Goal: Communication & Community: Answer question/provide support

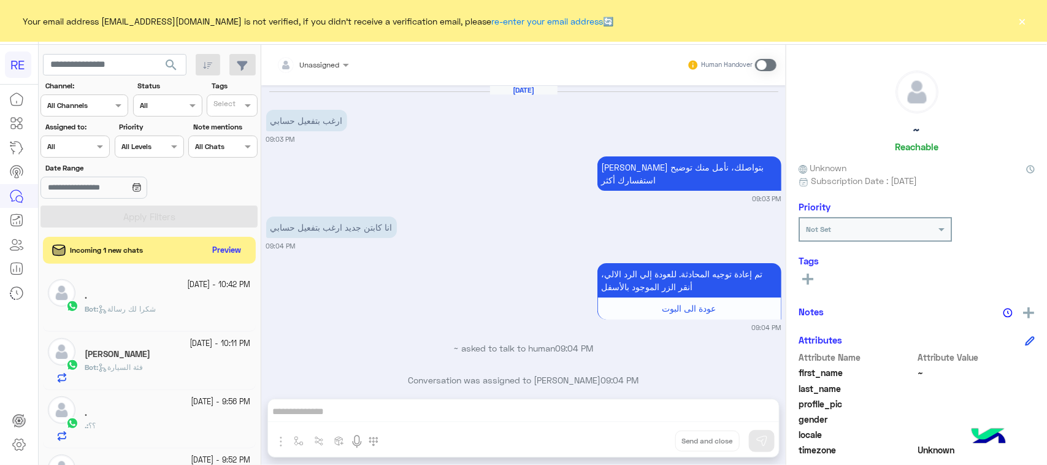
scroll to position [1494, 0]
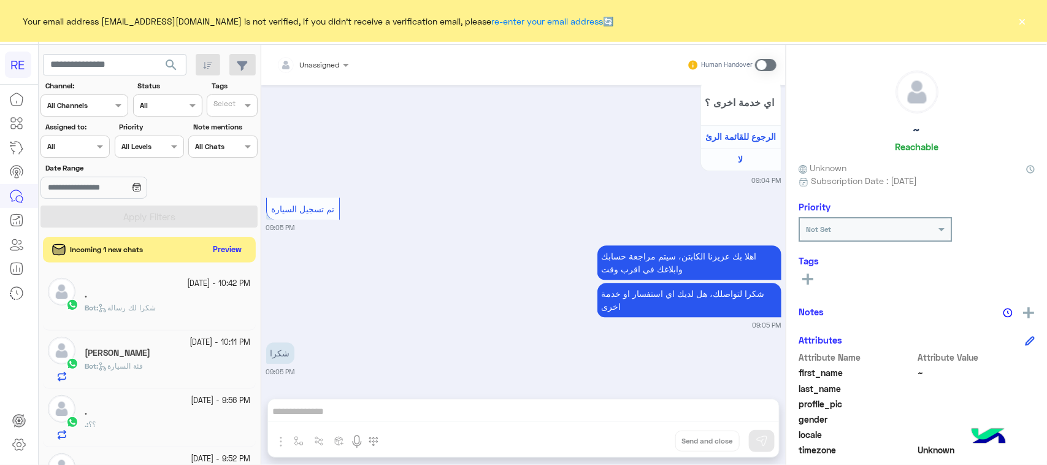
click at [227, 250] on button "Preview" at bounding box center [227, 250] width 38 height 17
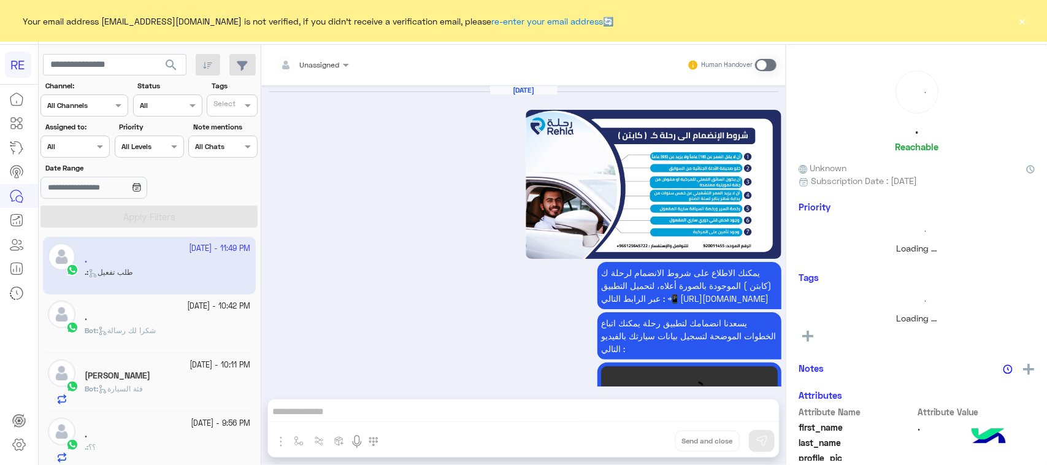
scroll to position [2199, 0]
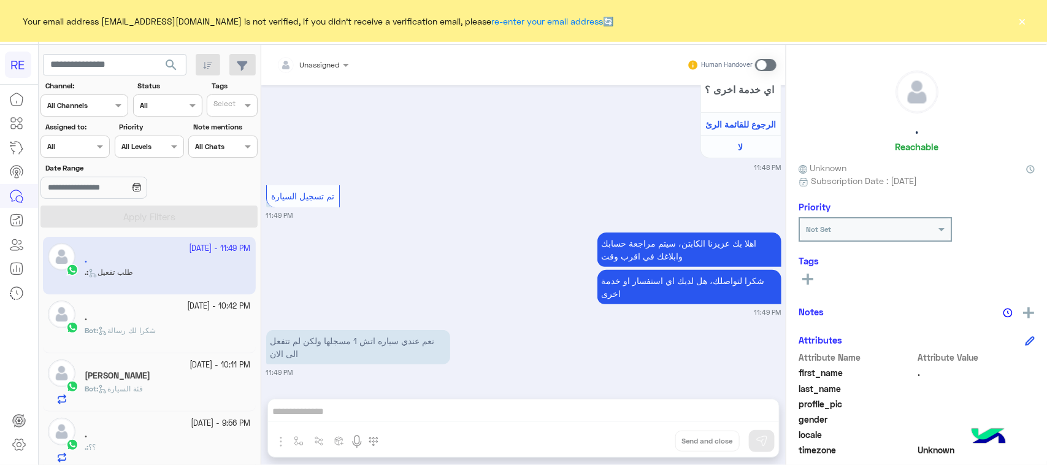
click at [370, 356] on p "نعم عندي سياره اتش 1 مسجلها ولكن لم تتفعل الى الان" at bounding box center [358, 347] width 184 height 34
click at [370, 348] on p "نعم عندي سياره اتش 1 مسجلها ولكن لم تتفعل الى الان" at bounding box center [358, 347] width 184 height 34
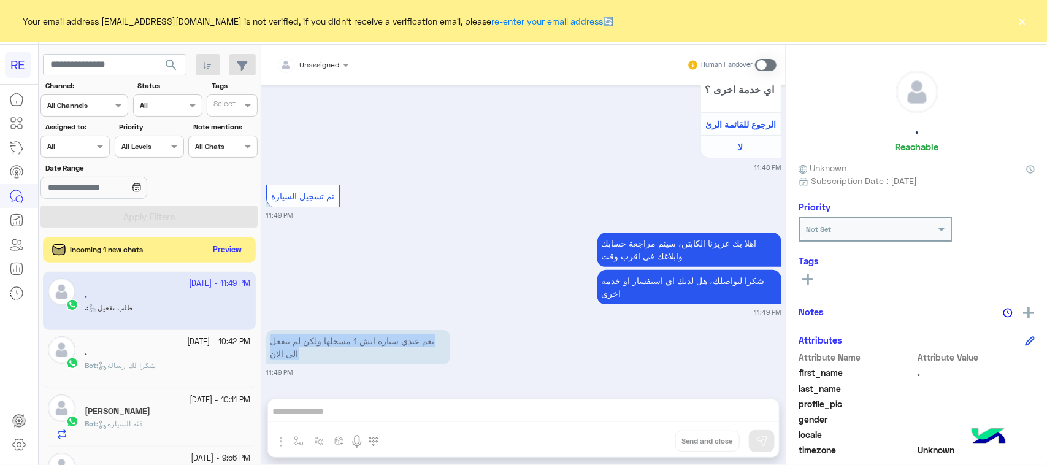
click at [222, 249] on button "Preview" at bounding box center [227, 250] width 38 height 17
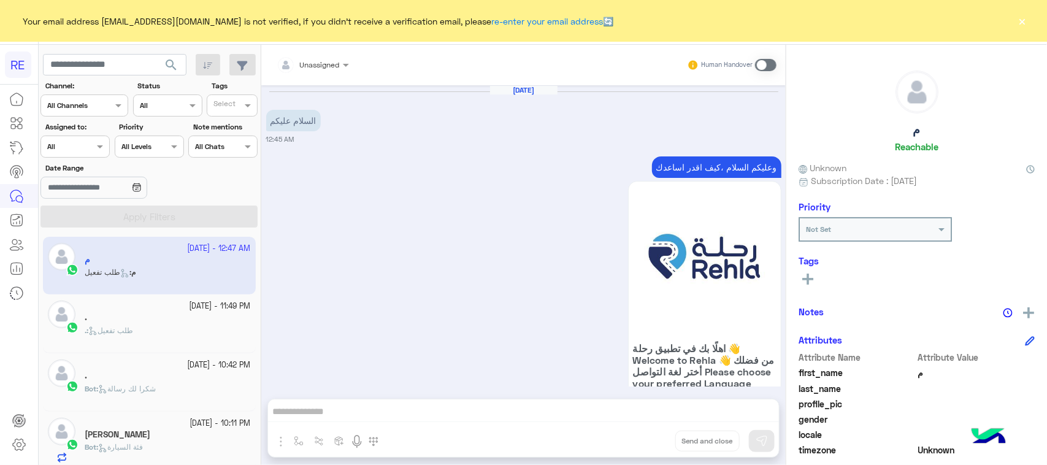
scroll to position [1201, 0]
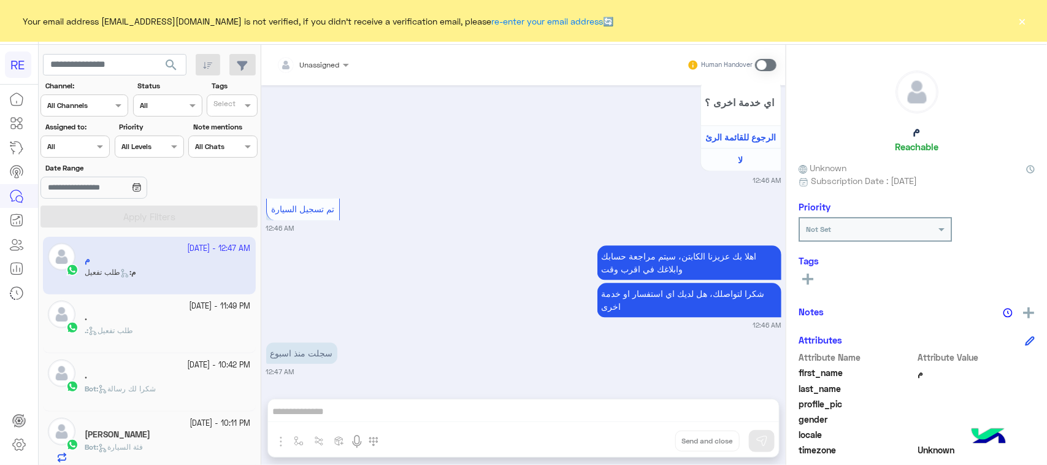
drag, startPoint x: 427, startPoint y: 405, endPoint x: 428, endPoint y: 411, distance: 6.2
click at [427, 410] on div "Unassigned Human Handover Sep 20, 2025 السلام عليكم 12:45 AM وعليكم السلام ،كيف…" at bounding box center [523, 257] width 524 height 425
drag, startPoint x: 773, startPoint y: 66, endPoint x: 763, endPoint y: 77, distance: 15.2
click at [774, 66] on span at bounding box center [765, 65] width 21 height 12
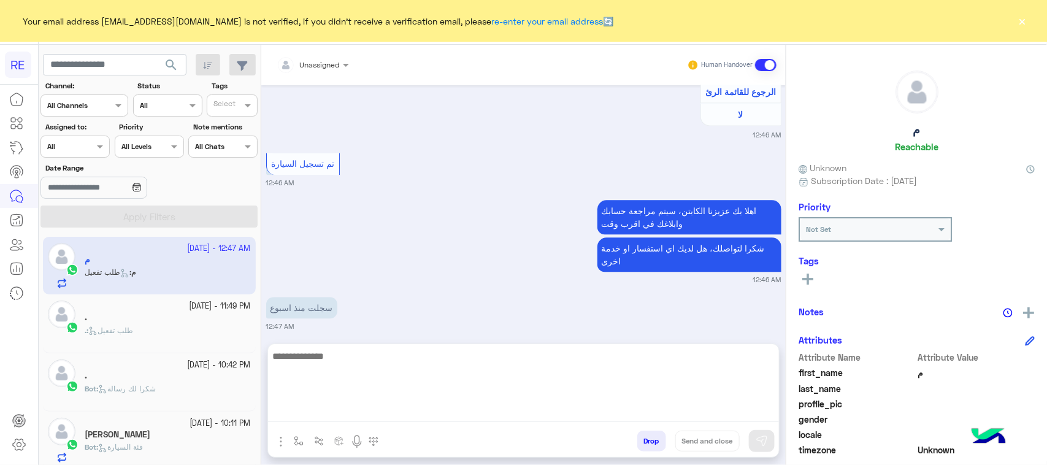
click at [410, 418] on textarea at bounding box center [523, 385] width 511 height 74
paste textarea "**********"
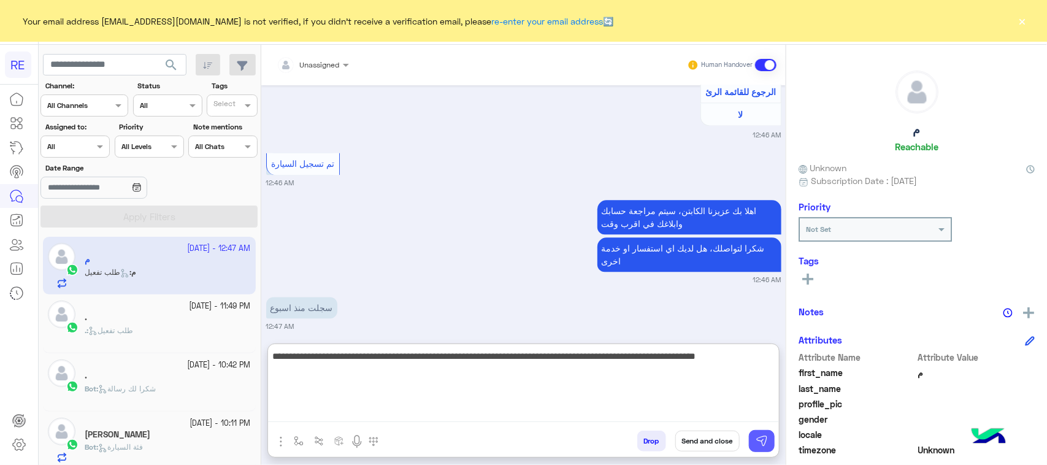
type textarea "**********"
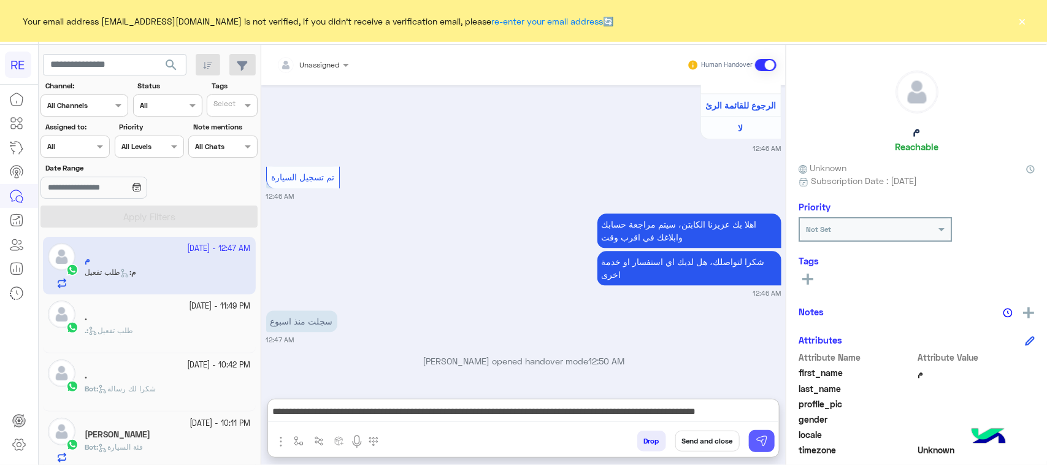
click at [760, 435] on img at bounding box center [761, 441] width 12 height 12
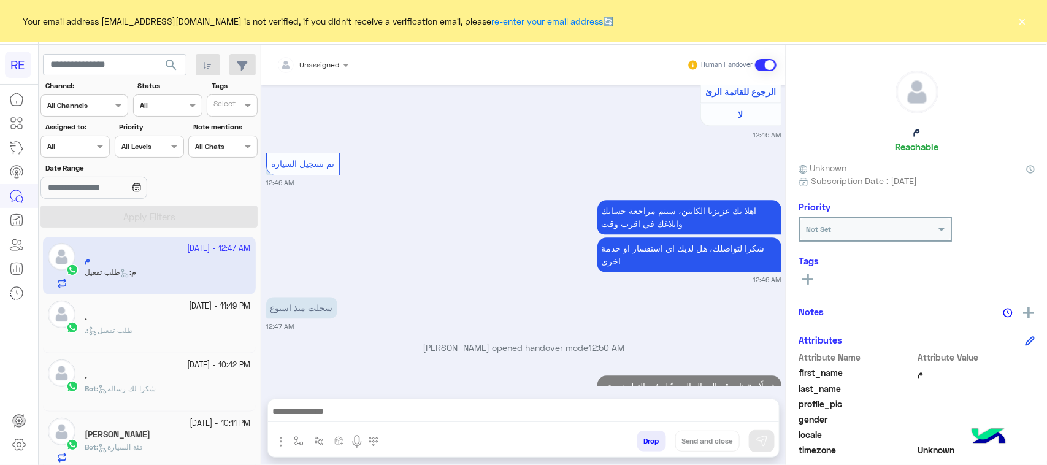
scroll to position [1304, 0]
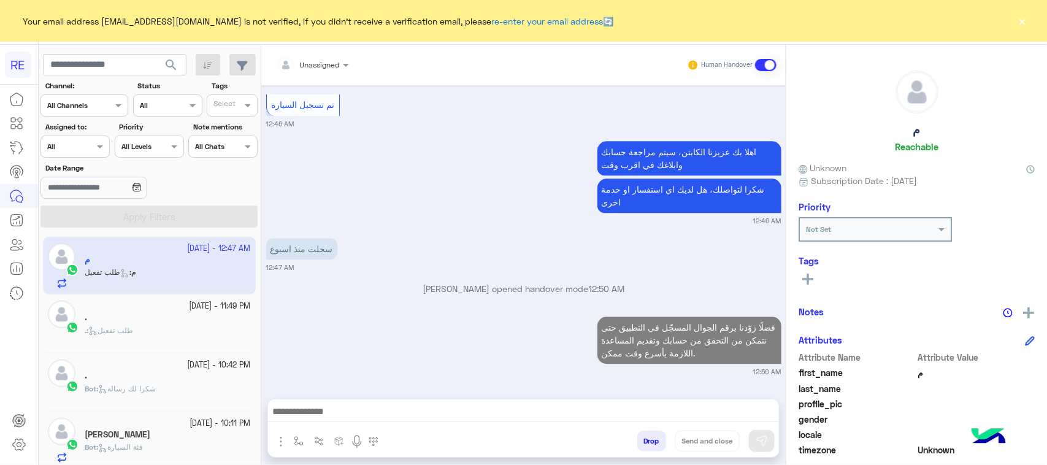
click at [188, 328] on div ". : طلب تفعيل" at bounding box center [168, 335] width 166 height 21
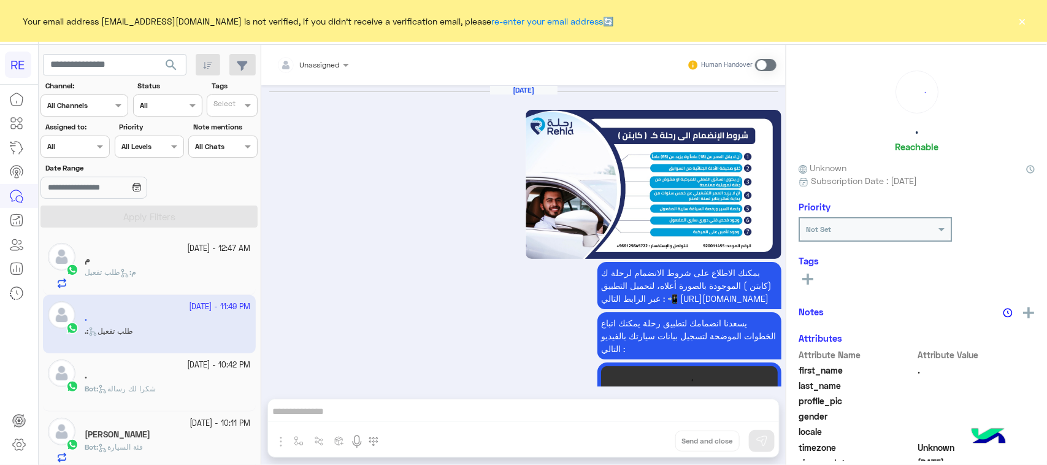
scroll to position [2199, 0]
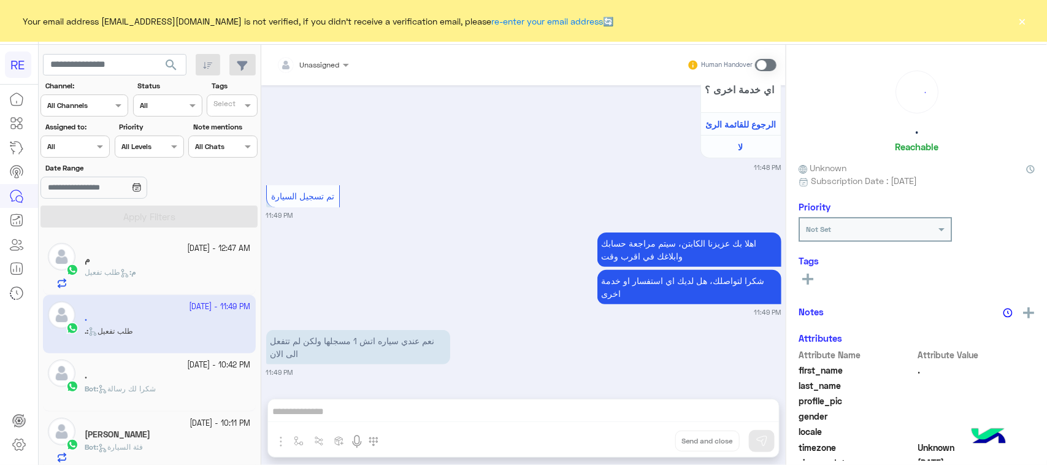
click at [776, 63] on label at bounding box center [765, 65] width 21 height 12
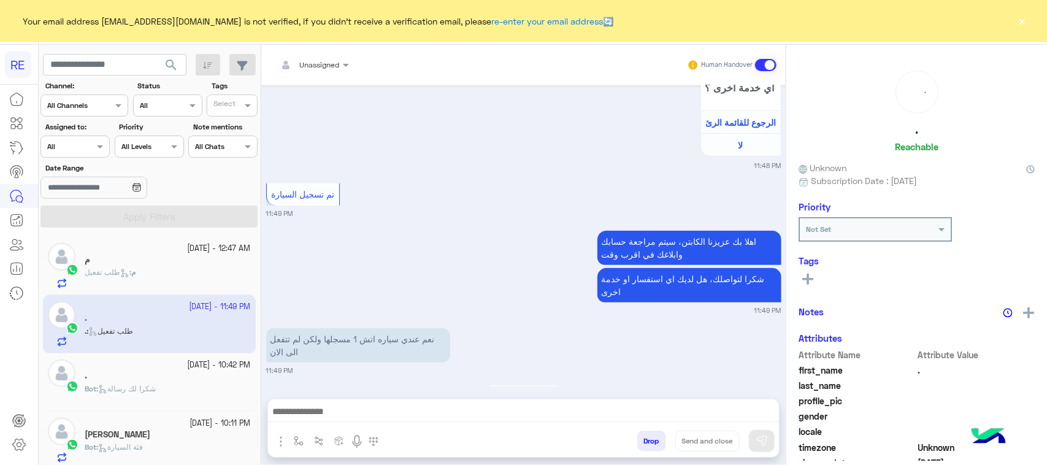
scroll to position [2251, 0]
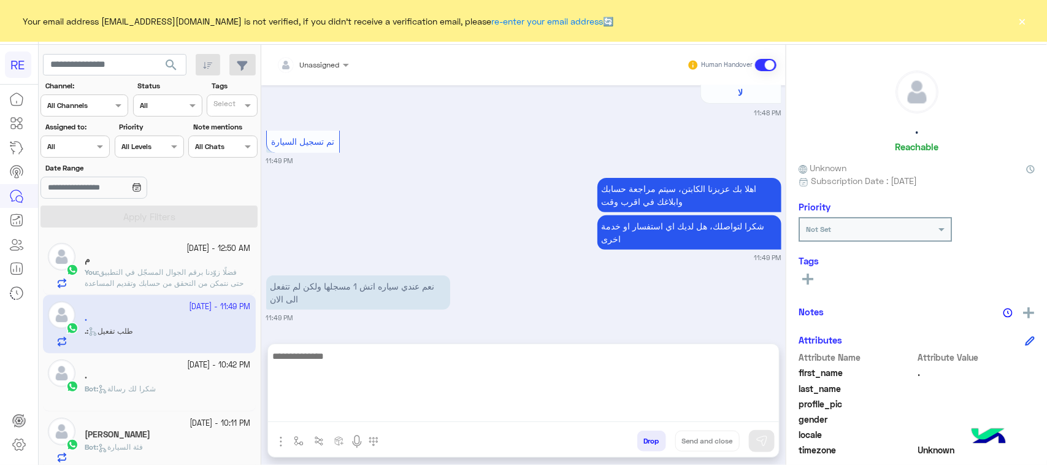
click at [503, 421] on textarea at bounding box center [523, 385] width 511 height 74
paste textarea "**********"
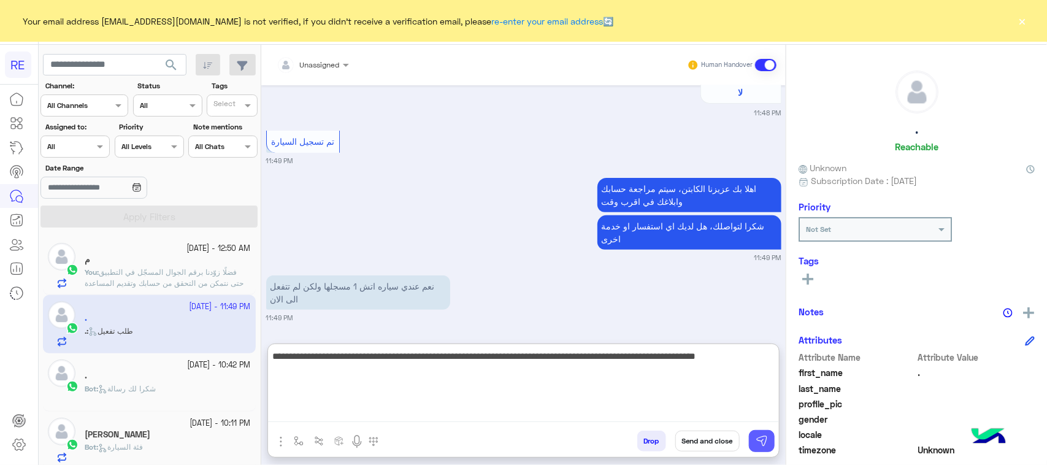
type textarea "**********"
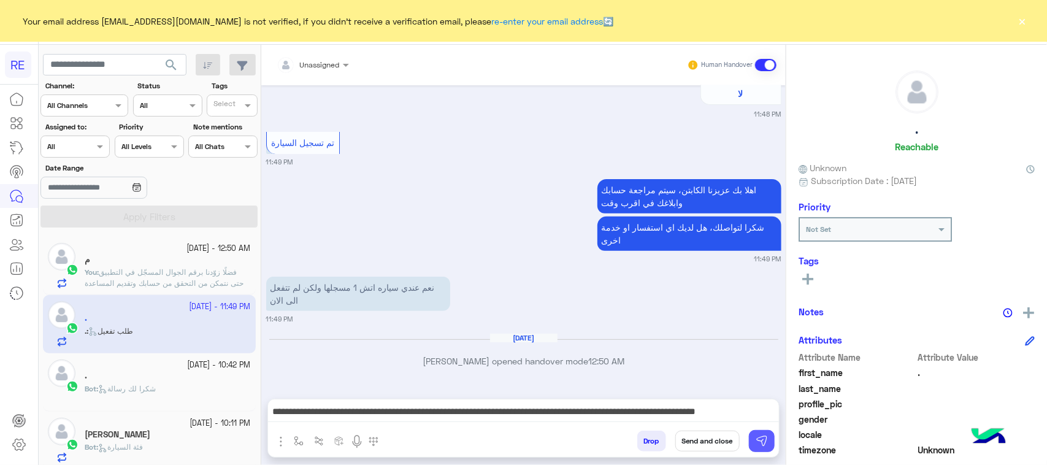
click at [751, 446] on button at bounding box center [762, 441] width 26 height 22
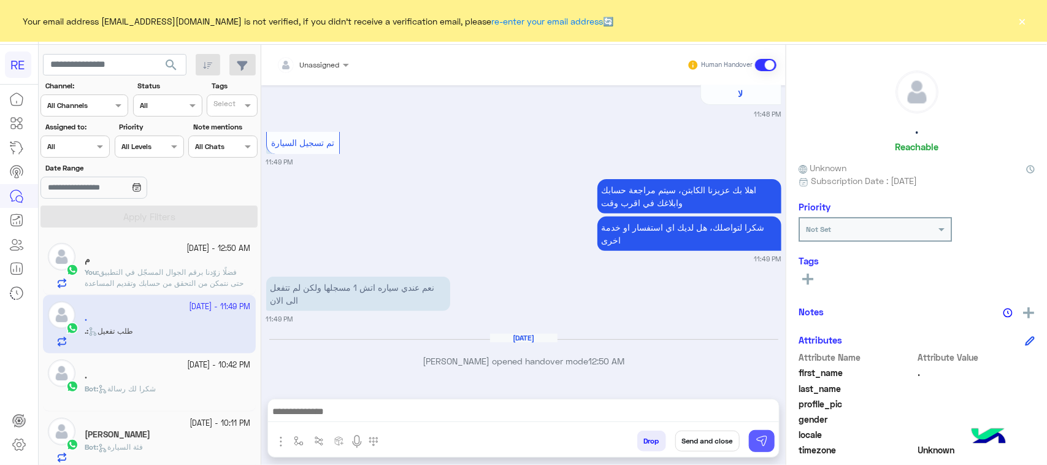
scroll to position [2324, 0]
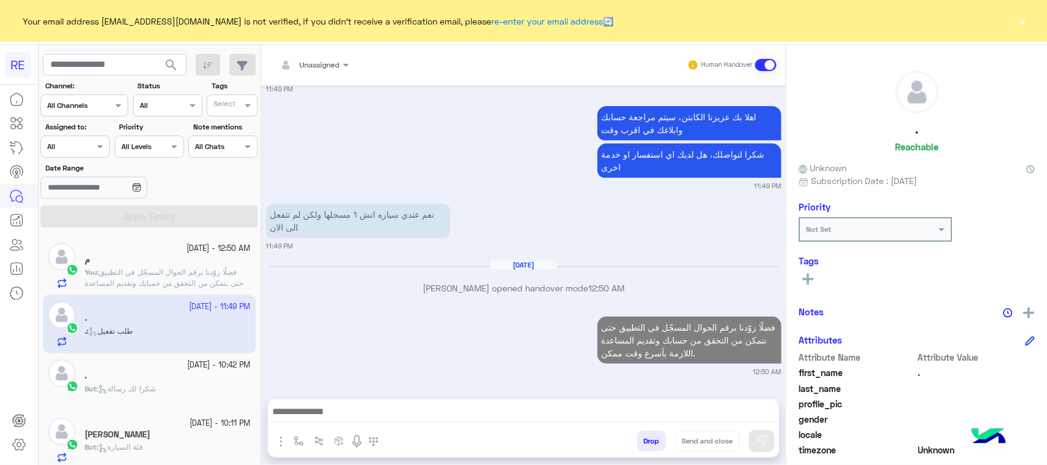
click at [193, 375] on div "." at bounding box center [168, 376] width 166 height 13
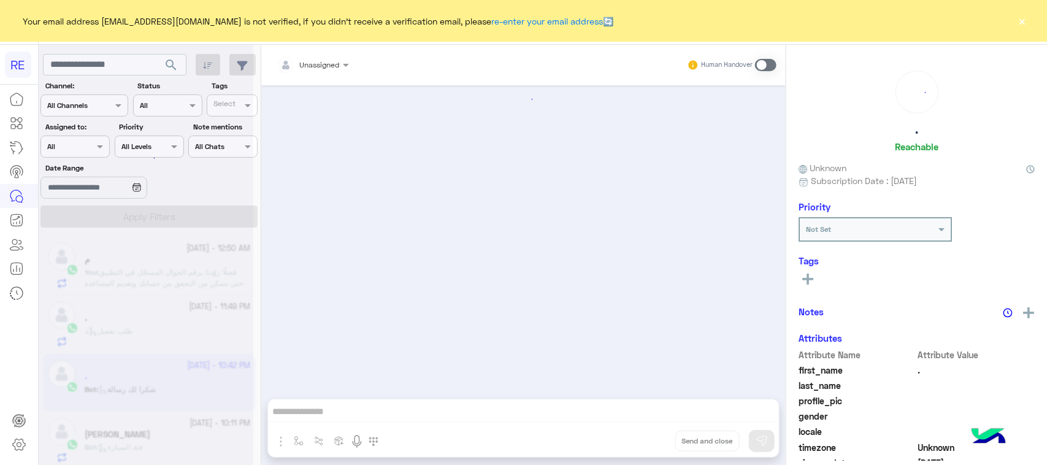
scroll to position [1638, 0]
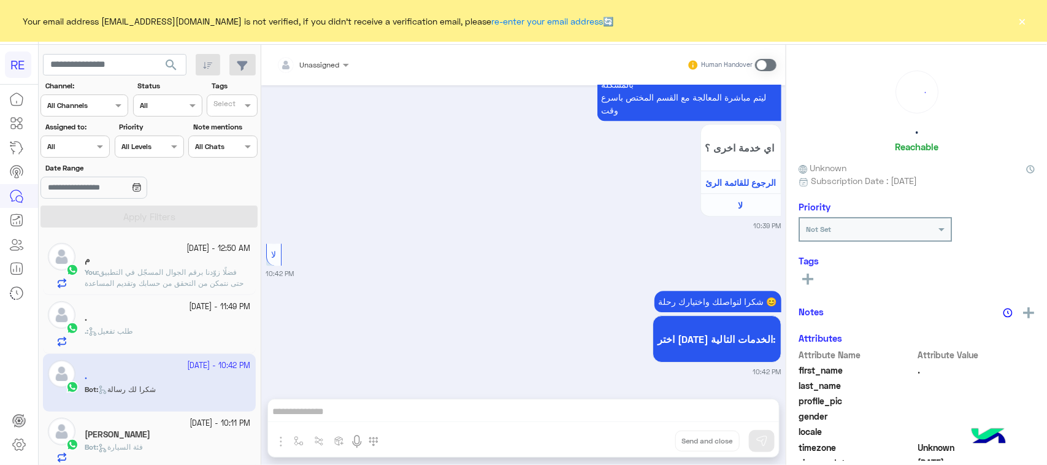
click at [765, 66] on span at bounding box center [765, 65] width 21 height 12
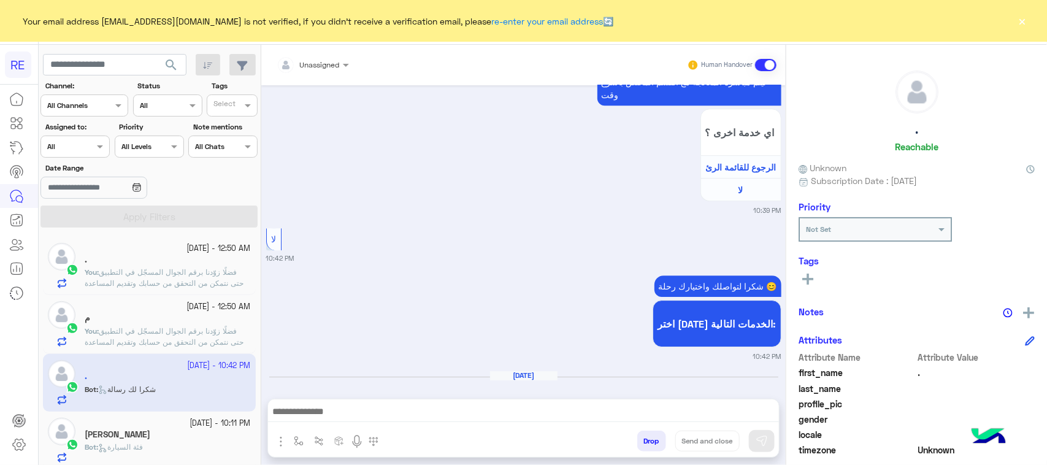
scroll to position [1690, 0]
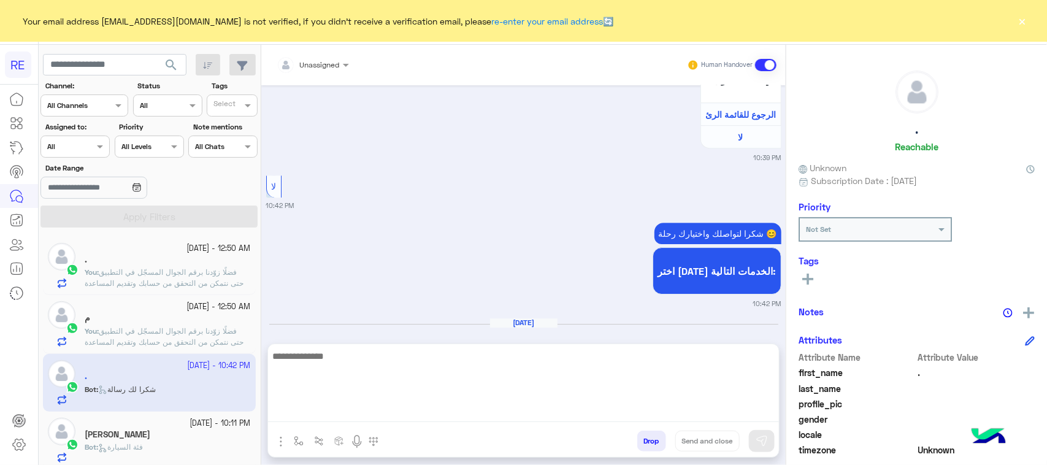
click at [533, 410] on textarea at bounding box center [523, 385] width 511 height 74
paste textarea "**********"
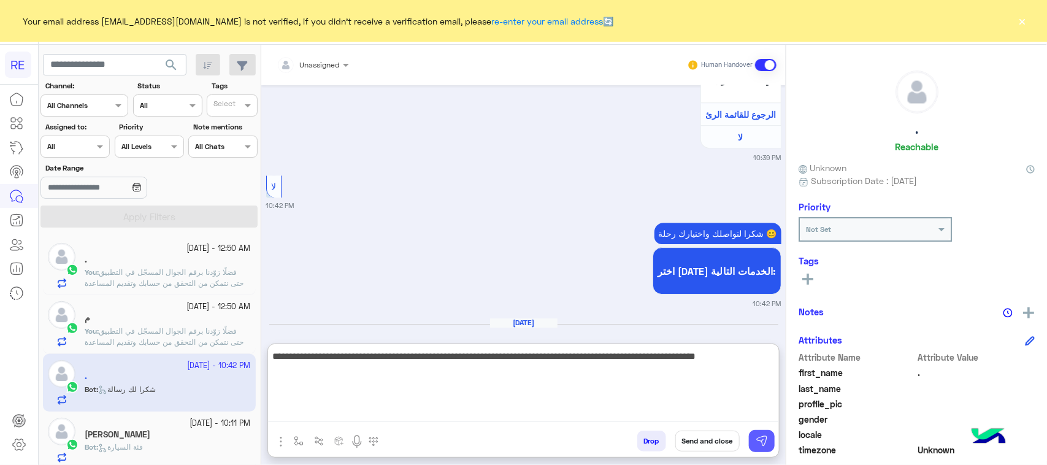
type textarea "**********"
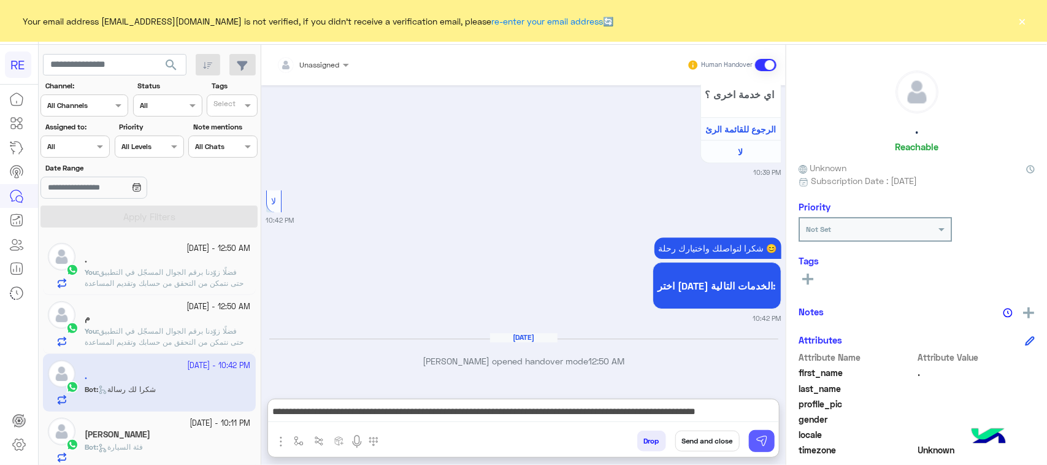
click at [761, 445] on img at bounding box center [761, 441] width 12 height 12
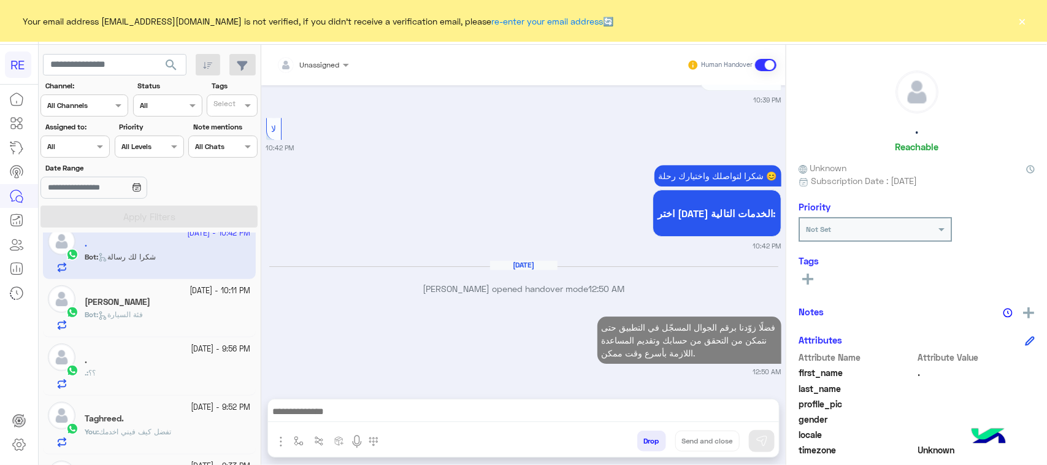
scroll to position [153, 0]
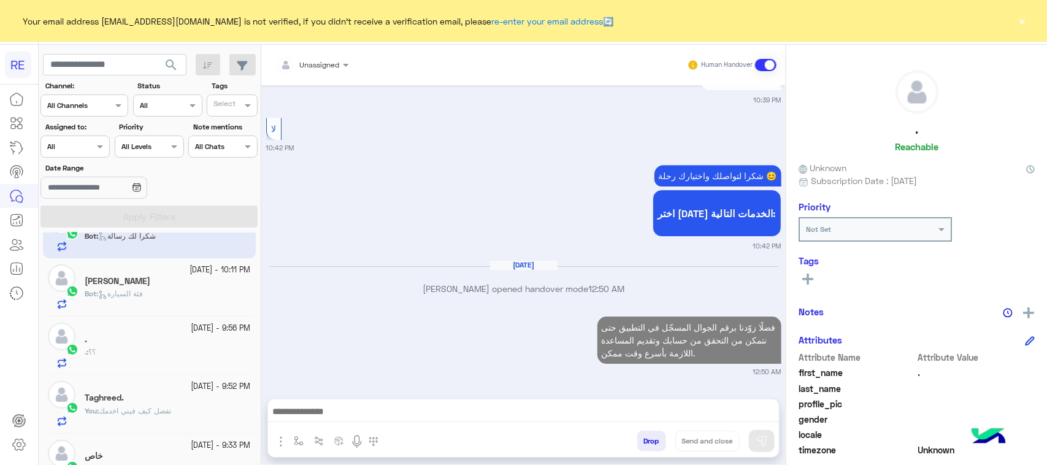
click at [142, 297] on span "فئة السيارة" at bounding box center [120, 293] width 45 height 9
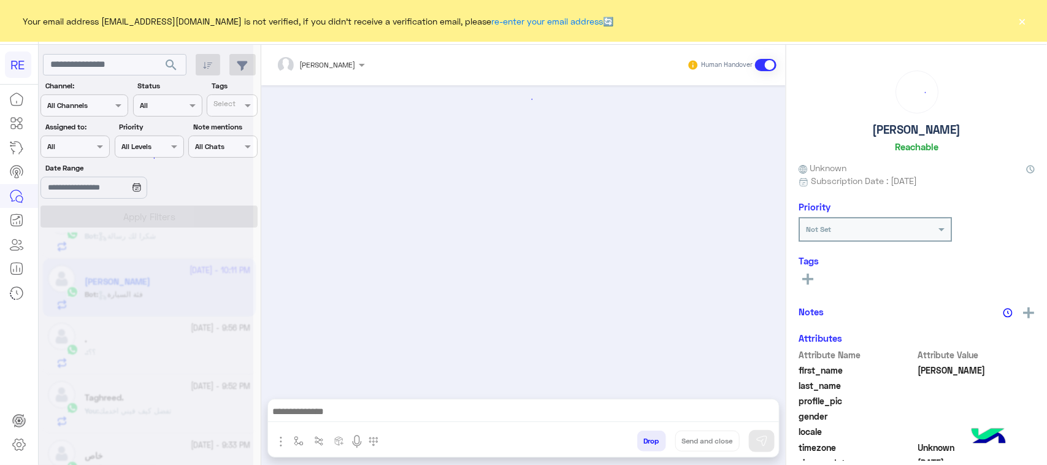
scroll to position [1172, 0]
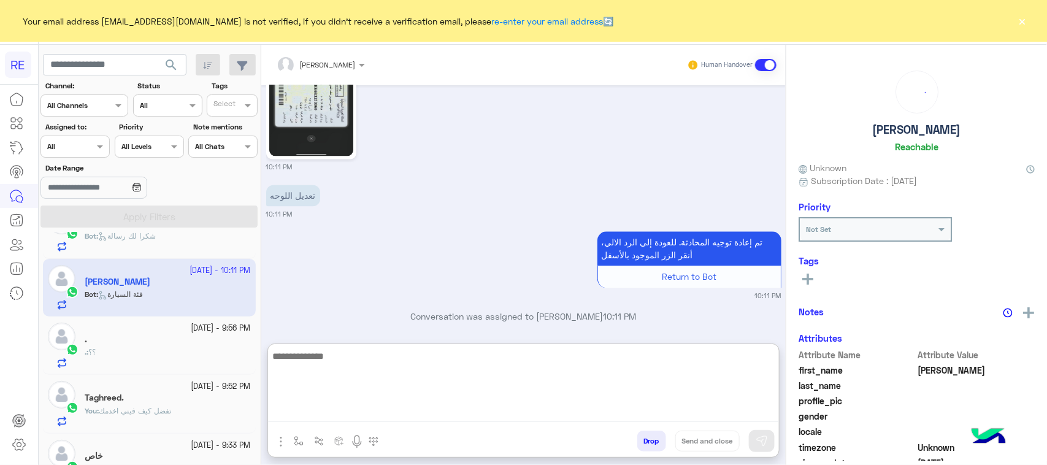
drag, startPoint x: 551, startPoint y: 403, endPoint x: 550, endPoint y: 414, distance: 11.1
click at [550, 403] on textarea at bounding box center [523, 385] width 511 height 74
paste textarea "**********"
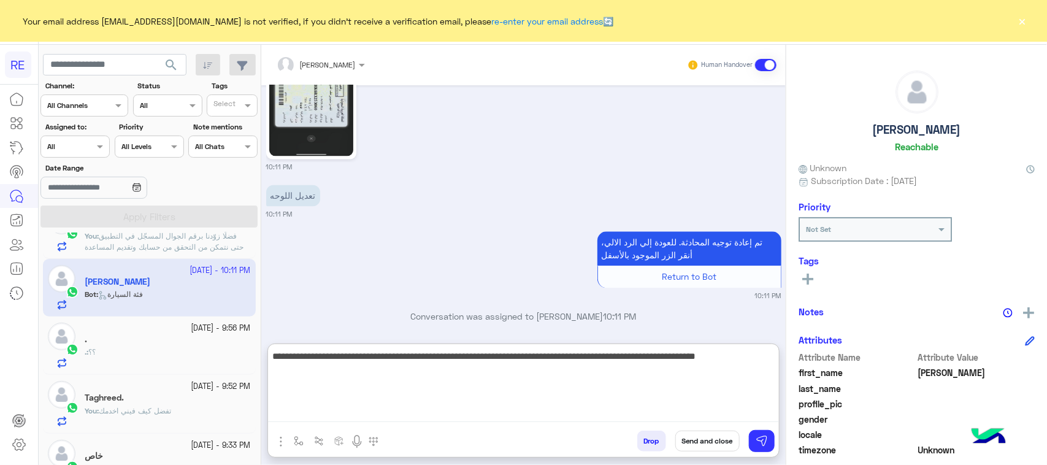
type textarea "**********"
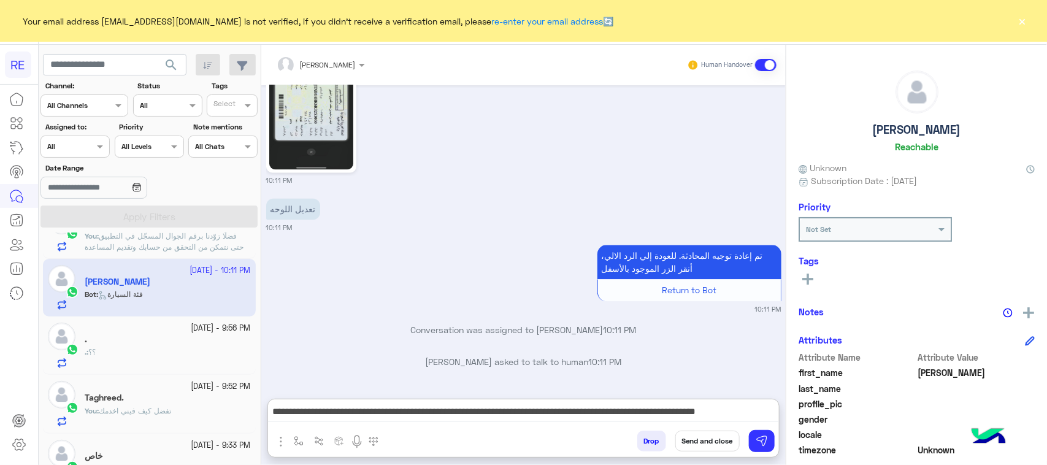
click at [773, 449] on div "Drop Send and close" at bounding box center [583, 443] width 391 height 27
click at [767, 442] on img at bounding box center [761, 441] width 12 height 12
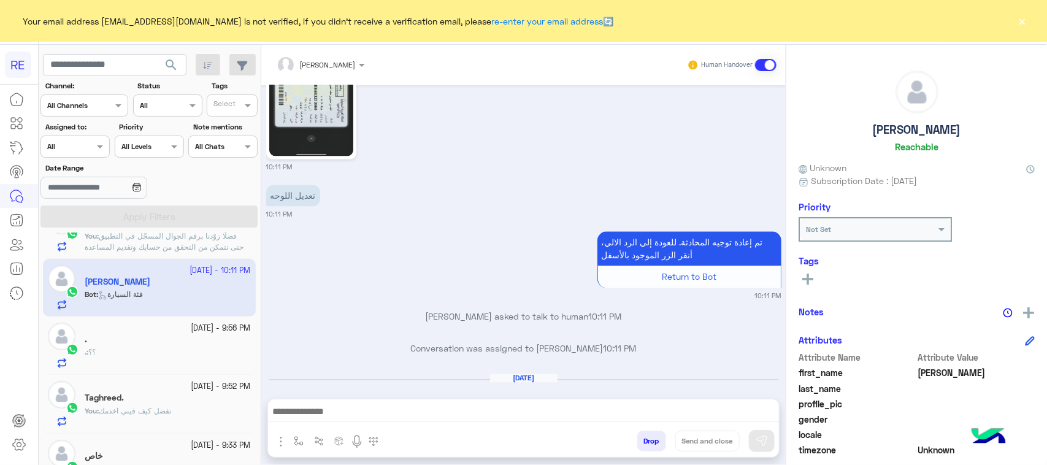
scroll to position [1266, 0]
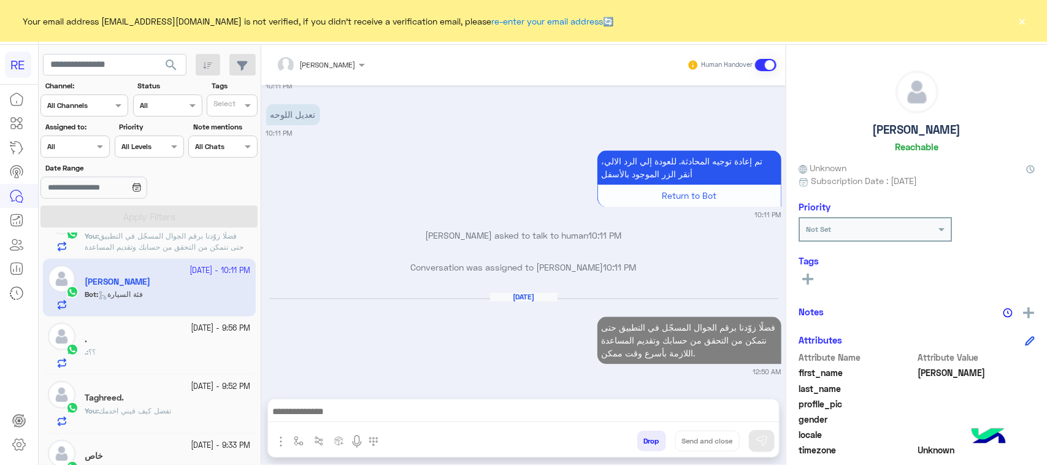
click at [149, 364] on div ". : ؟؟" at bounding box center [168, 356] width 166 height 21
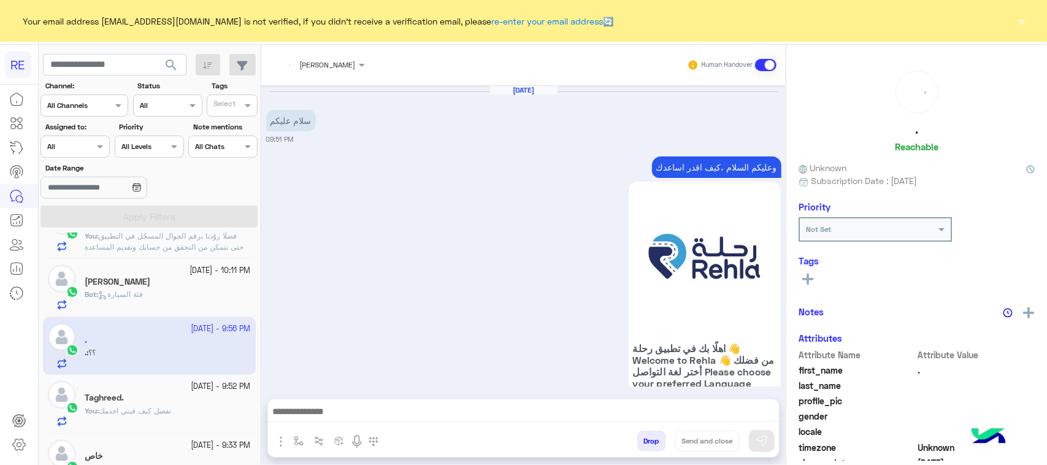
scroll to position [368, 0]
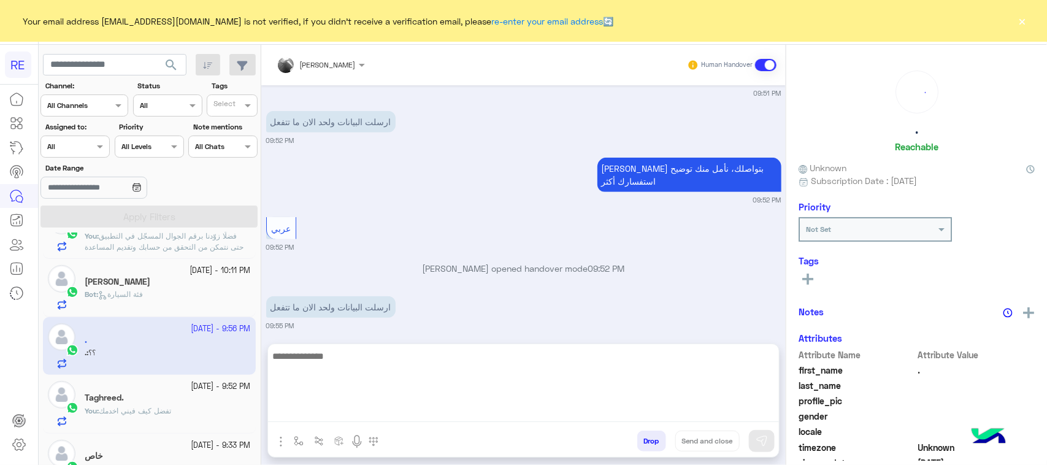
click at [482, 412] on textarea at bounding box center [523, 385] width 511 height 74
paste textarea "**********"
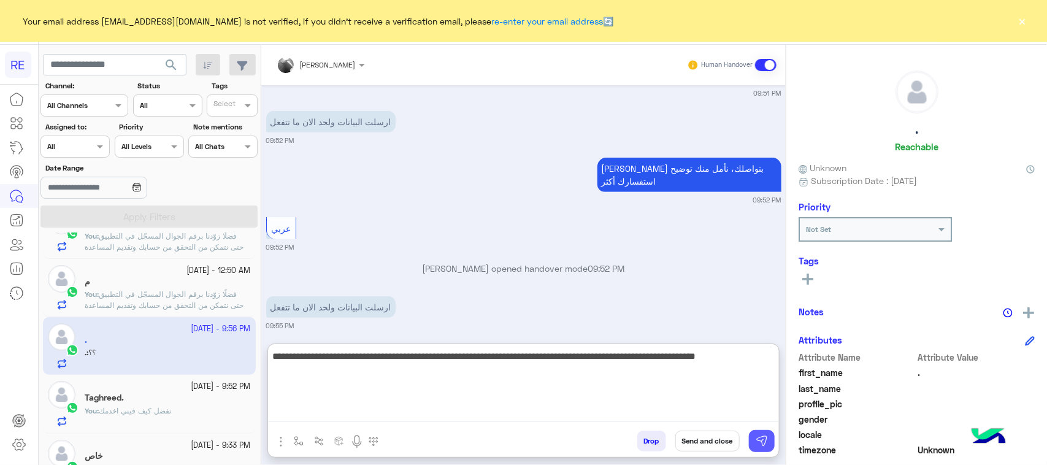
type textarea "**********"
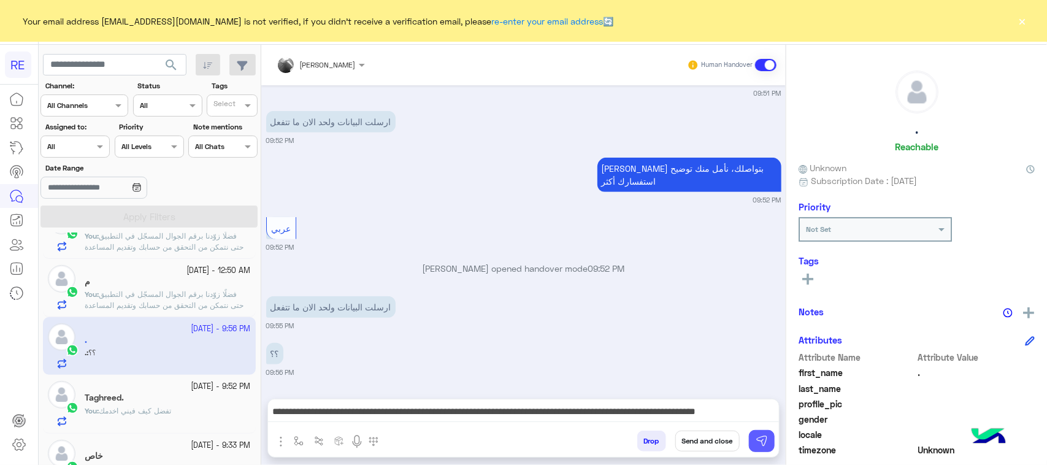
click at [766, 446] on img at bounding box center [761, 441] width 12 height 12
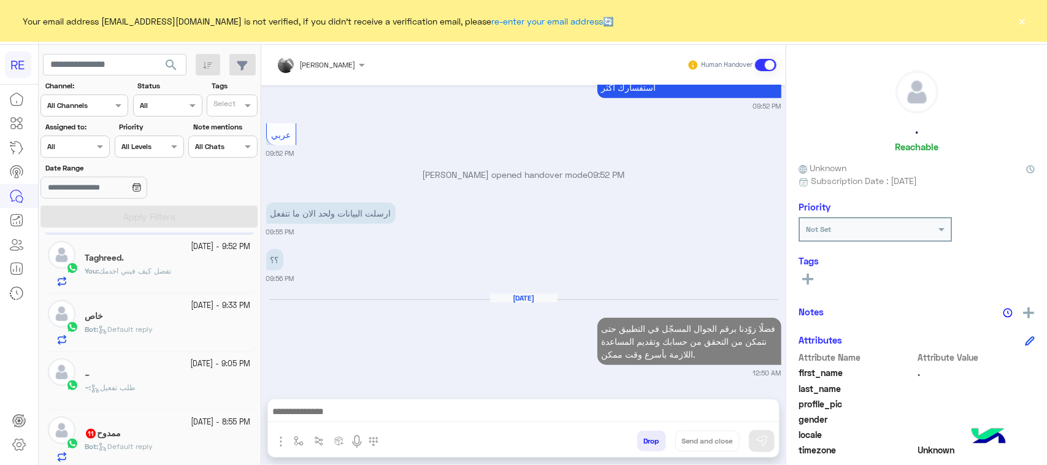
scroll to position [307, 0]
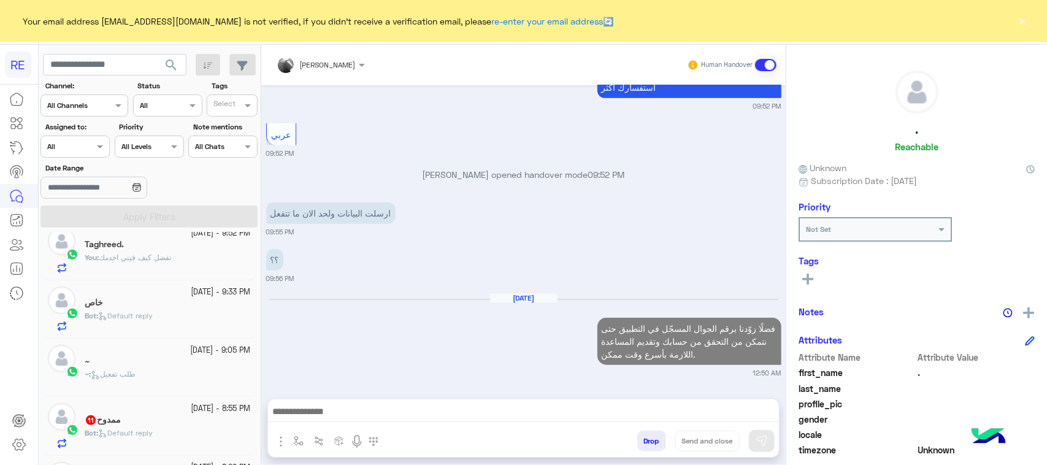
click at [177, 315] on div "Bot : Default reply" at bounding box center [168, 320] width 166 height 21
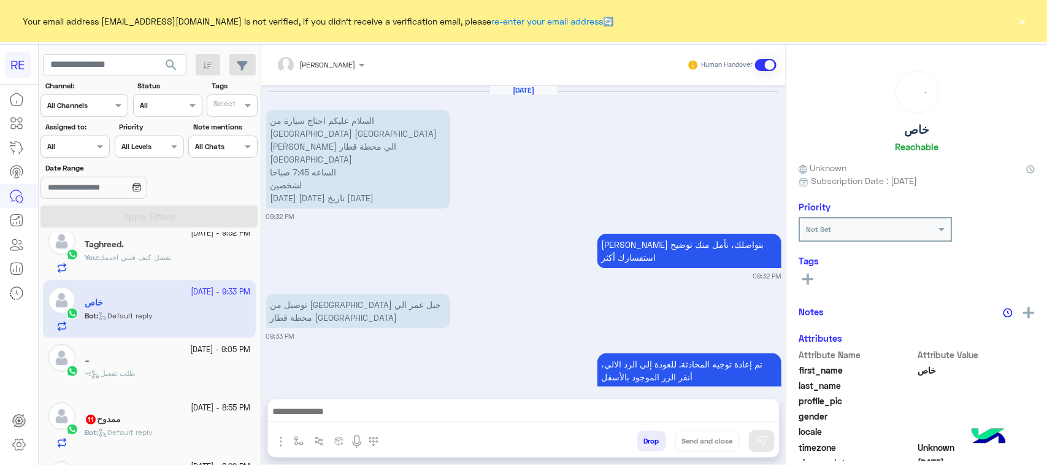
scroll to position [71, 0]
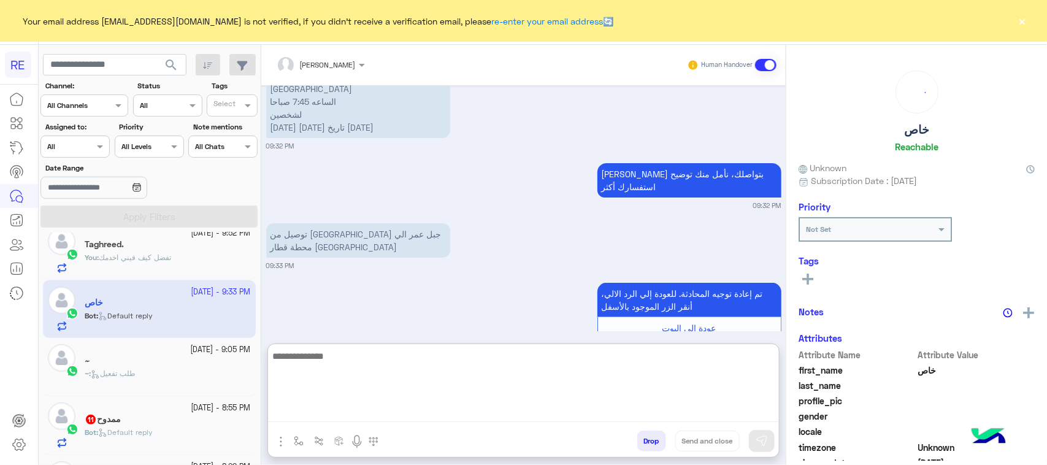
click at [347, 403] on textarea at bounding box center [523, 385] width 511 height 74
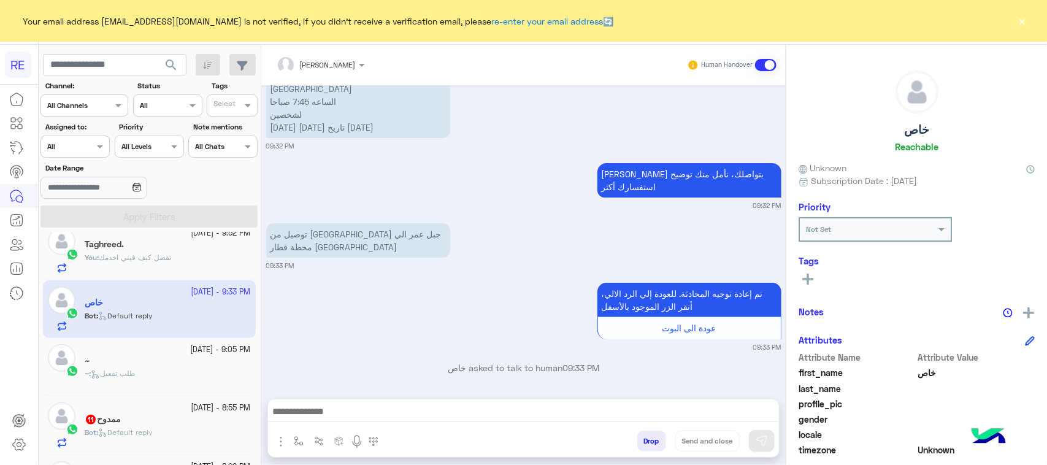
click at [187, 357] on div "~" at bounding box center [168, 362] width 166 height 13
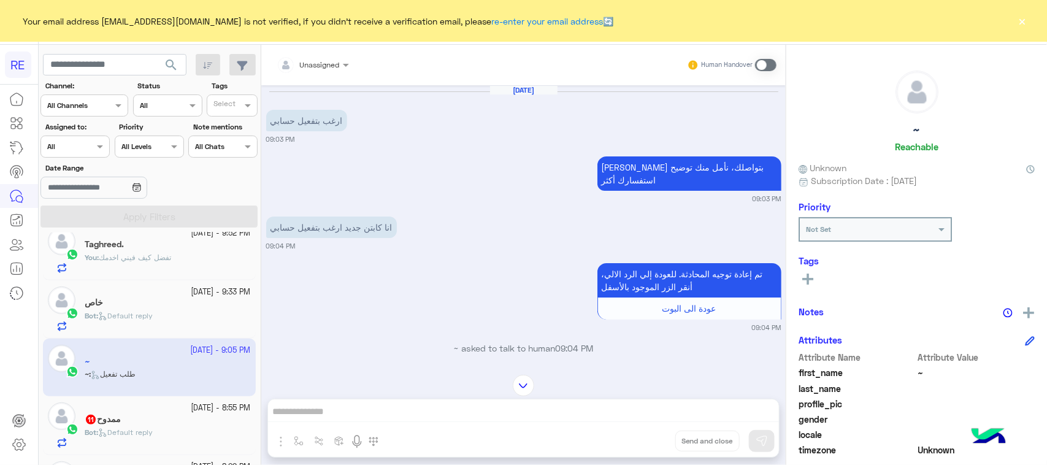
click at [765, 62] on span at bounding box center [765, 65] width 21 height 12
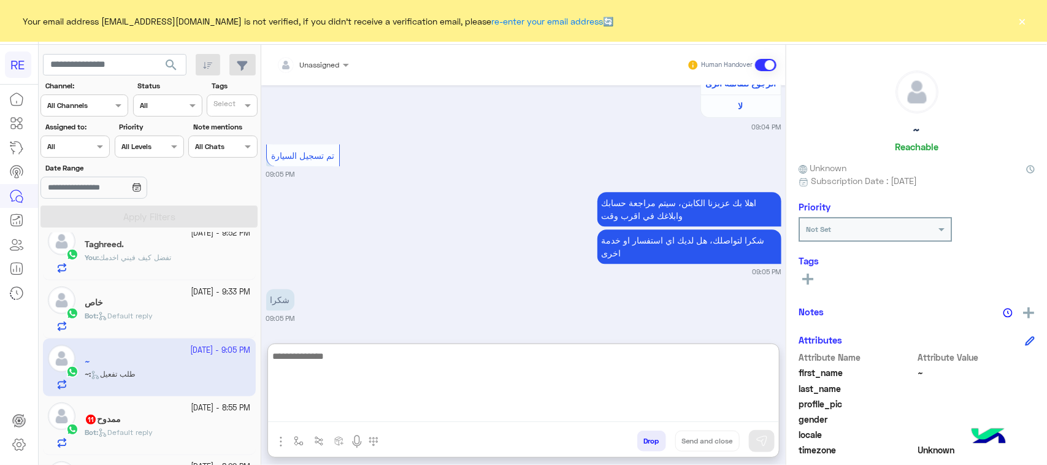
click at [486, 403] on textarea at bounding box center [523, 385] width 511 height 74
paste textarea "**********"
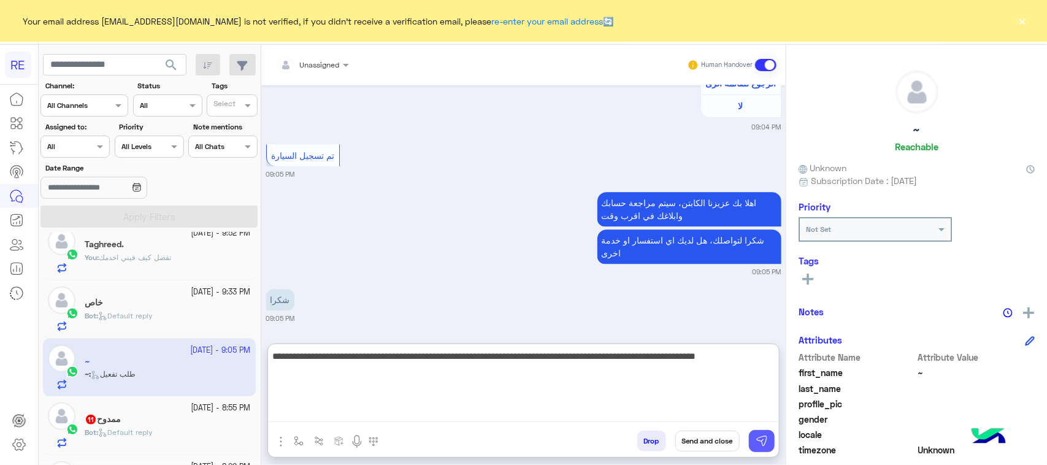
type textarea "**********"
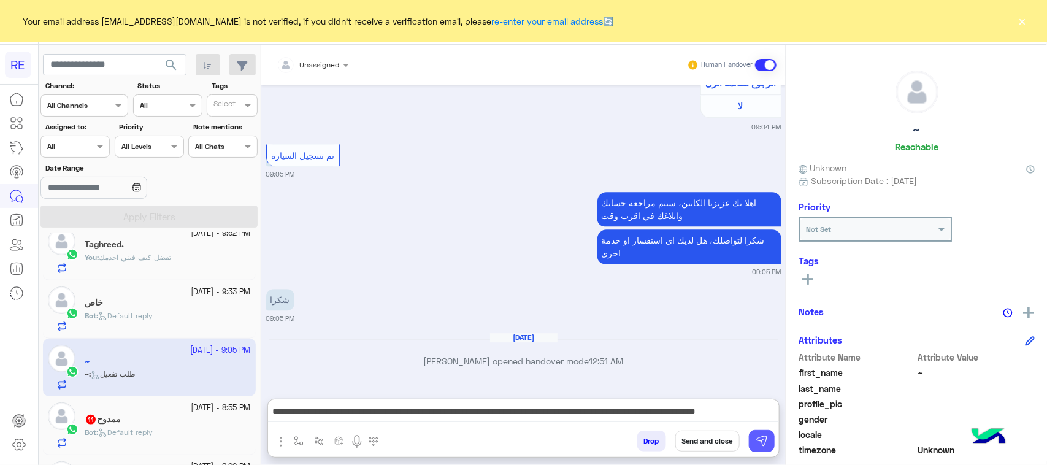
click at [763, 440] on img at bounding box center [761, 441] width 12 height 12
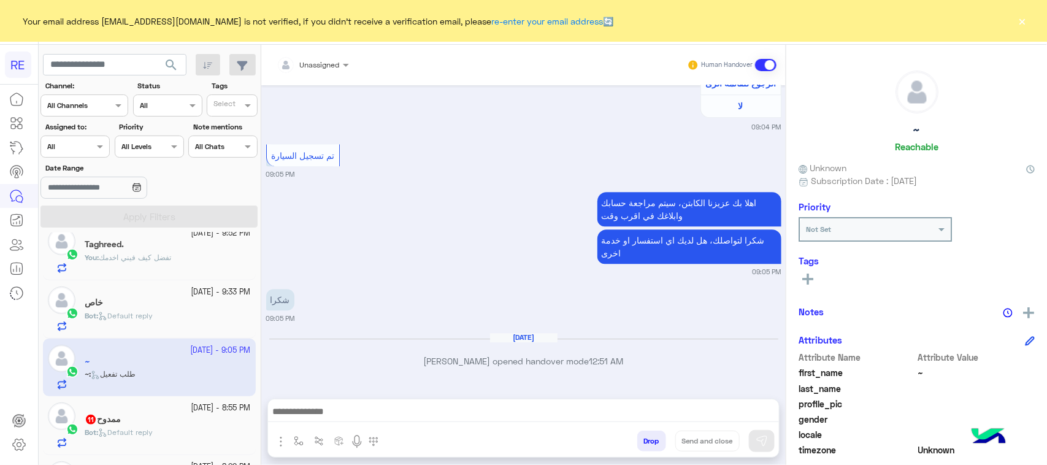
scroll to position [0, 0]
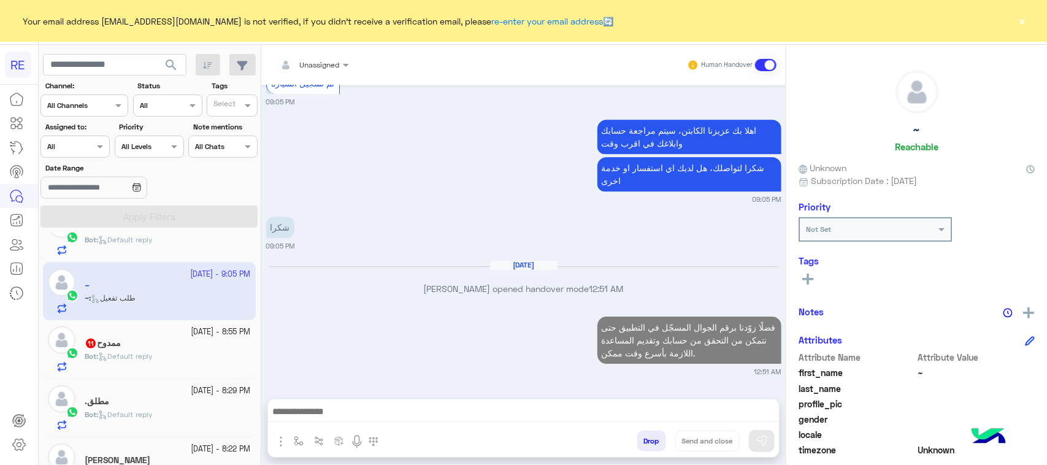
click at [181, 357] on div "Bot : Default reply" at bounding box center [168, 361] width 166 height 21
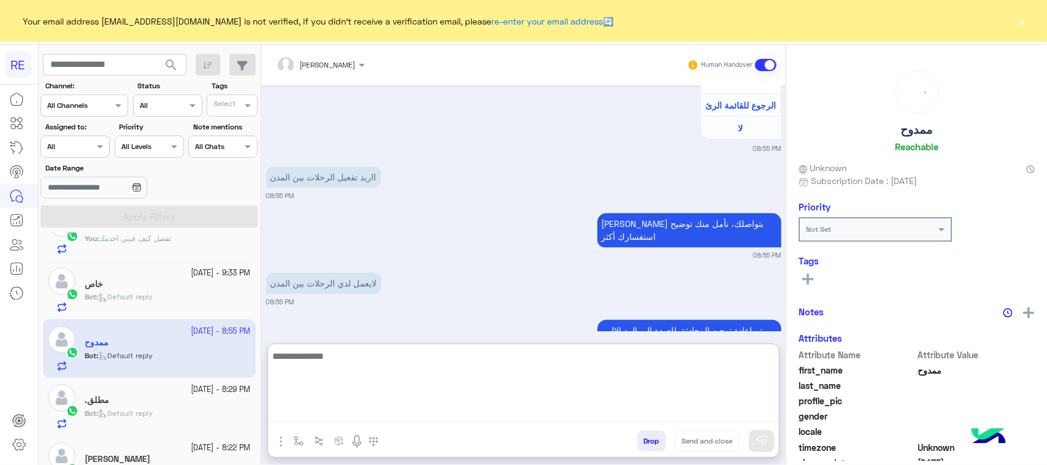
click at [385, 410] on textarea at bounding box center [523, 385] width 511 height 74
paste textarea "**********"
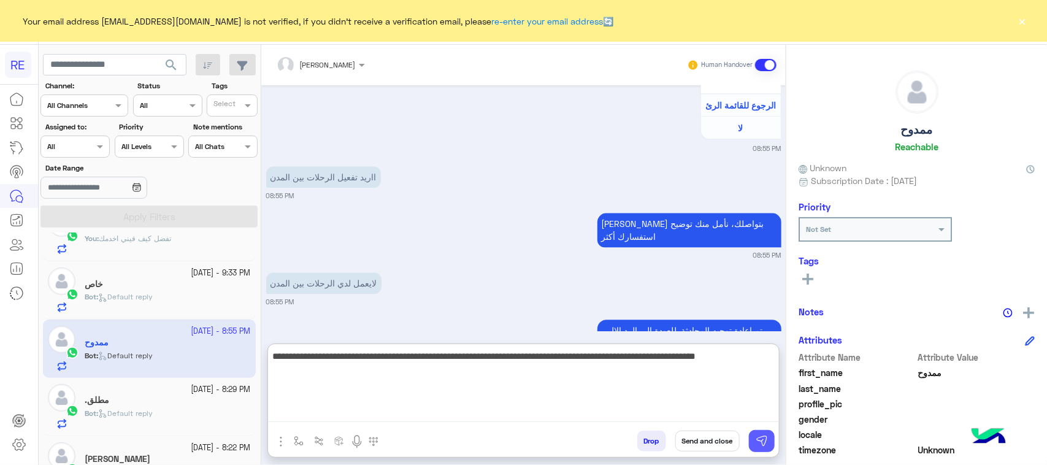
type textarea "**********"
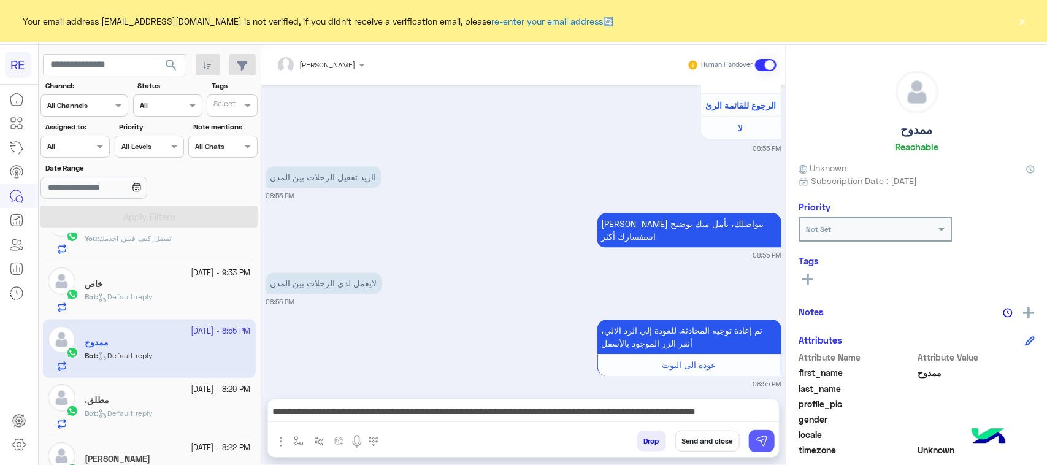
click at [762, 441] on img at bounding box center [761, 441] width 12 height 12
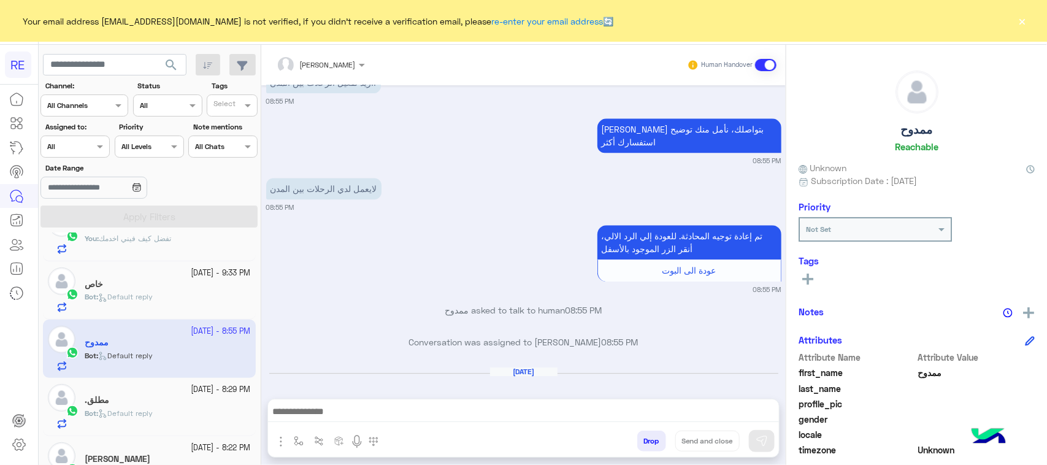
click at [206, 427] on div "Bot : Default reply" at bounding box center [168, 418] width 166 height 21
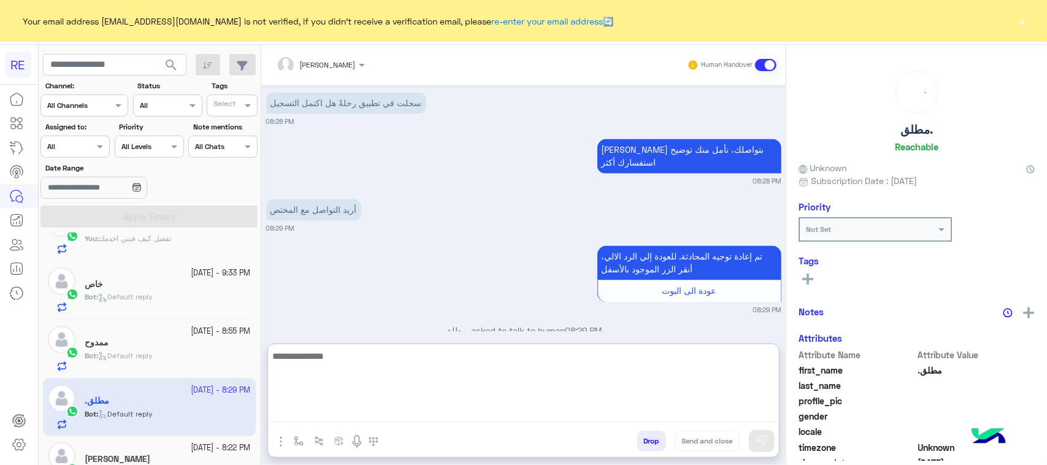
click at [470, 409] on textarea at bounding box center [523, 385] width 511 height 74
paste textarea "**********"
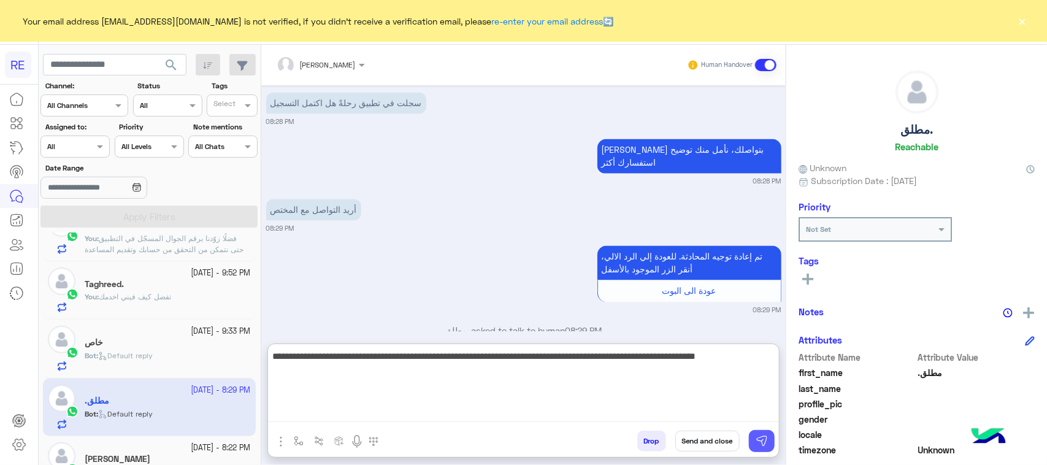
type textarea "**********"
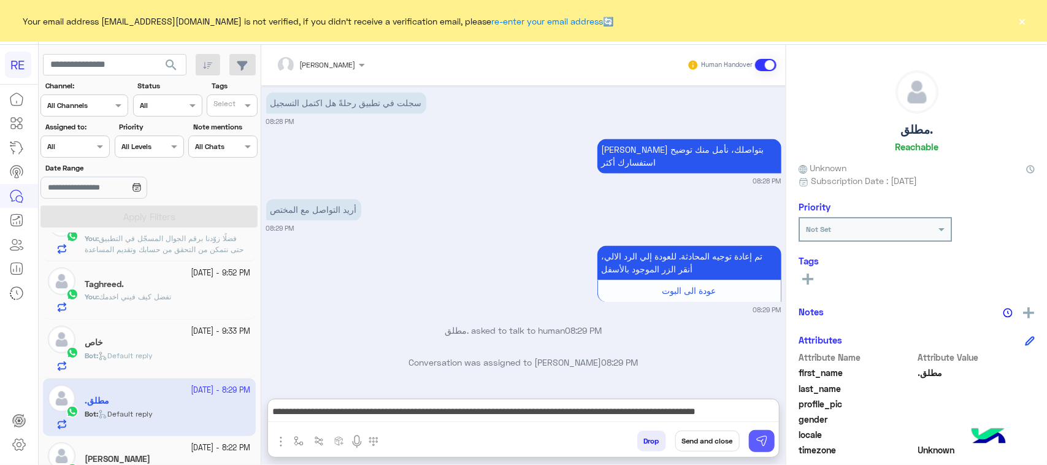
click at [763, 440] on img at bounding box center [761, 441] width 12 height 12
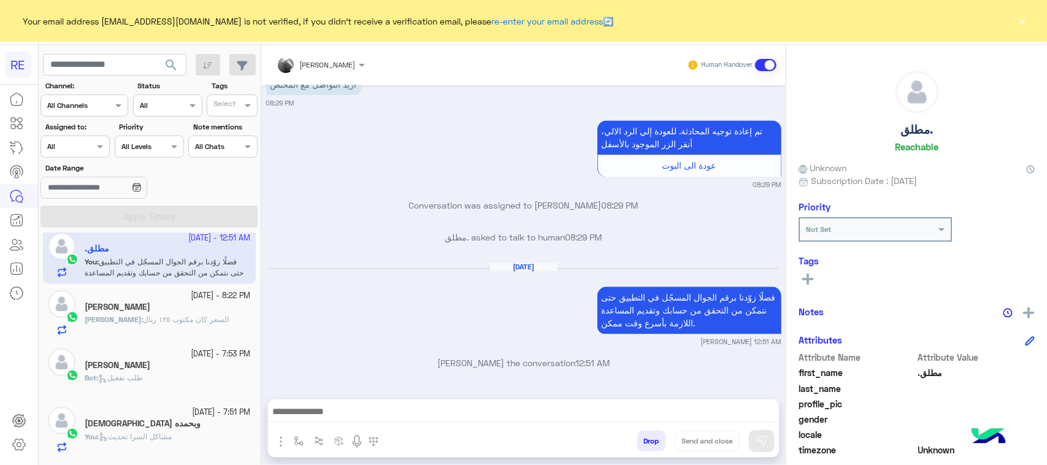
click at [139, 368] on div "[PERSON_NAME]" at bounding box center [168, 366] width 166 height 13
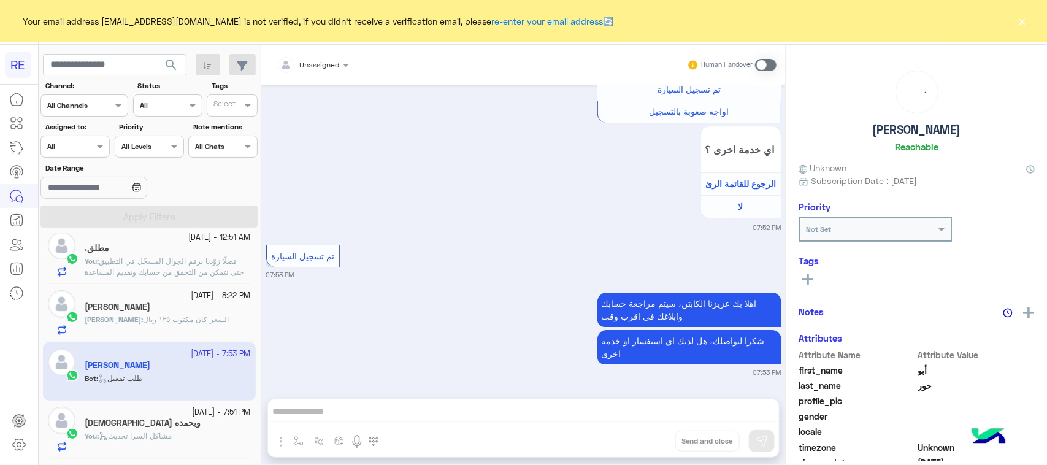
click at [774, 61] on span at bounding box center [765, 65] width 21 height 12
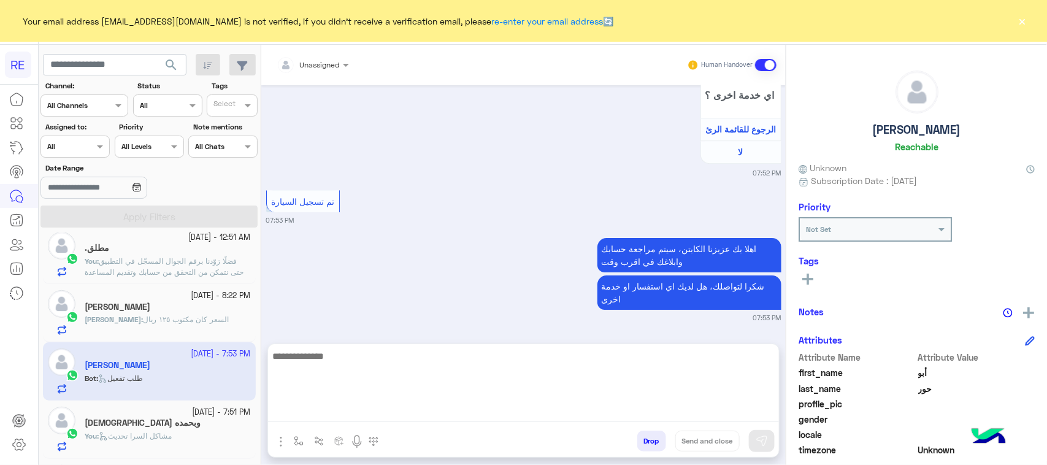
click at [408, 410] on textarea at bounding box center [523, 385] width 511 height 74
paste textarea "**********"
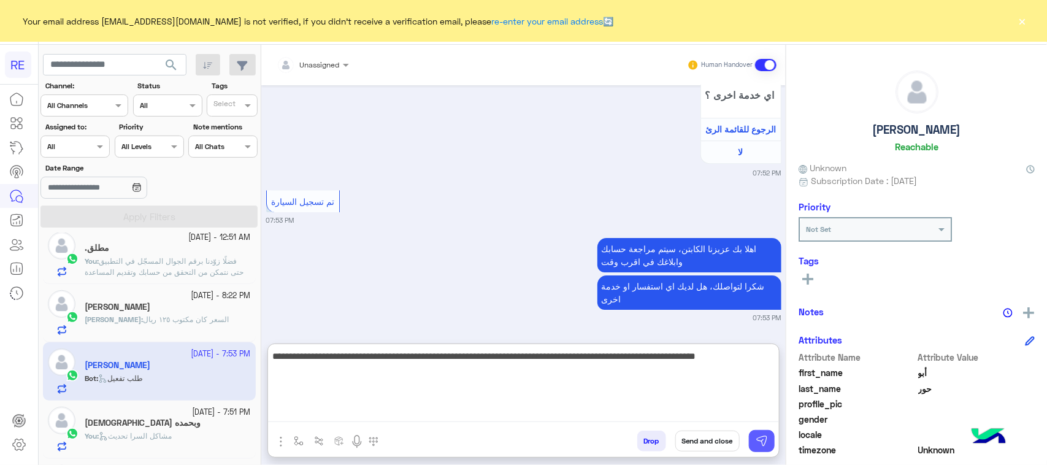
type textarea "**********"
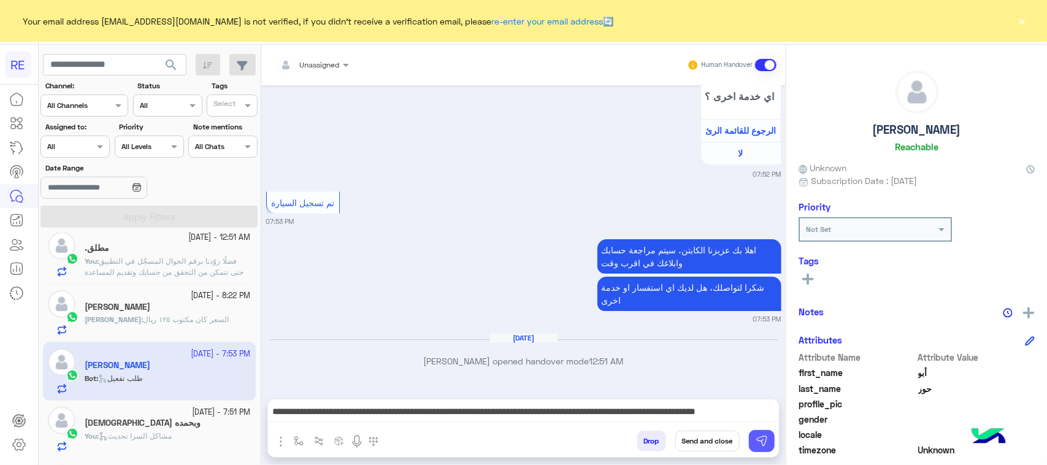
click at [761, 442] on img at bounding box center [761, 441] width 12 height 12
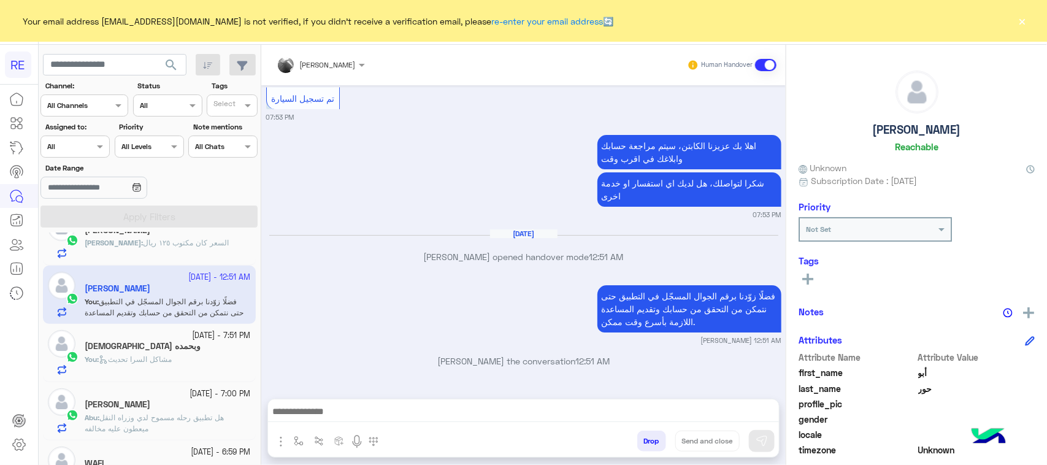
click at [170, 365] on p "You : مشاكل السرا تحديث" at bounding box center [128, 359] width 87 height 11
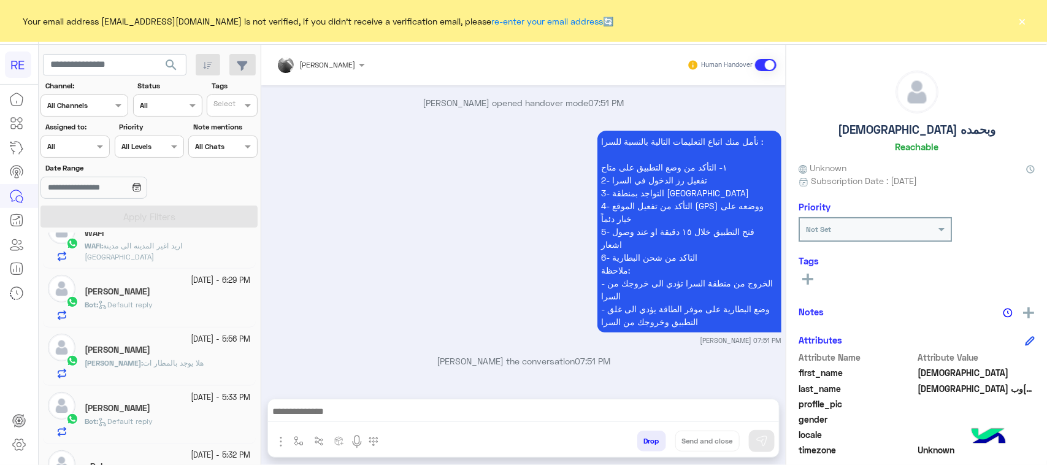
click at [145, 299] on div "[PERSON_NAME]" at bounding box center [168, 292] width 166 height 13
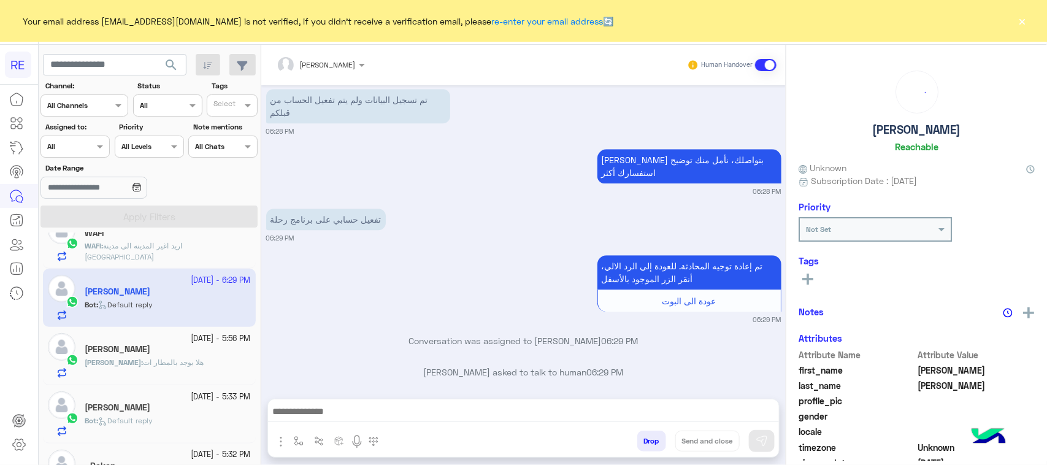
click at [387, 400] on div at bounding box center [523, 414] width 511 height 31
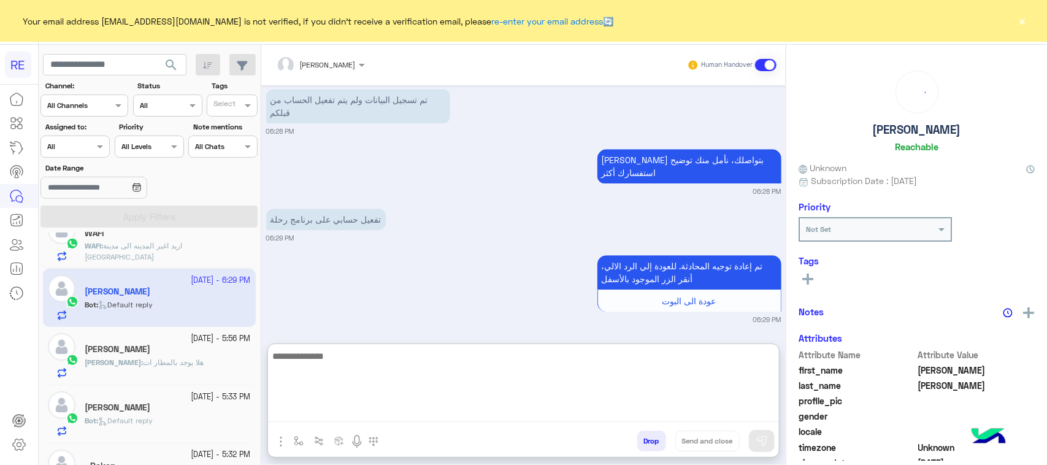
click at [393, 419] on textarea at bounding box center [523, 385] width 511 height 74
paste textarea "**********"
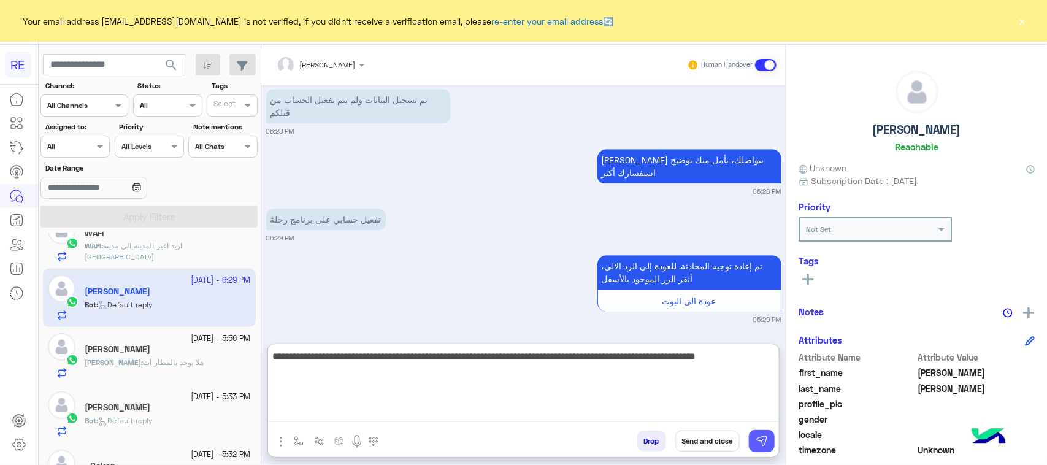
type textarea "**********"
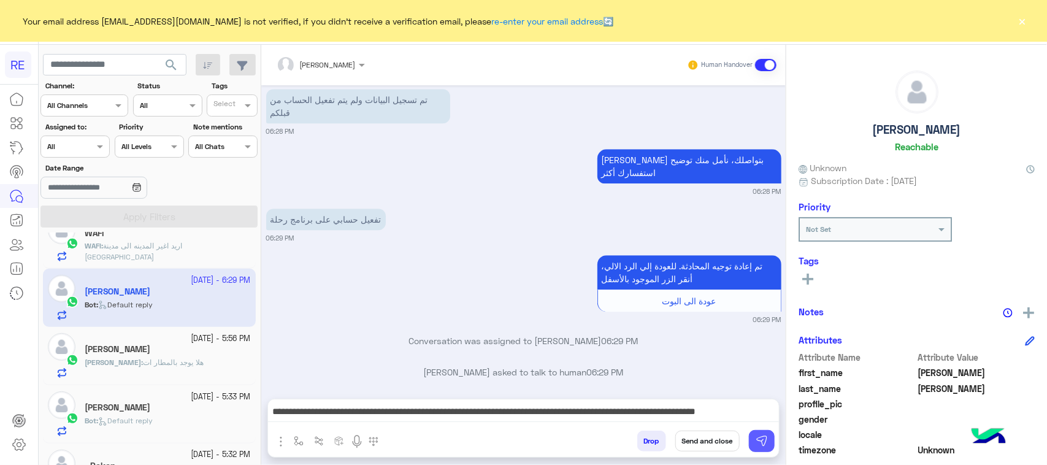
click at [762, 443] on img at bounding box center [761, 441] width 12 height 12
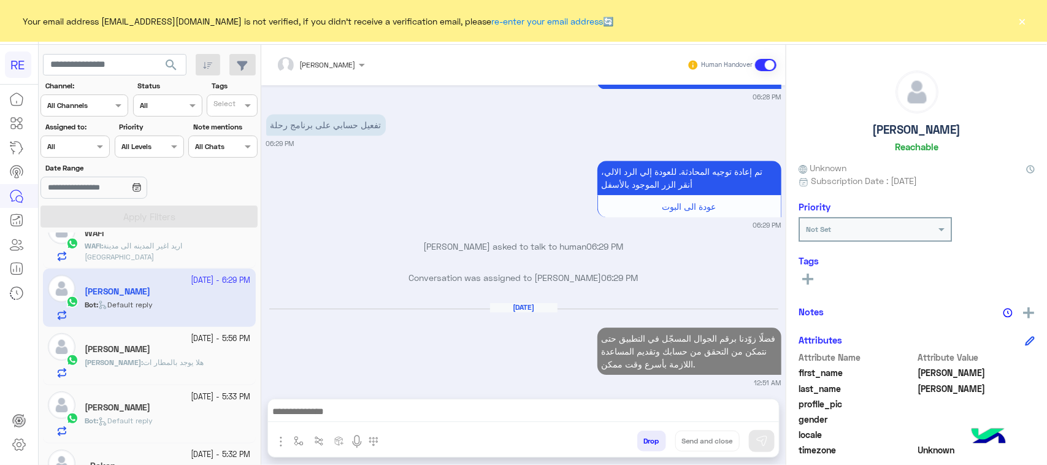
click at [164, 428] on div "Bot : Default reply" at bounding box center [168, 425] width 166 height 21
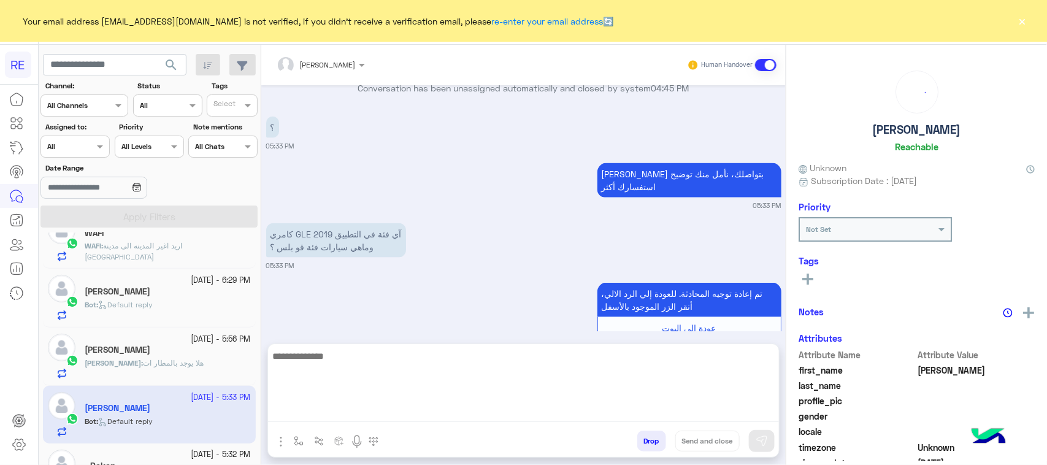
click at [363, 413] on textarea at bounding box center [523, 385] width 511 height 74
drag, startPoint x: 363, startPoint y: 413, endPoint x: 332, endPoint y: 372, distance: 50.8
click at [332, 372] on textarea at bounding box center [523, 385] width 511 height 74
type textarea "*"
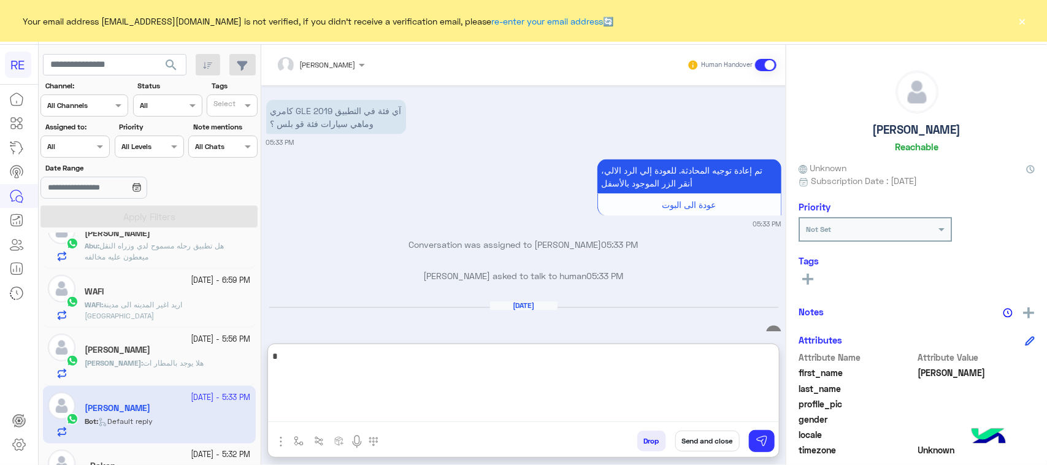
type textarea "**"
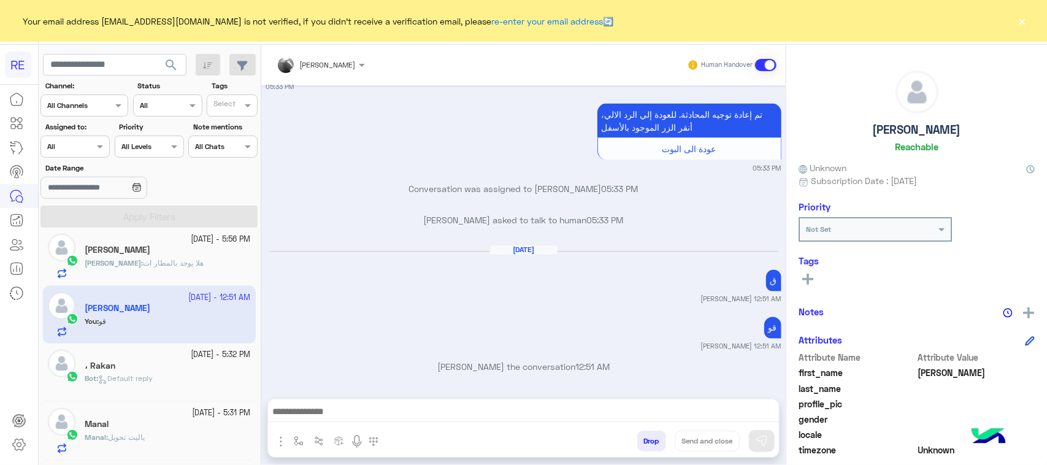
click at [170, 370] on div "، Rakan" at bounding box center [168, 367] width 166 height 13
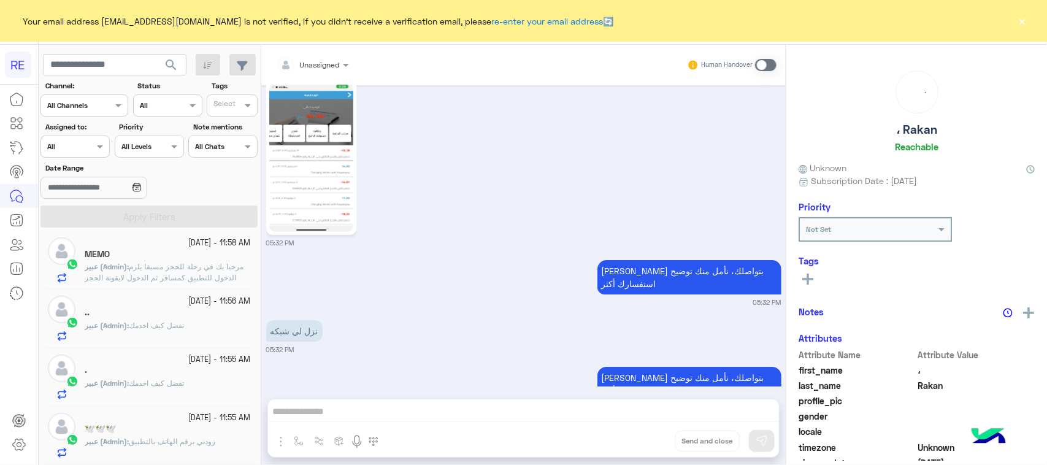
click at [357, 405] on div "Unassigned Human Handover Sep 19, 2025 اهلًا بك في تطبيق رحلة 👋 Welcome to Rehl…" at bounding box center [523, 257] width 524 height 425
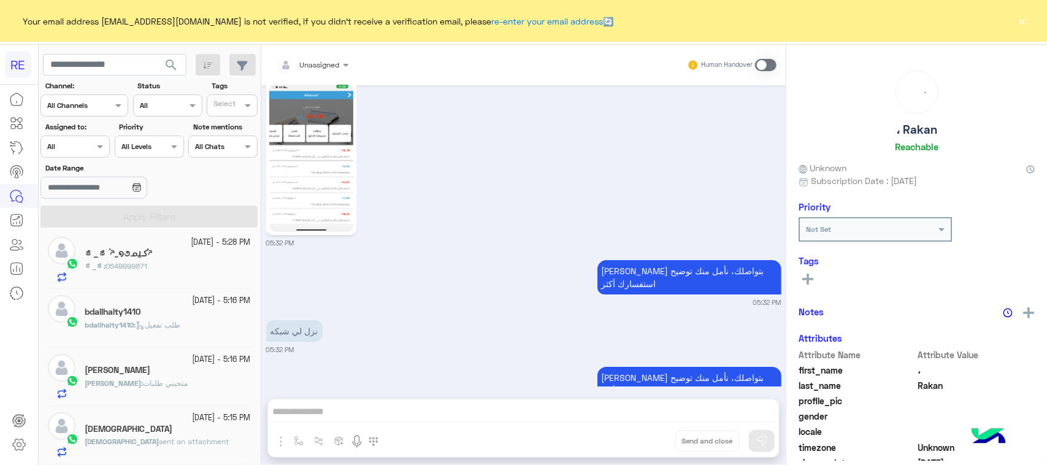
click at [366, 406] on div "Unassigned Human Handover Sep 19, 2025 اهلًا بك في تطبيق رحلة 👋 Welcome to Rehl…" at bounding box center [523, 257] width 524 height 425
click at [770, 67] on span at bounding box center [765, 65] width 21 height 12
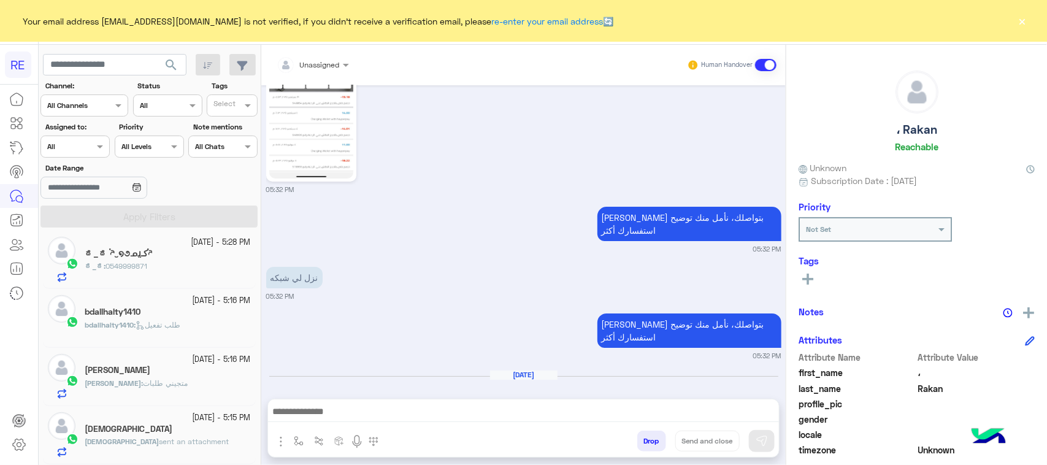
click at [437, 440] on div "Drop Send and close" at bounding box center [583, 443] width 391 height 27
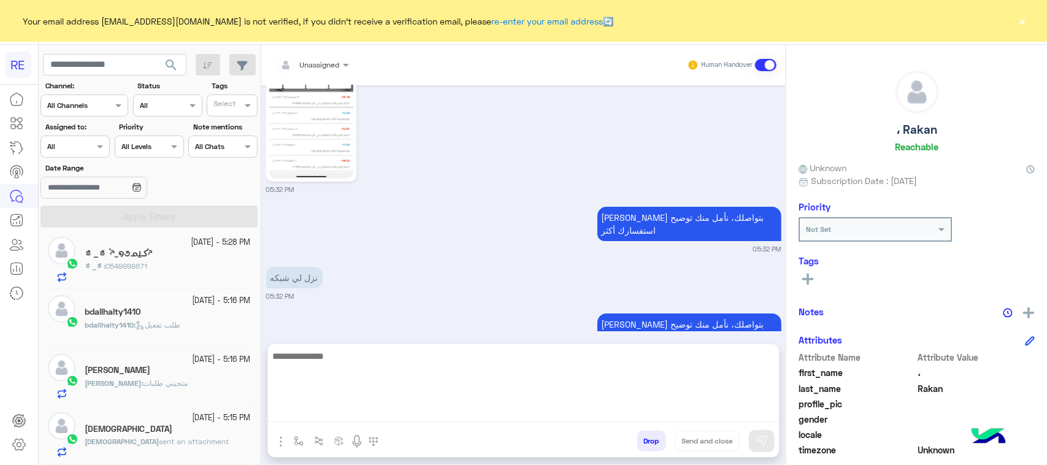
click at [427, 414] on textarea at bounding box center [523, 385] width 511 height 74
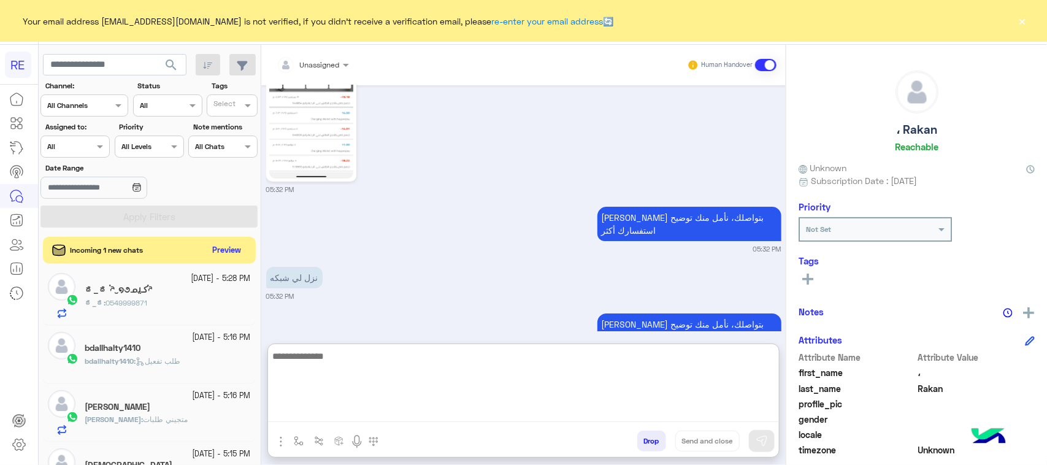
paste textarea "**********"
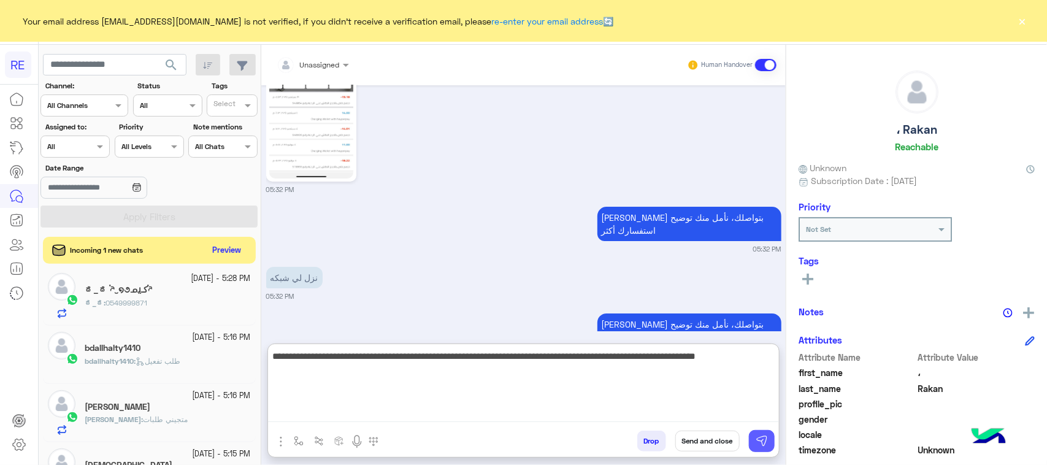
type textarea "**********"
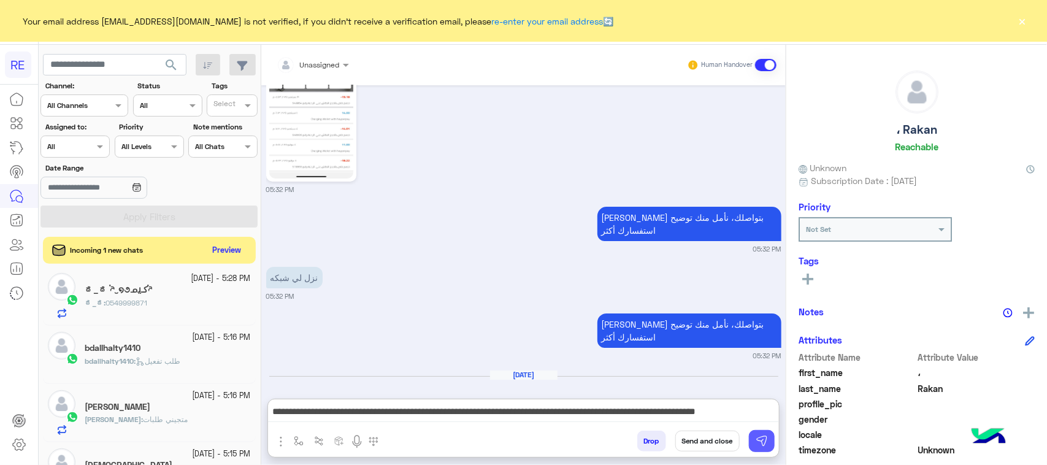
click at [768, 440] on button at bounding box center [762, 441] width 26 height 22
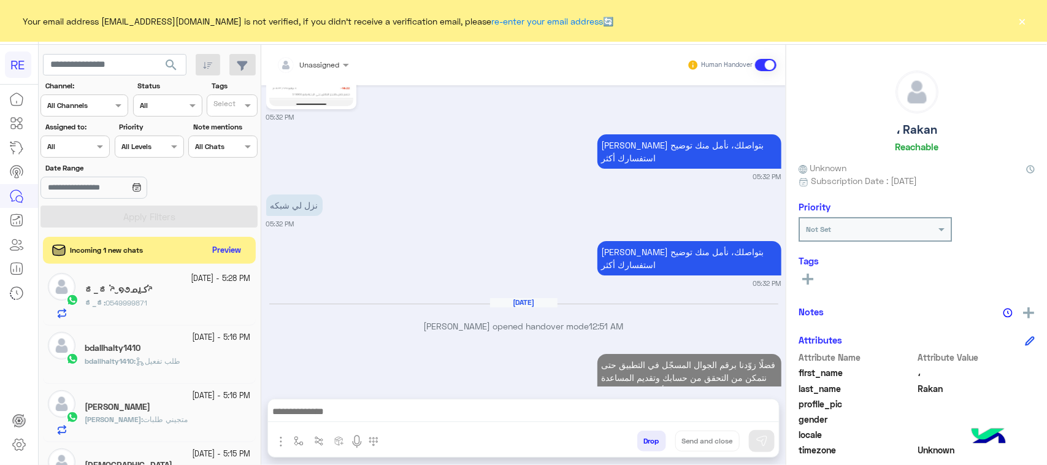
click at [178, 360] on span "طلب تفعيل" at bounding box center [158, 360] width 45 height 9
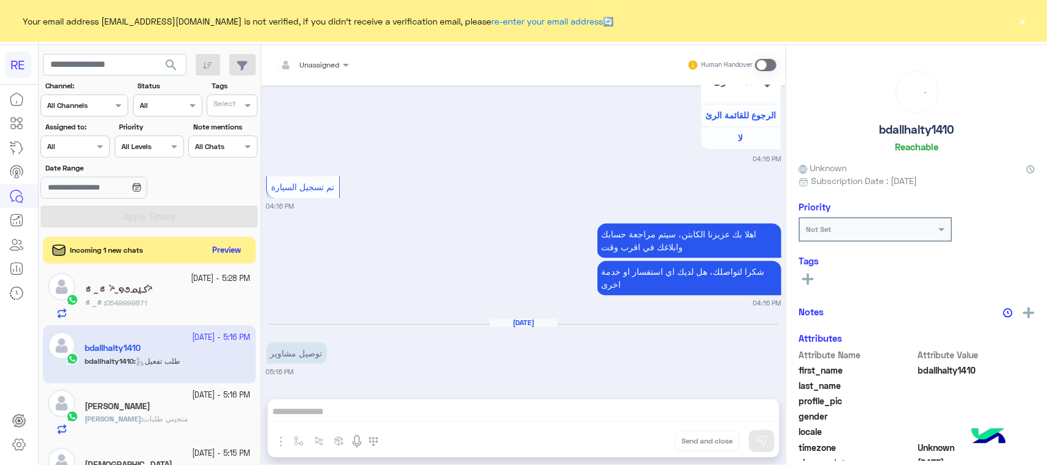
click at [359, 408] on div "Unassigned Human Handover Jul 27, 2025 عبير زكريا joined the conversation 06:59…" at bounding box center [523, 257] width 524 height 425
click at [766, 62] on span at bounding box center [765, 65] width 21 height 12
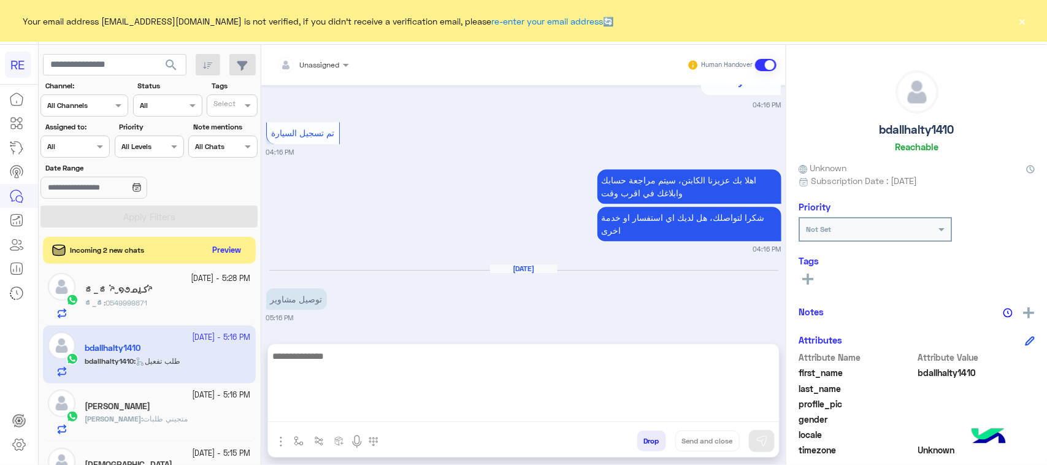
click at [386, 406] on textarea at bounding box center [523, 385] width 511 height 74
paste textarea "**********"
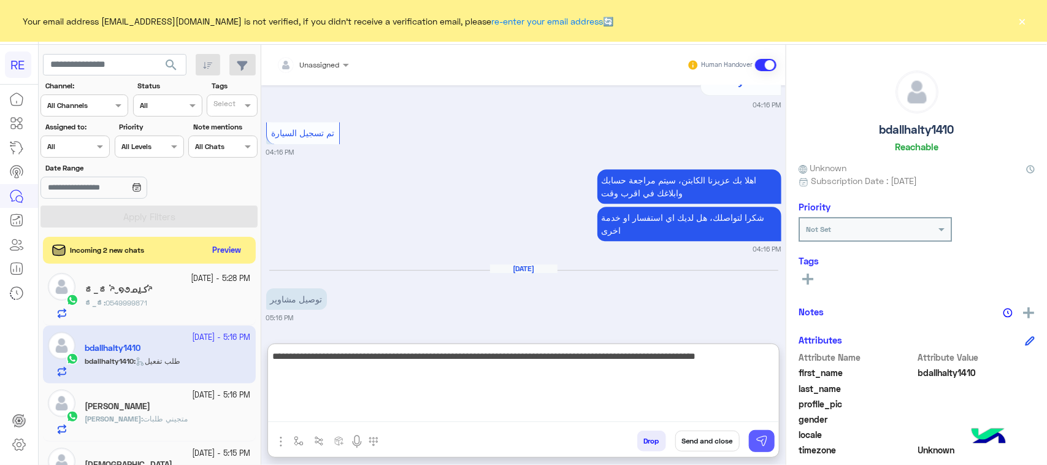
type textarea "**********"
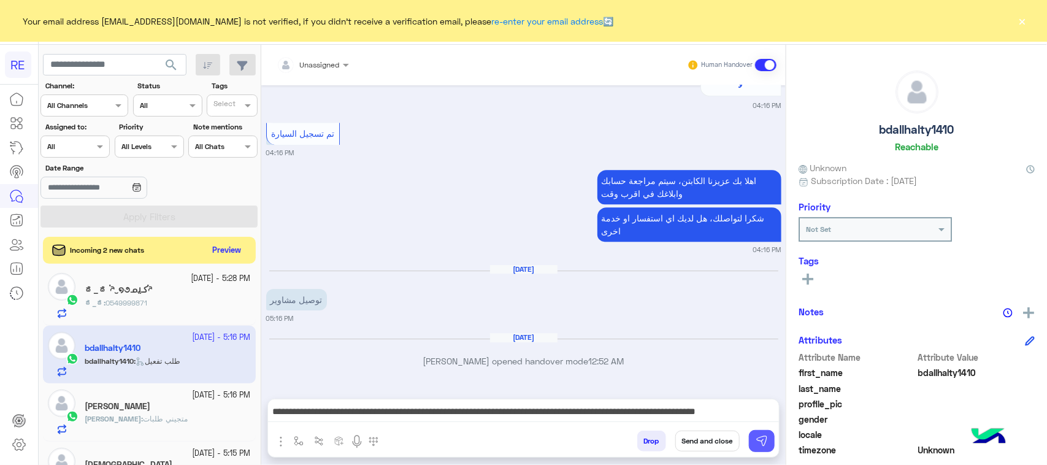
click at [762, 442] on img at bounding box center [761, 441] width 12 height 12
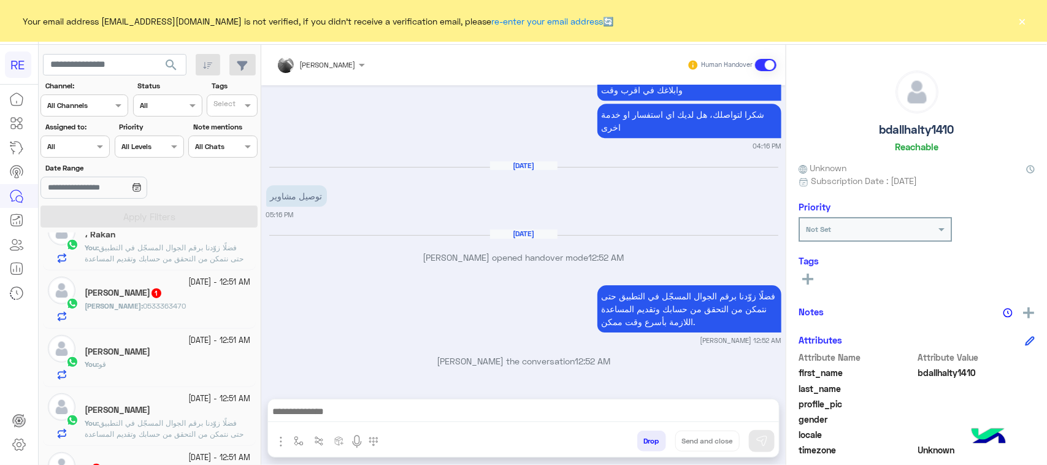
click at [166, 313] on div "خالد : 0533363470" at bounding box center [168, 310] width 166 height 21
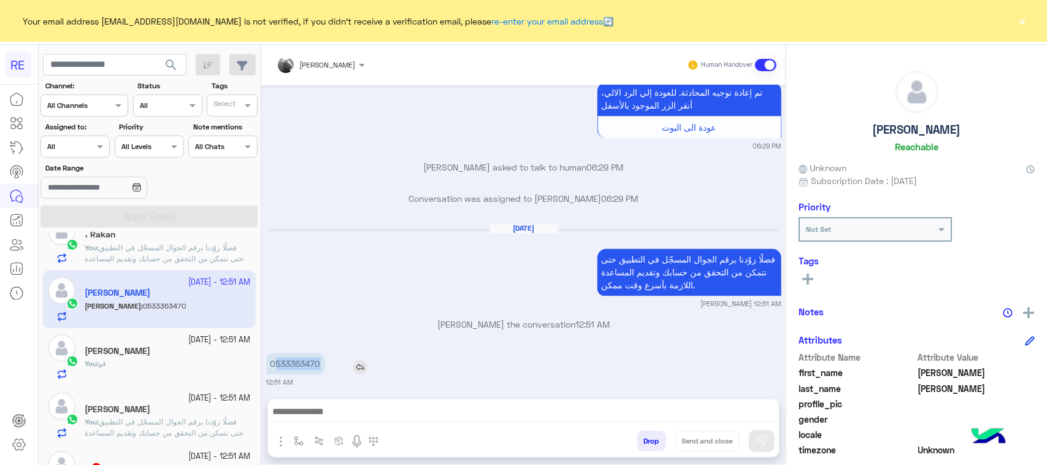
drag, startPoint x: 277, startPoint y: 354, endPoint x: 339, endPoint y: 357, distance: 62.0
click at [339, 359] on div "0533363470" at bounding box center [330, 363] width 129 height 21
drag, startPoint x: 331, startPoint y: 353, endPoint x: 325, endPoint y: 356, distance: 6.9
copy app-msgs-text "0"
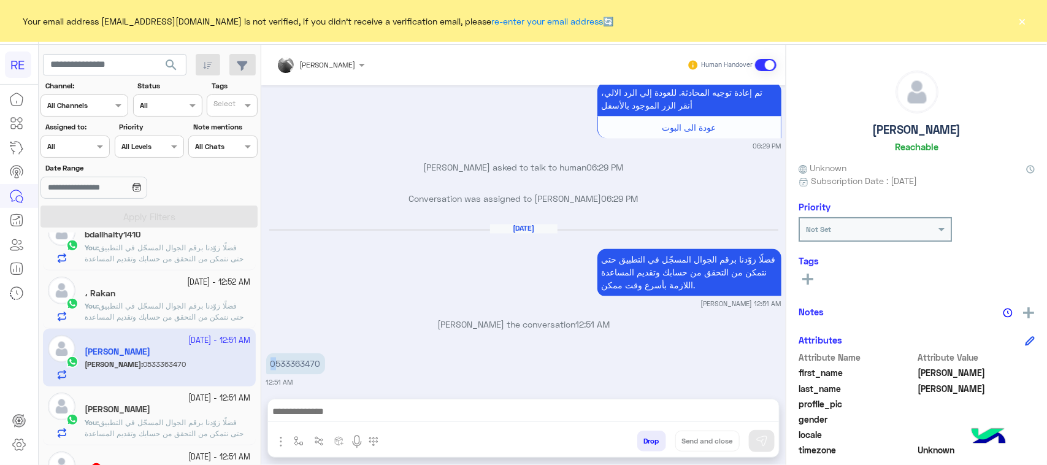
scroll to position [85, 0]
drag, startPoint x: 421, startPoint y: 422, endPoint x: 419, endPoint y: 409, distance: 13.1
click at [420, 421] on div at bounding box center [523, 414] width 511 height 31
click at [419, 409] on textarea at bounding box center [523, 412] width 511 height 18
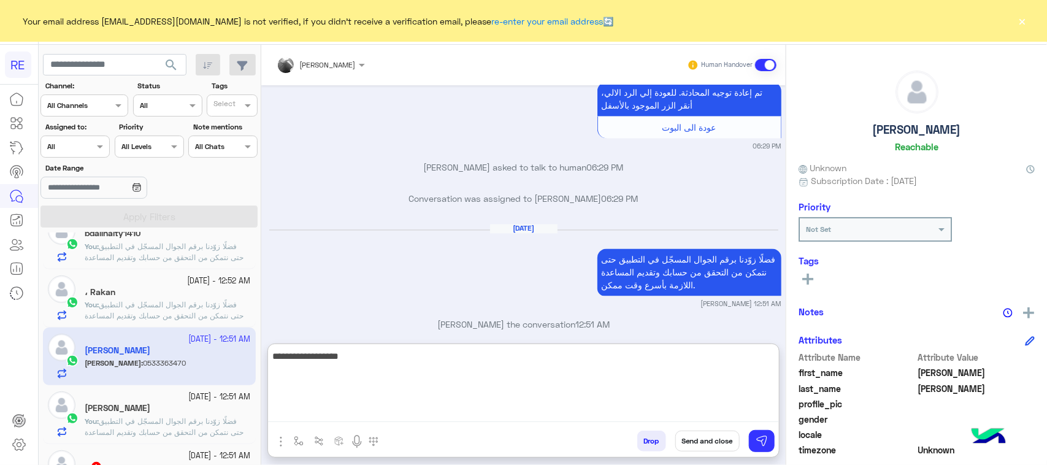
type textarea "**********"
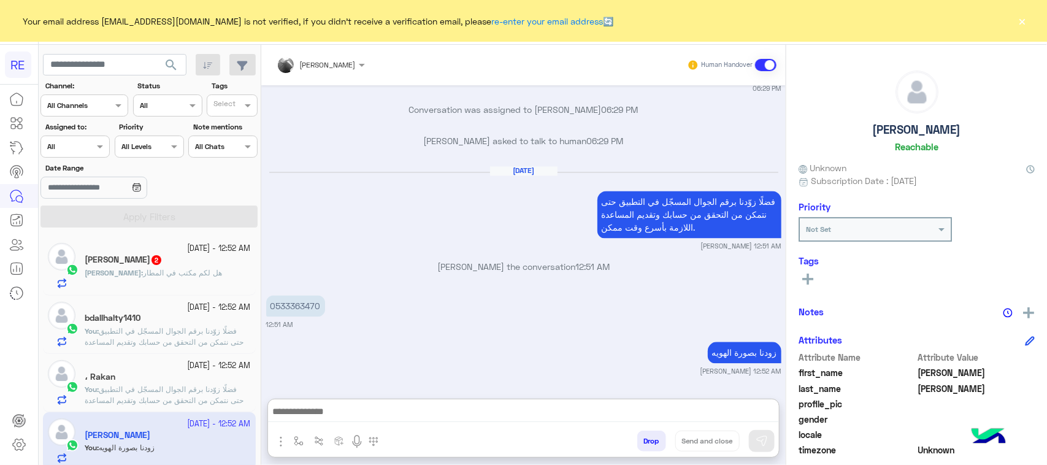
scroll to position [1113, 0]
click at [207, 285] on div "Sami : هل لكم مكتب في المطار" at bounding box center [168, 277] width 166 height 21
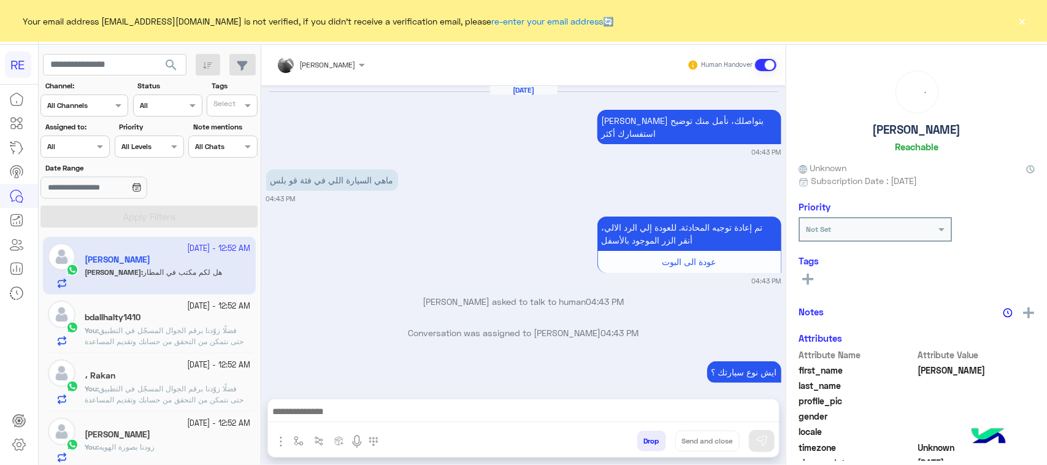
scroll to position [689, 0]
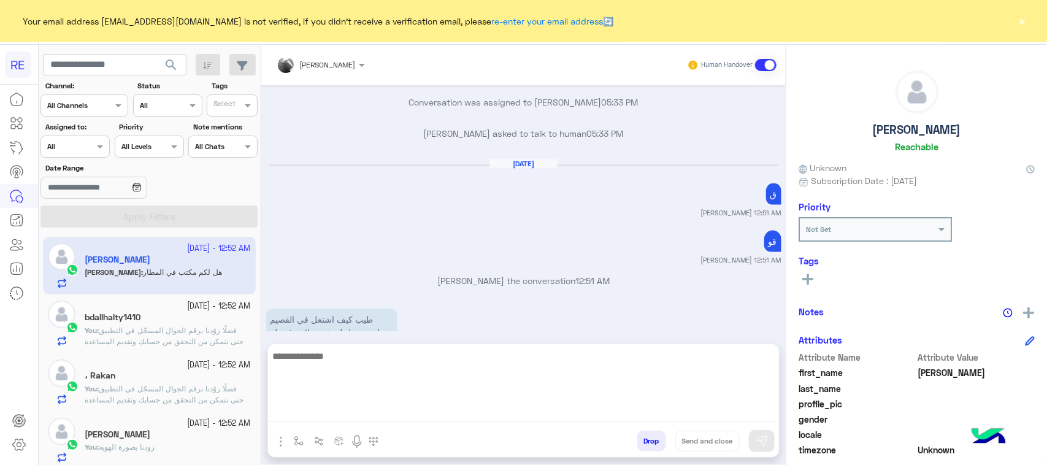
click at [359, 420] on textarea at bounding box center [523, 385] width 511 height 74
type textarea "**********"
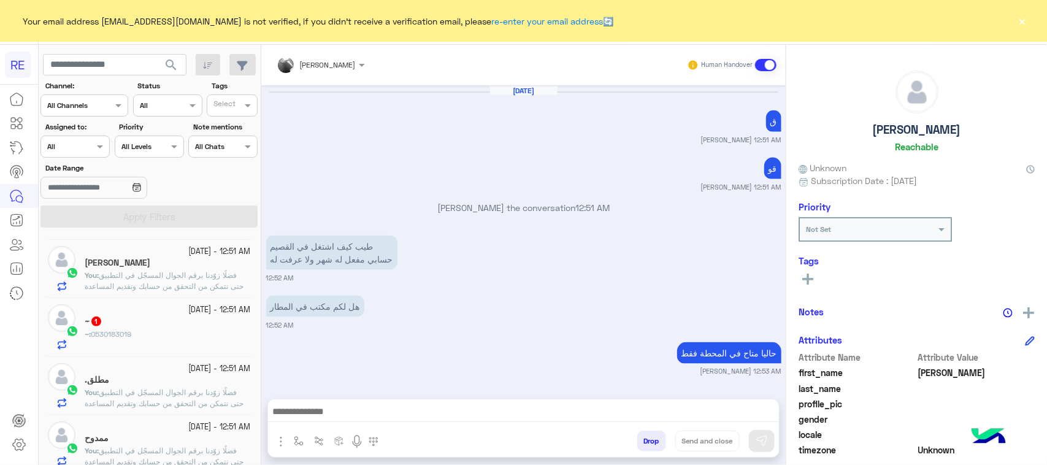
scroll to position [768, 0]
click at [178, 327] on div "~ 1" at bounding box center [168, 322] width 166 height 13
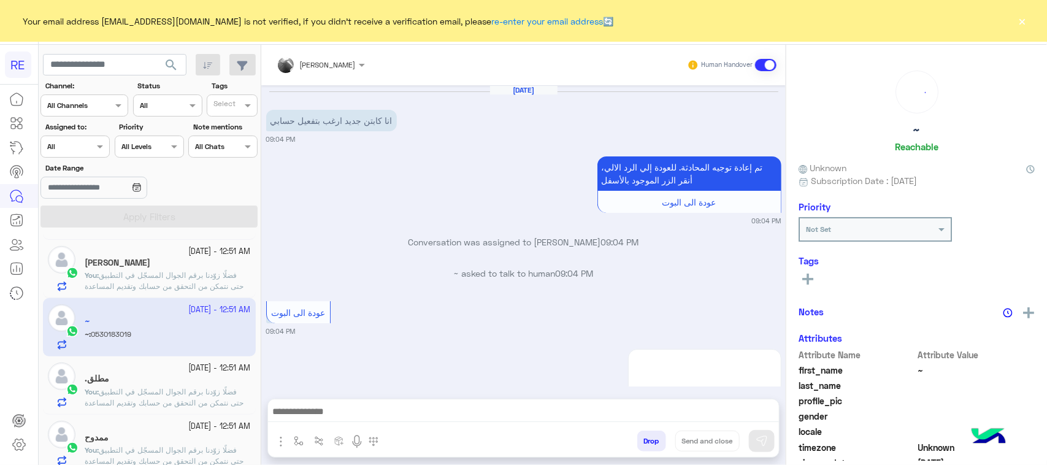
scroll to position [1604, 0]
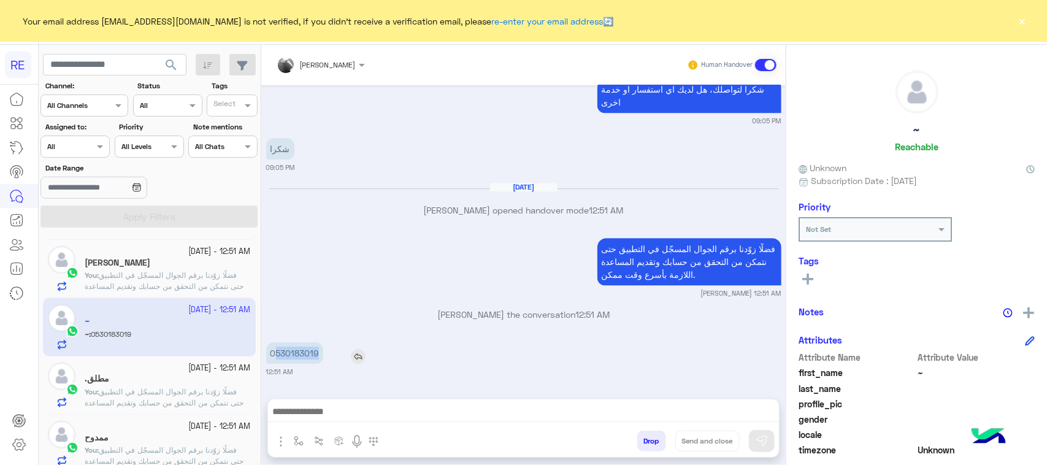
drag, startPoint x: 277, startPoint y: 349, endPoint x: 321, endPoint y: 354, distance: 44.4
click at [321, 354] on p "0530183019" at bounding box center [294, 352] width 57 height 21
copy p "530183019"
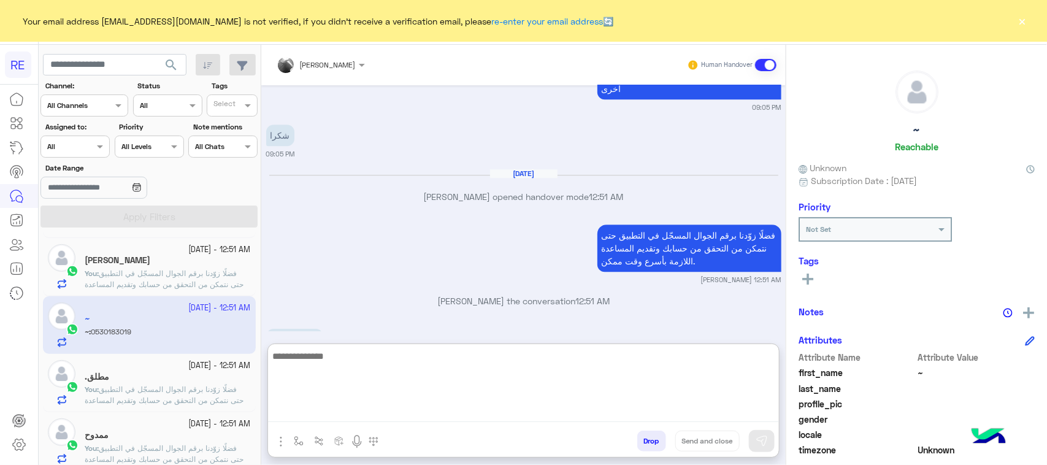
click at [389, 414] on textarea at bounding box center [523, 385] width 511 height 74
type textarea "**********"
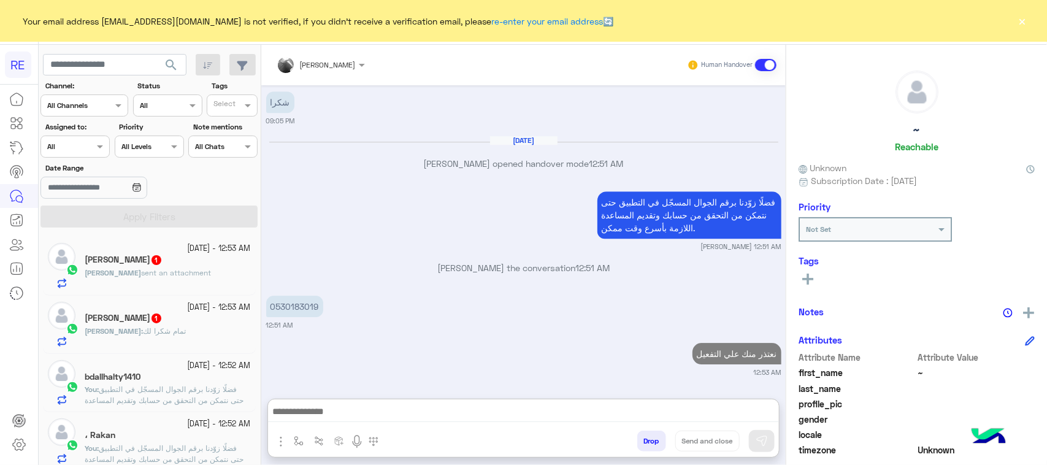
scroll to position [1678, 0]
click at [152, 314] on div "Sami 1" at bounding box center [168, 319] width 166 height 13
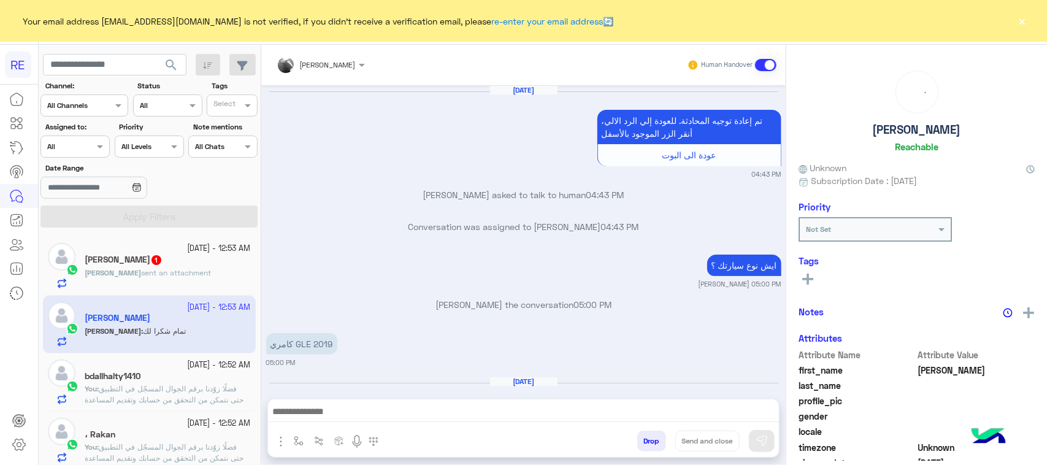
scroll to position [689, 0]
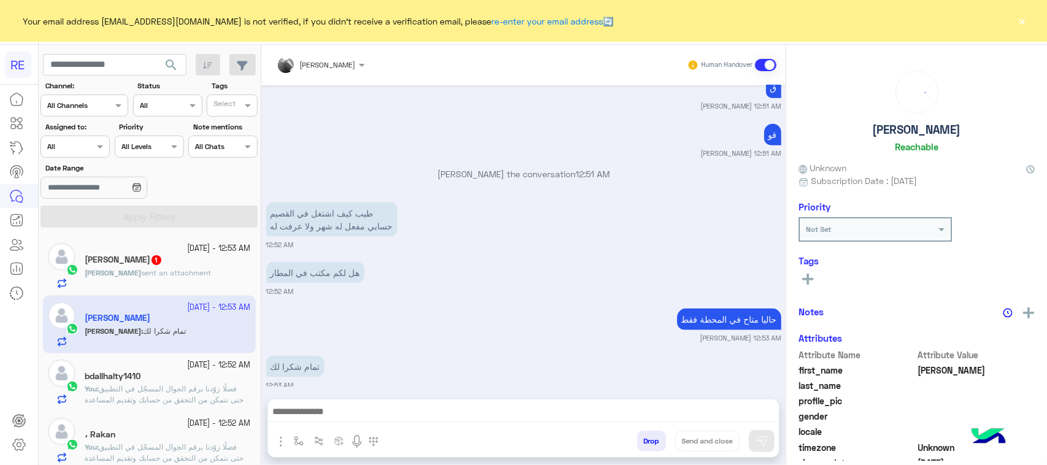
click at [176, 256] on div "خالد الغامدي 1" at bounding box center [168, 260] width 166 height 13
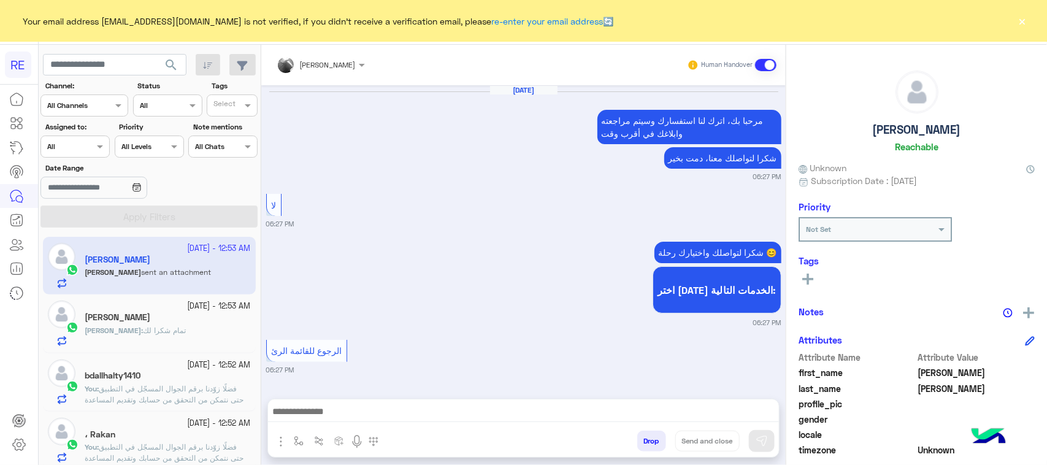
scroll to position [1022, 0]
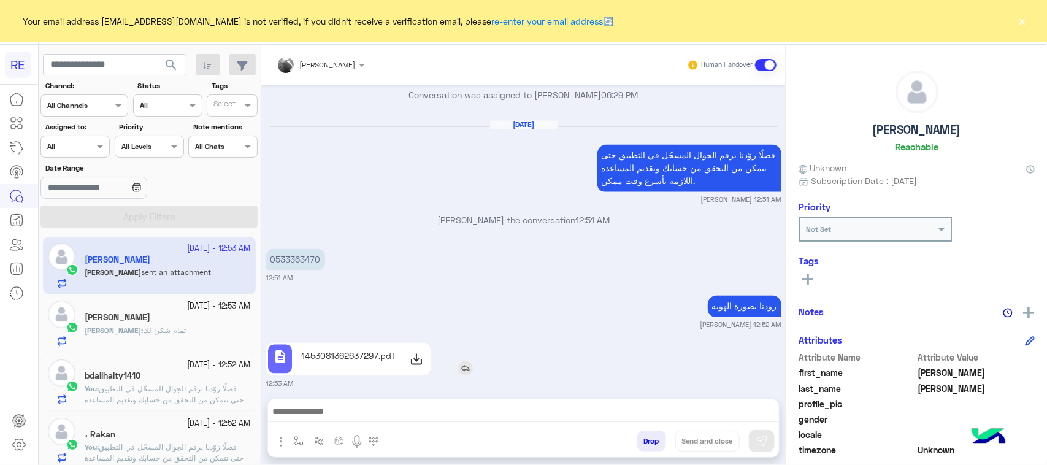
click at [390, 349] on p "1453081362637297.pdf" at bounding box center [348, 355] width 94 height 13
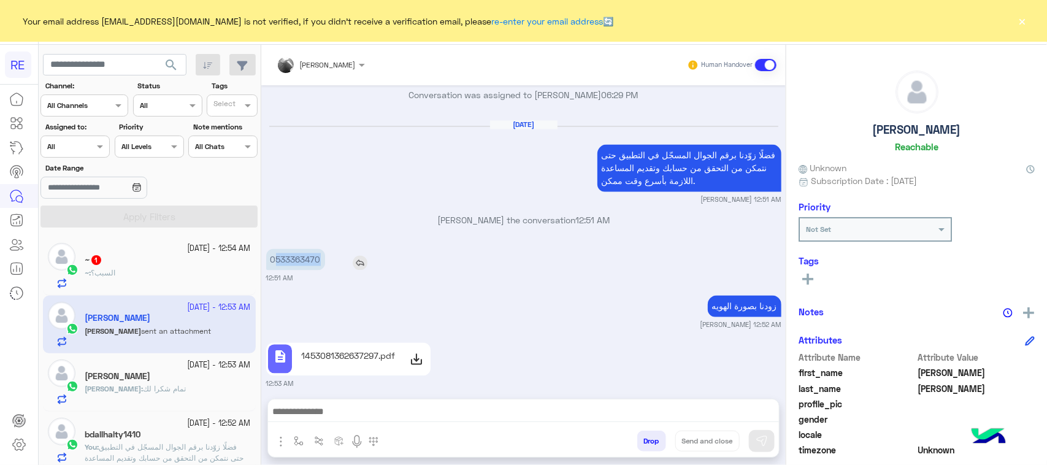
drag, startPoint x: 277, startPoint y: 245, endPoint x: 326, endPoint y: 245, distance: 49.1
click at [326, 249] on div "0533363470" at bounding box center [330, 259] width 129 height 21
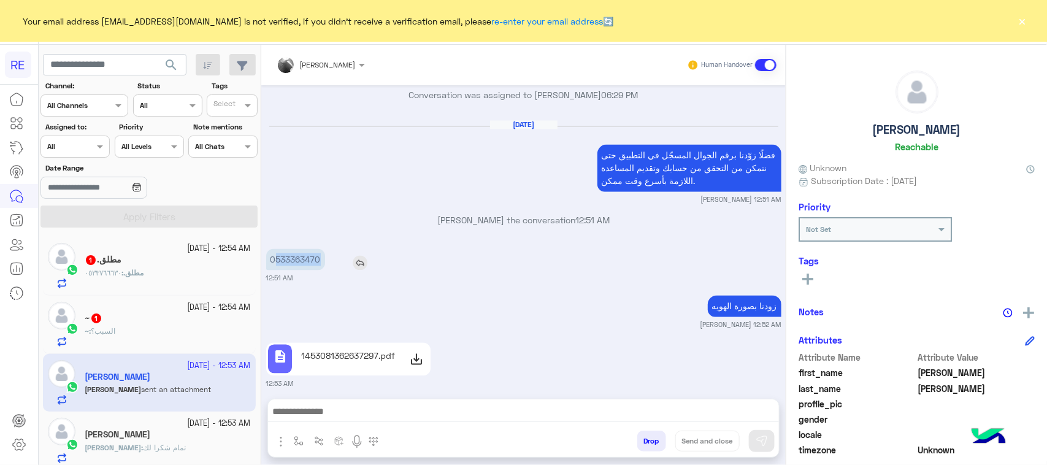
copy p "533363470"
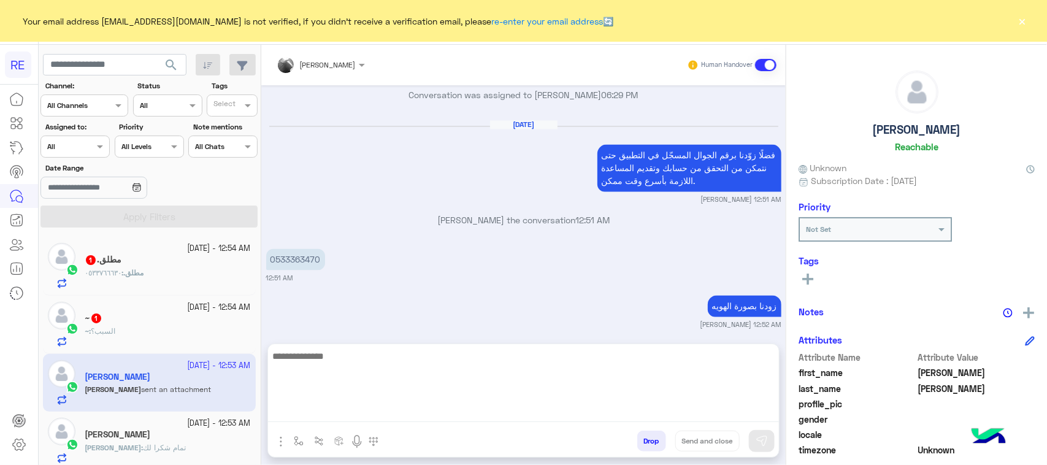
click at [432, 420] on textarea at bounding box center [523, 385] width 511 height 74
paste textarea "**********"
type textarea "**********"
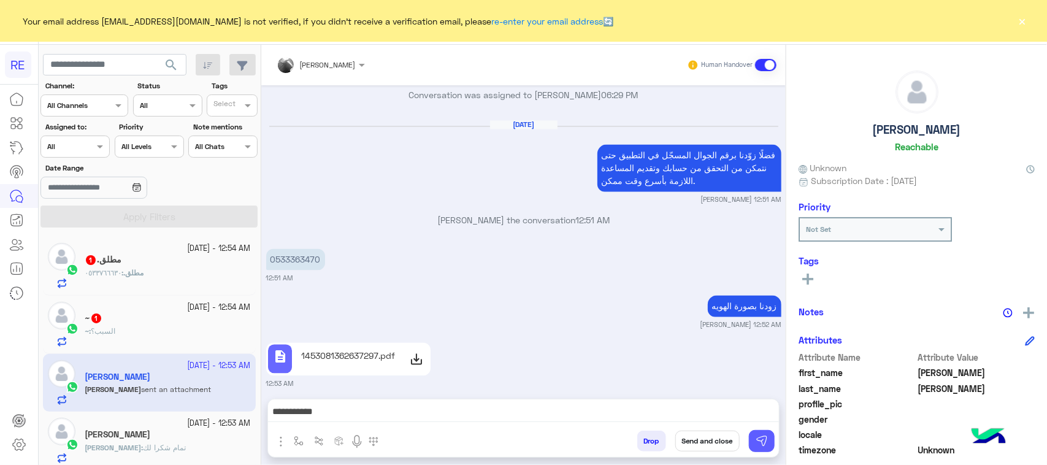
click at [763, 439] on img at bounding box center [761, 441] width 12 height 12
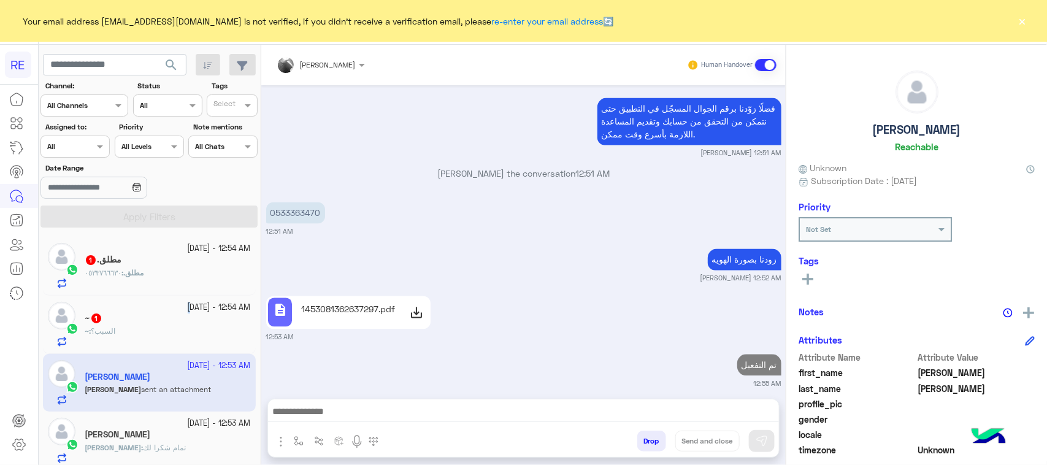
click at [188, 304] on small "20 September - 12:54 AM" at bounding box center [219, 308] width 63 height 12
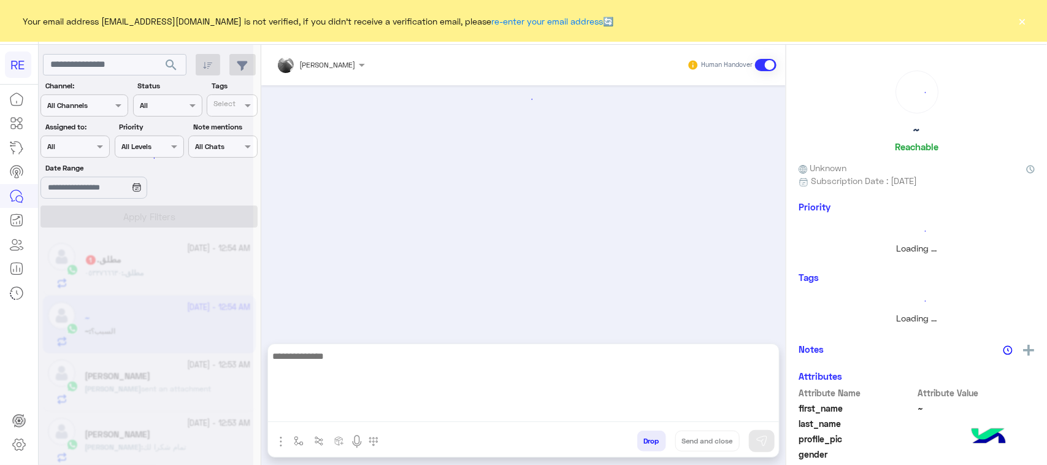
click at [638, 410] on textarea at bounding box center [523, 385] width 511 height 74
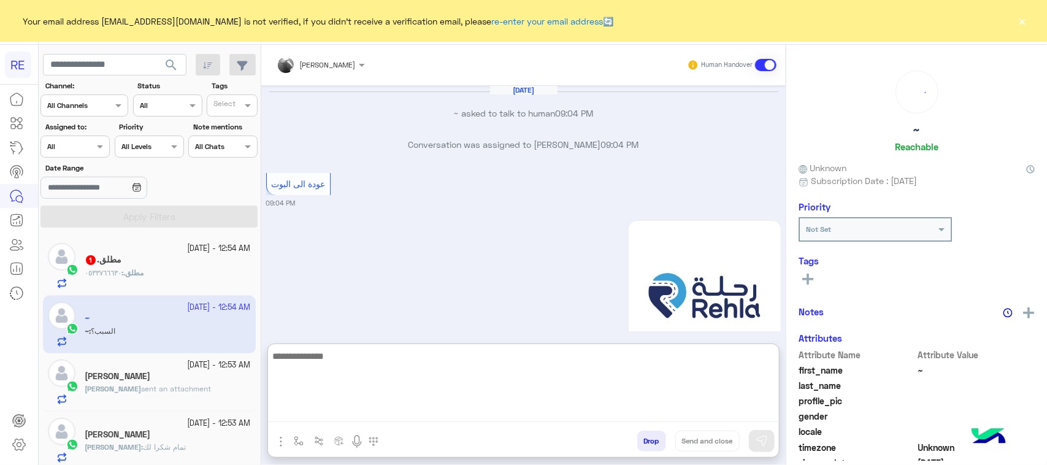
scroll to position [1616, 0]
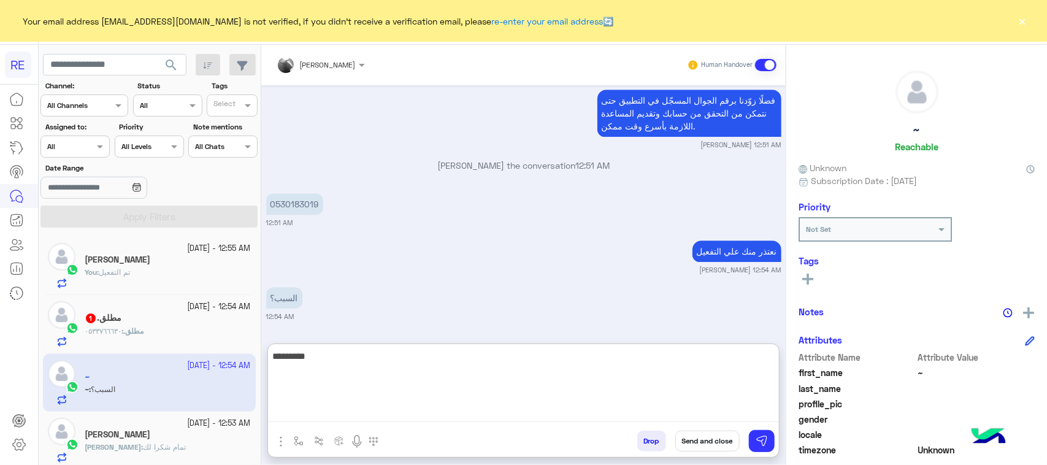
type textarea "**********"
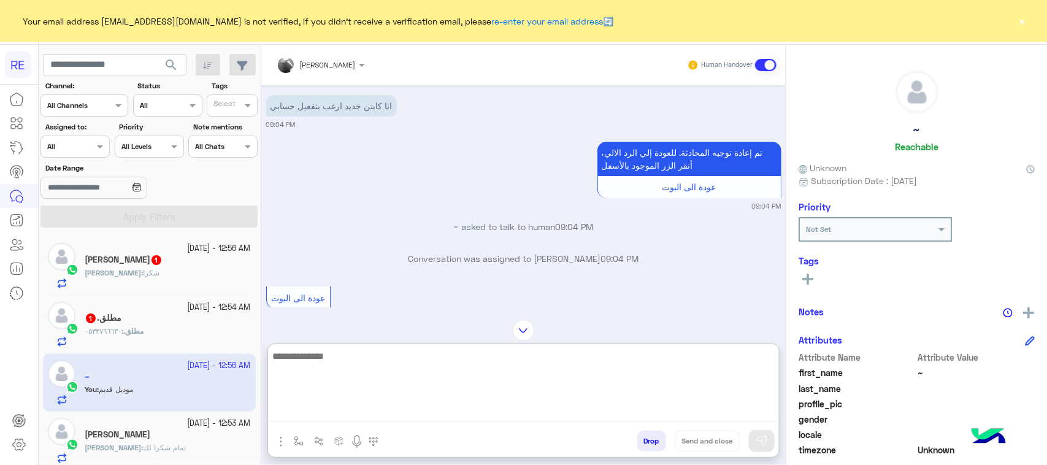
scroll to position [0, 0]
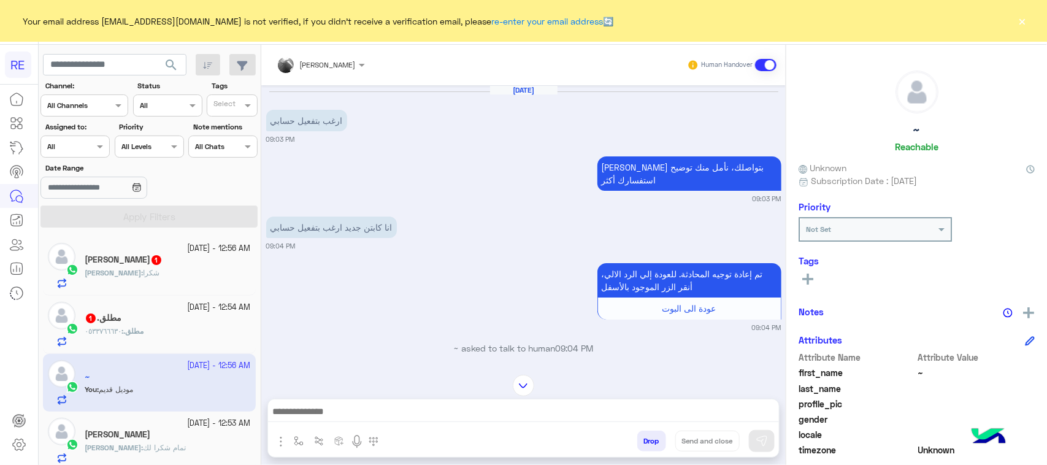
click at [180, 329] on div "مطلق. : ٠٥٣٣٧٦٦٦٣٠" at bounding box center [168, 336] width 166 height 21
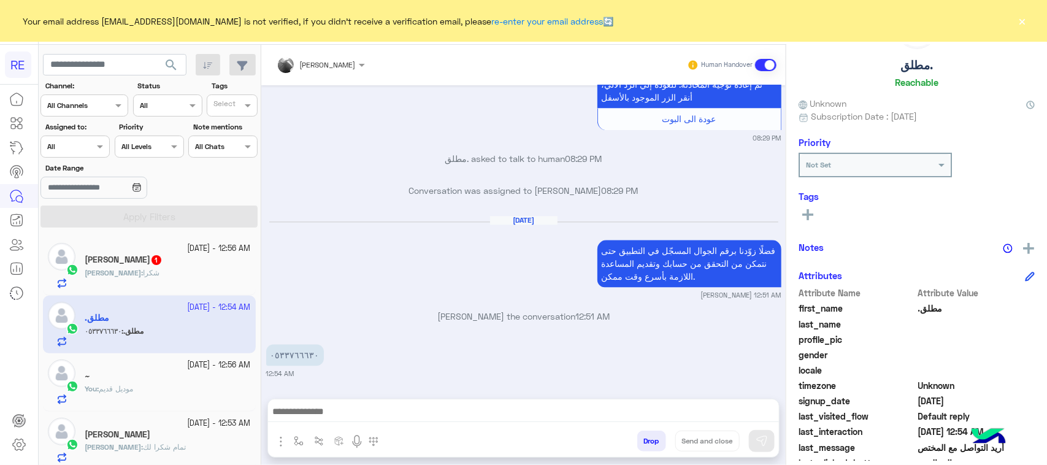
scroll to position [153, 0]
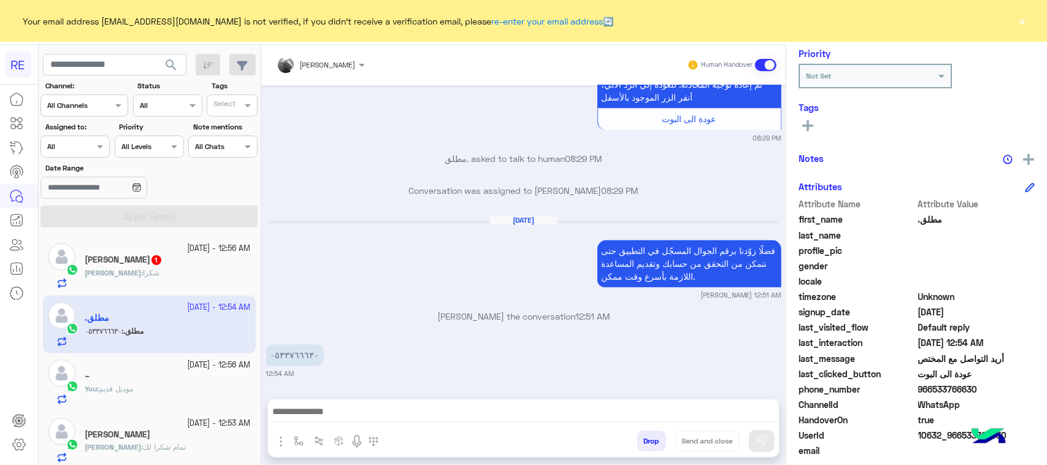
drag, startPoint x: 969, startPoint y: 390, endPoint x: 929, endPoint y: 389, distance: 40.5
click at [929, 389] on span "966533766630" at bounding box center [976, 389] width 117 height 13
copy span "533766630"
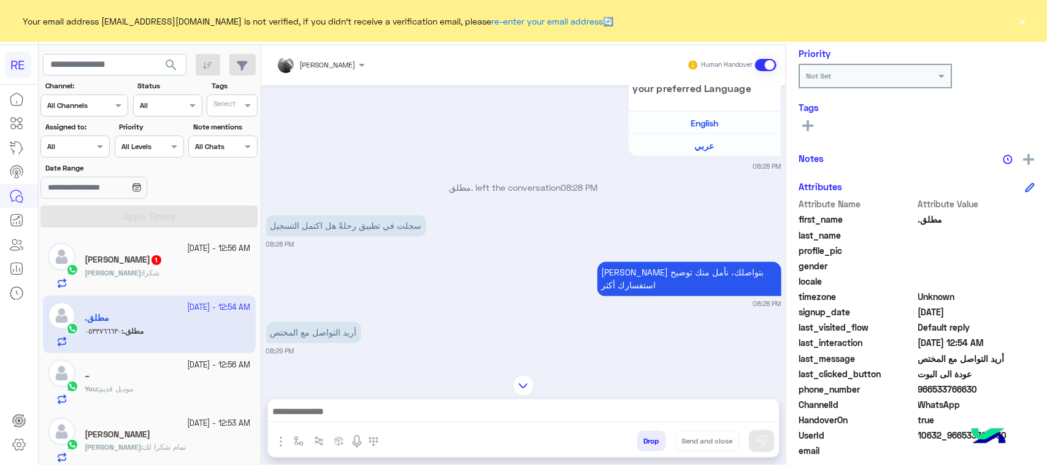
scroll to position [926, 0]
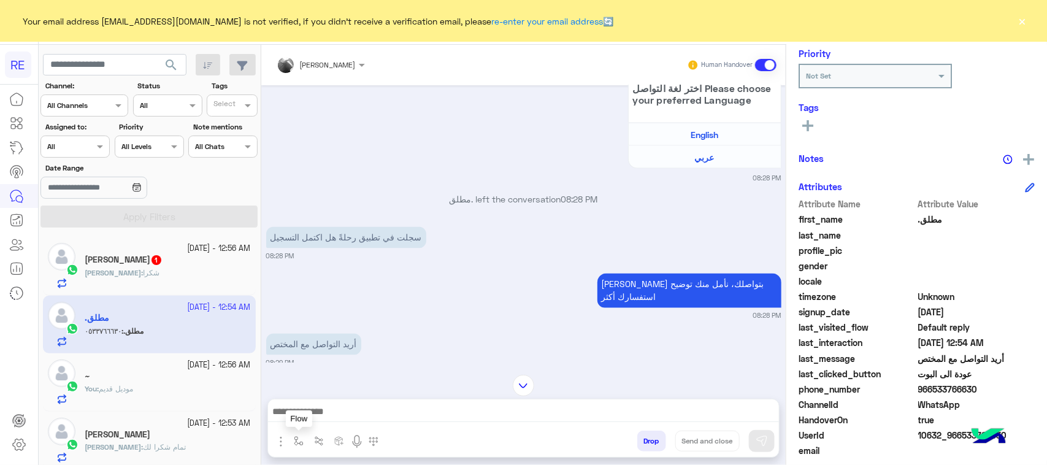
click at [292, 437] on button "button" at bounding box center [299, 440] width 20 height 20
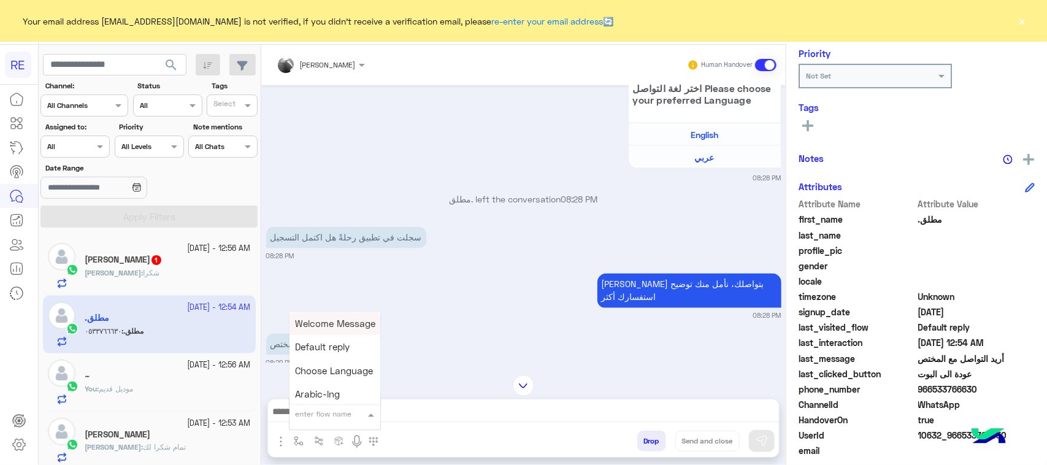
click at [307, 414] on input "text" at bounding box center [320, 412] width 48 height 11
type input "***"
click at [334, 366] on span "فيديو تسجيل سيارة" at bounding box center [333, 368] width 75 height 11
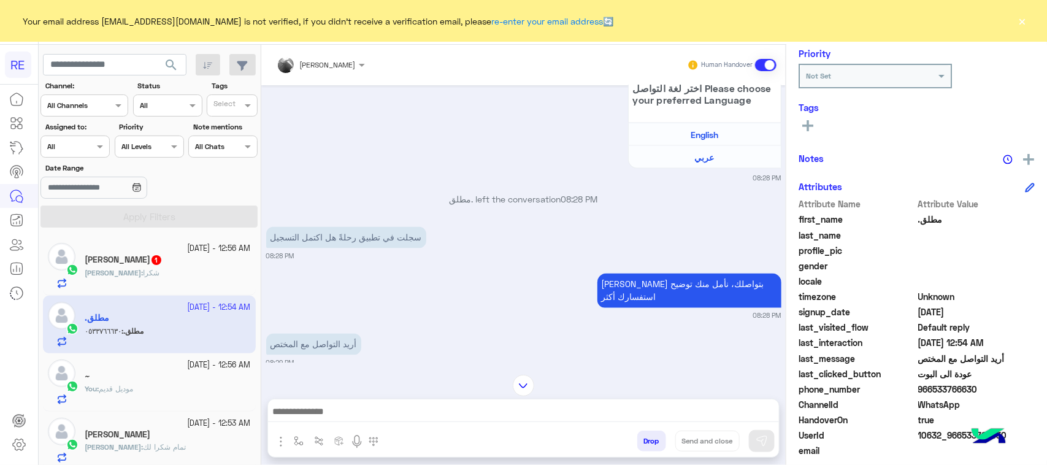
type textarea "**********"
click at [765, 439] on img at bounding box center [761, 441] width 12 height 12
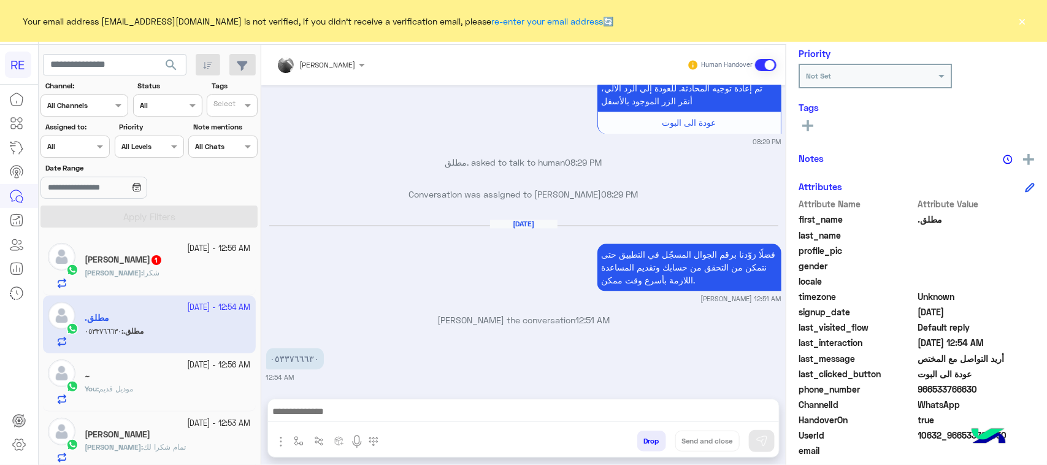
click at [164, 281] on div "خالد : شكرا" at bounding box center [168, 277] width 166 height 21
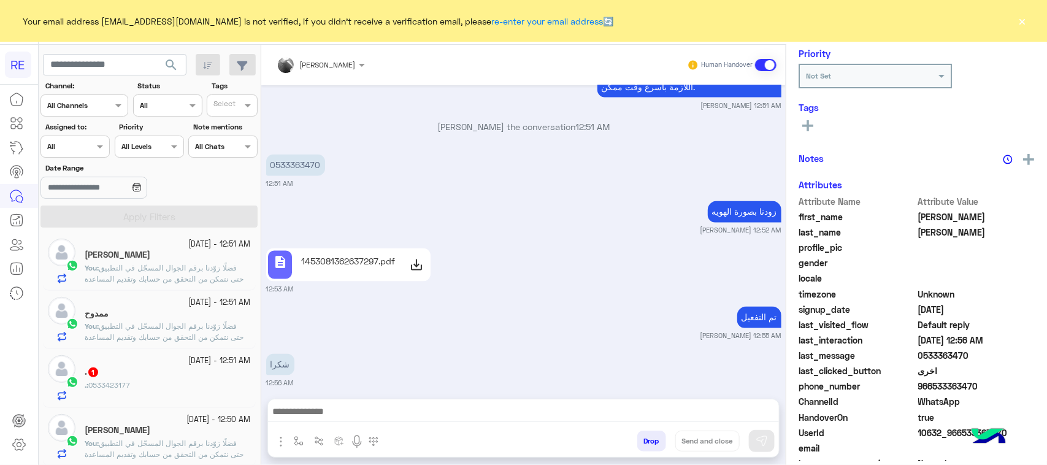
scroll to position [383, 0]
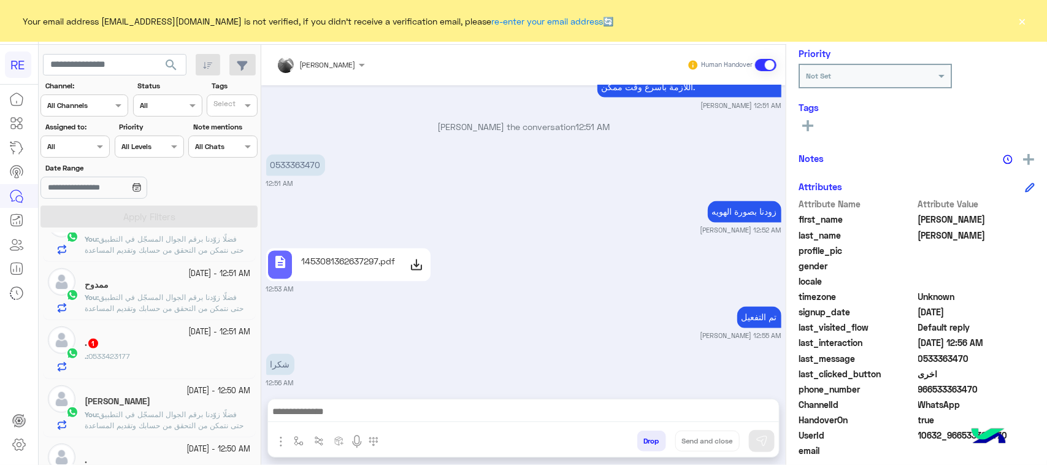
click at [194, 344] on div ". 1" at bounding box center [168, 344] width 166 height 13
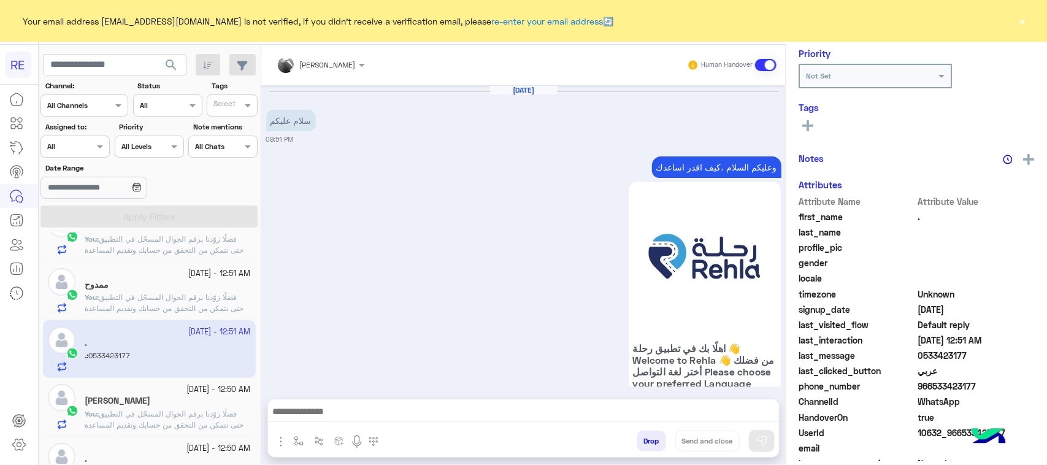
scroll to position [540, 0]
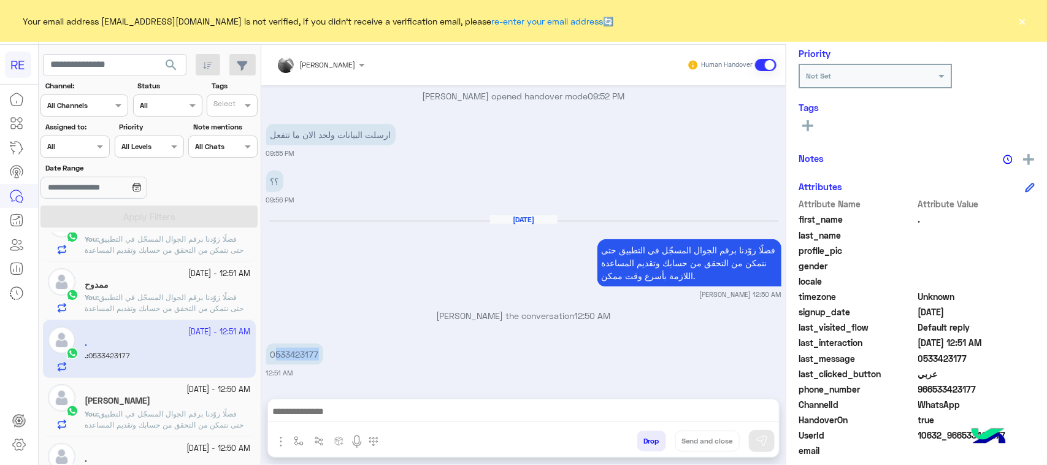
drag, startPoint x: 273, startPoint y: 349, endPoint x: 320, endPoint y: 339, distance: 47.8
click at [320, 340] on div "0533423177" at bounding box center [329, 354] width 127 height 28
copy p "533423177"
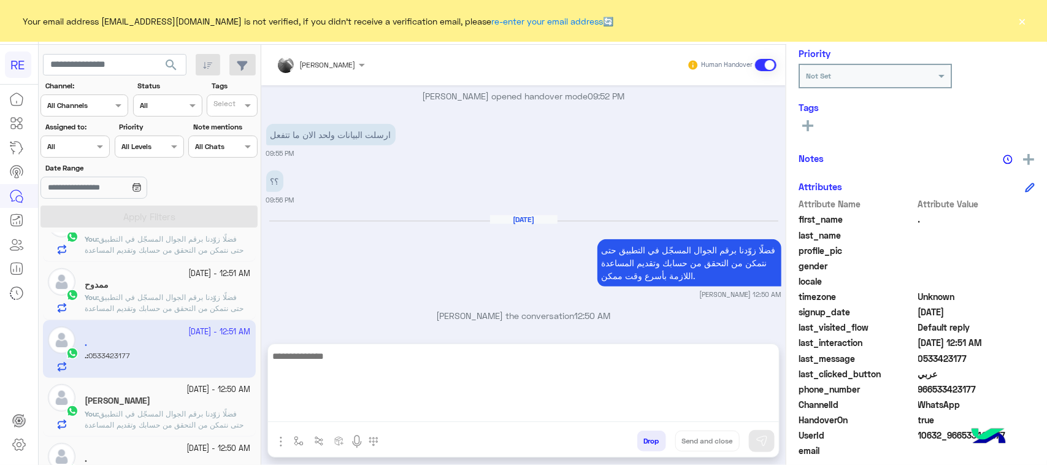
click at [492, 421] on textarea at bounding box center [523, 385] width 511 height 74
paste textarea "**********"
type textarea "**********"
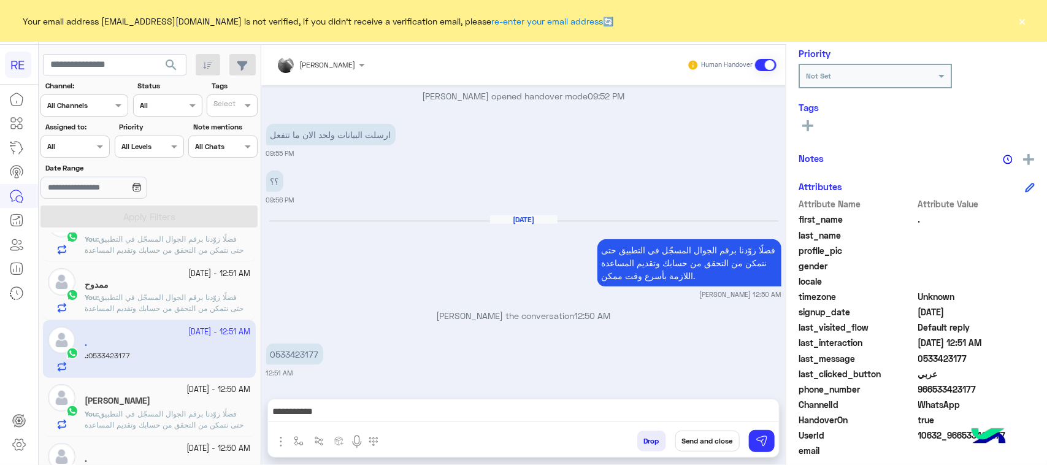
click at [746, 434] on div "Drop Send and close" at bounding box center [583, 443] width 391 height 27
click at [762, 442] on img at bounding box center [761, 441] width 12 height 12
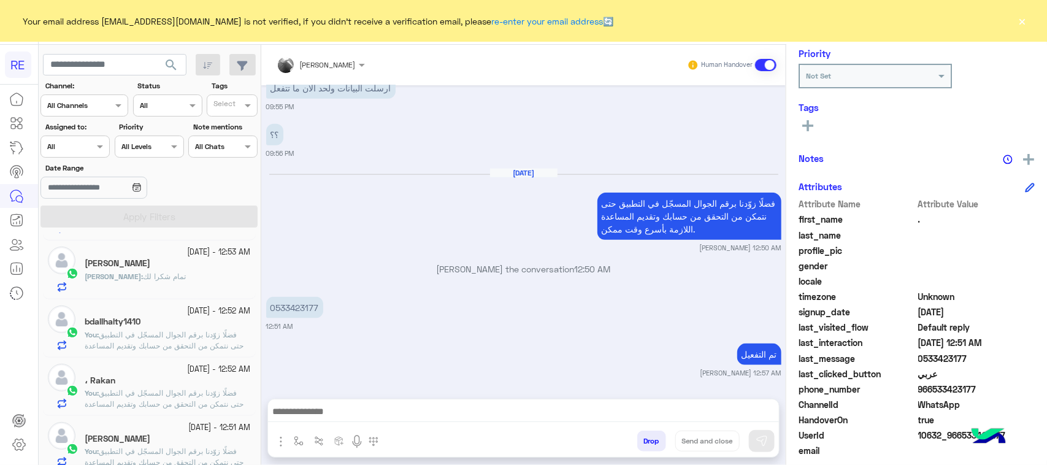
scroll to position [0, 0]
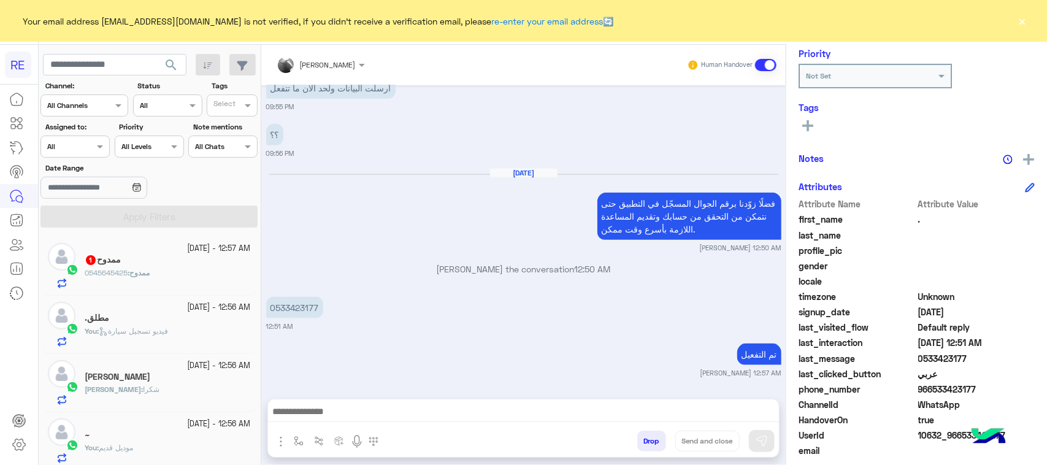
click at [150, 270] on span "ممدوح" at bounding box center [139, 272] width 20 height 9
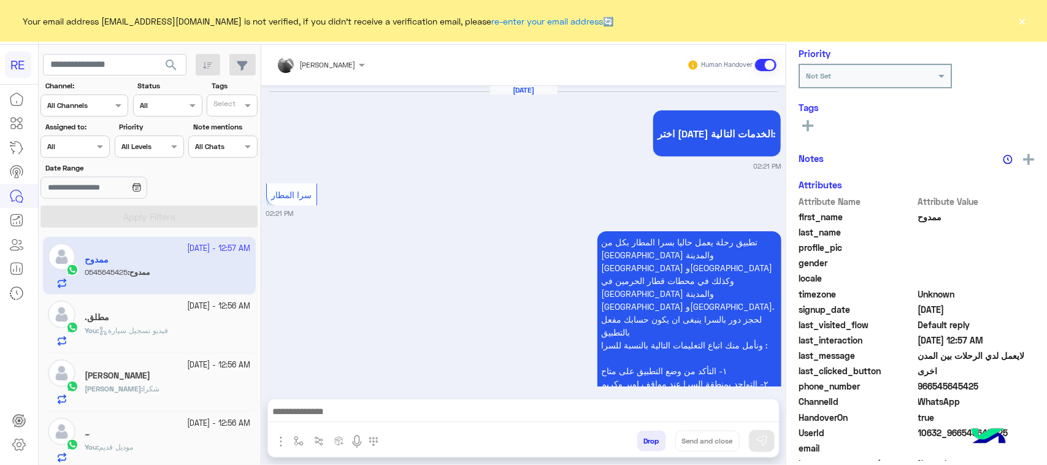
scroll to position [1410, 0]
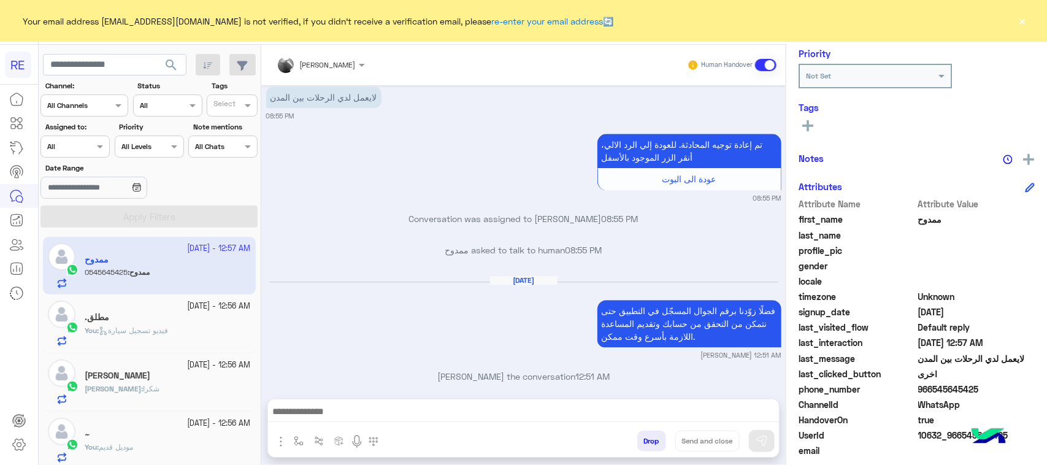
drag, startPoint x: 276, startPoint y: 351, endPoint x: 330, endPoint y: 335, distance: 56.1
click at [330, 335] on div "Sep 8, 2025 اختر احد الخدمات التالية: 02:21 PM سرا المطار 02:21 PM تطبيق رحلة ي…" at bounding box center [523, 235] width 524 height 301
copy p "545645425"
click at [497, 402] on div at bounding box center [523, 414] width 511 height 31
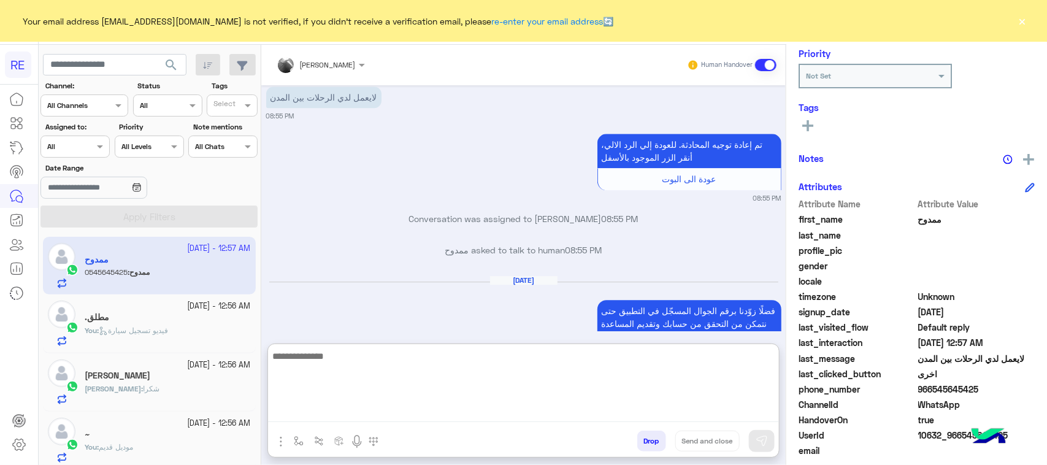
click at [502, 412] on textarea at bounding box center [523, 385] width 511 height 74
type textarea "**********"
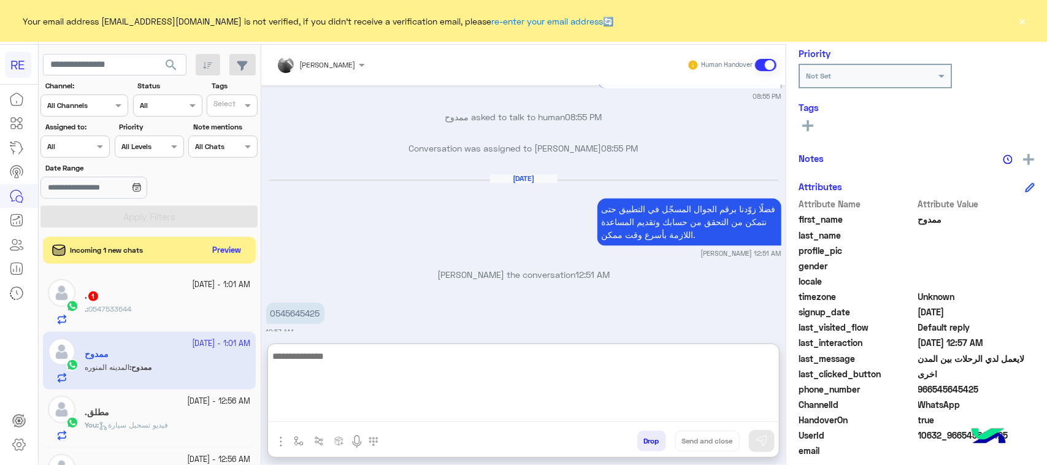
scroll to position [1512, 0]
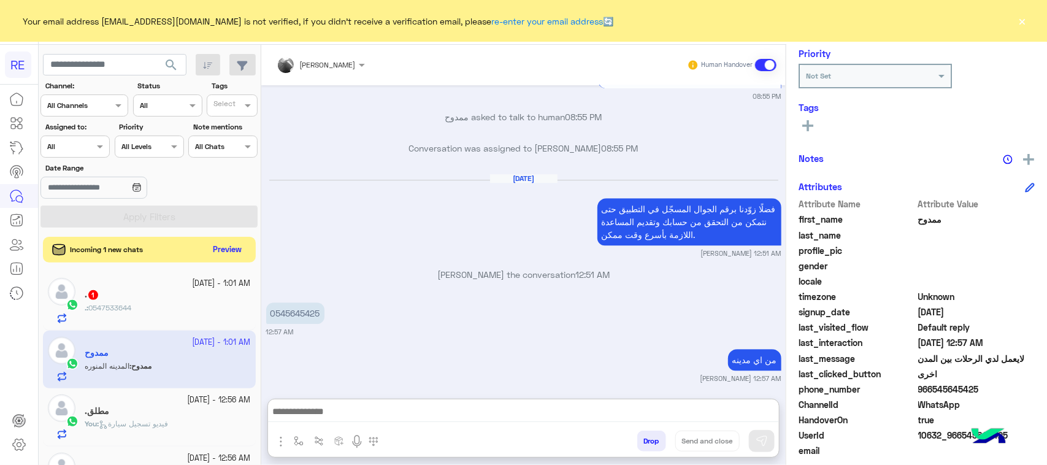
click at [210, 245] on button "Preview" at bounding box center [227, 250] width 38 height 17
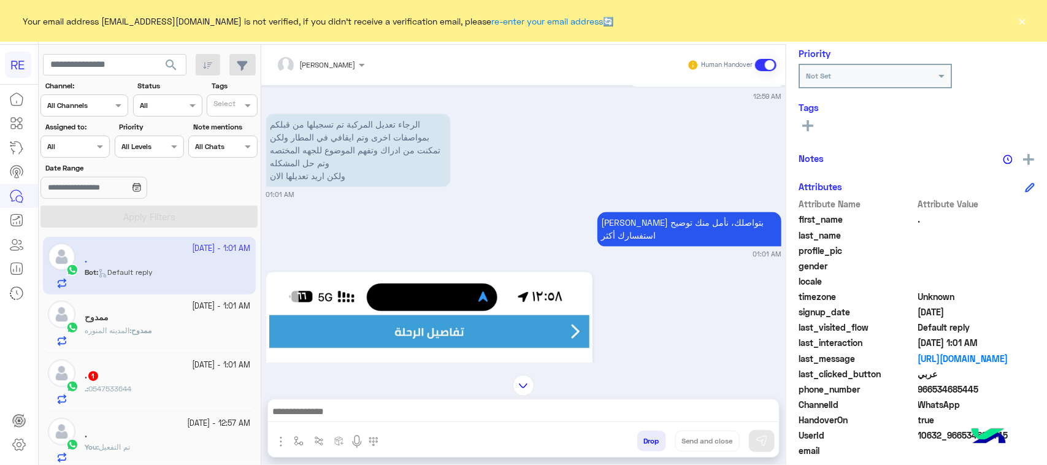
scroll to position [1056, 0]
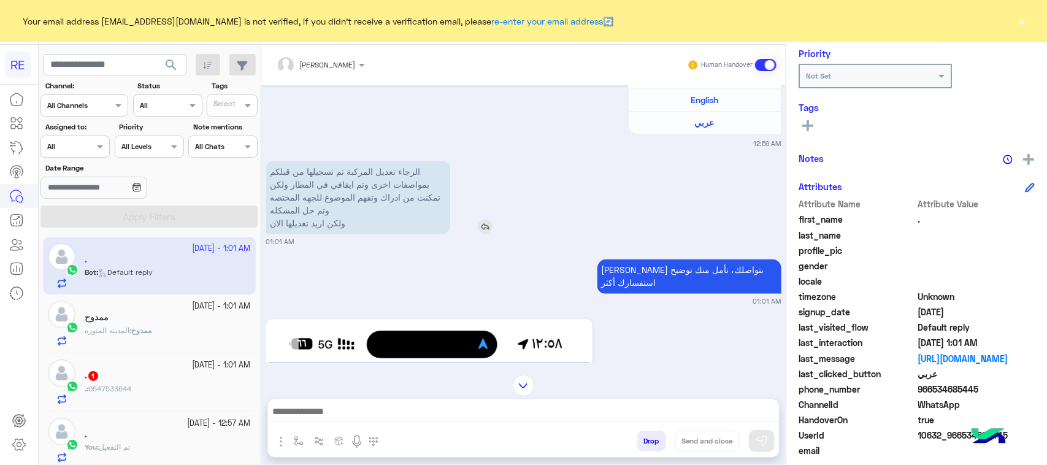
click at [380, 199] on p "الرجاء تعديل المركبة تم تسجيلها من قبلكم بمواصفات اخرى وتم ايقافي في المطار ولك…" at bounding box center [358, 197] width 184 height 73
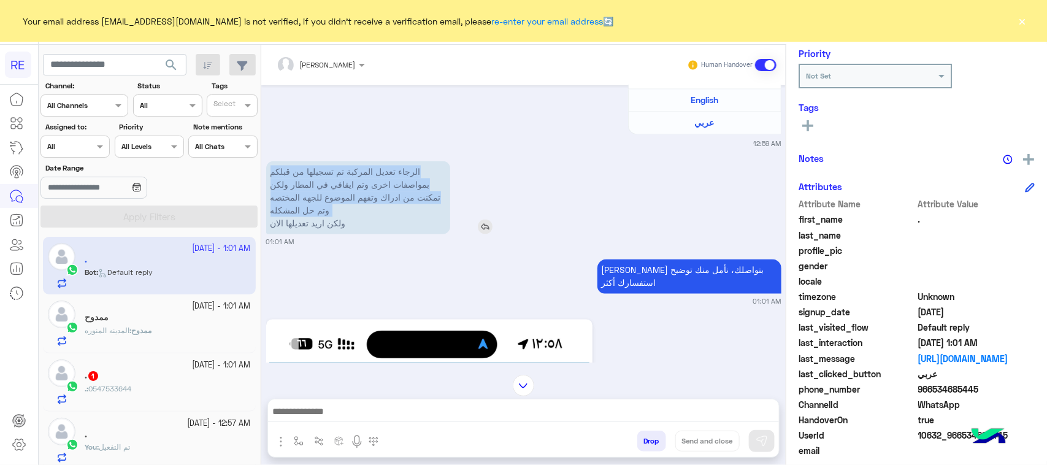
click at [380, 199] on p "الرجاء تعديل المركبة تم تسجيلها من قبلكم بمواصفات اخرى وتم ايقافي في المطار ولك…" at bounding box center [358, 197] width 184 height 73
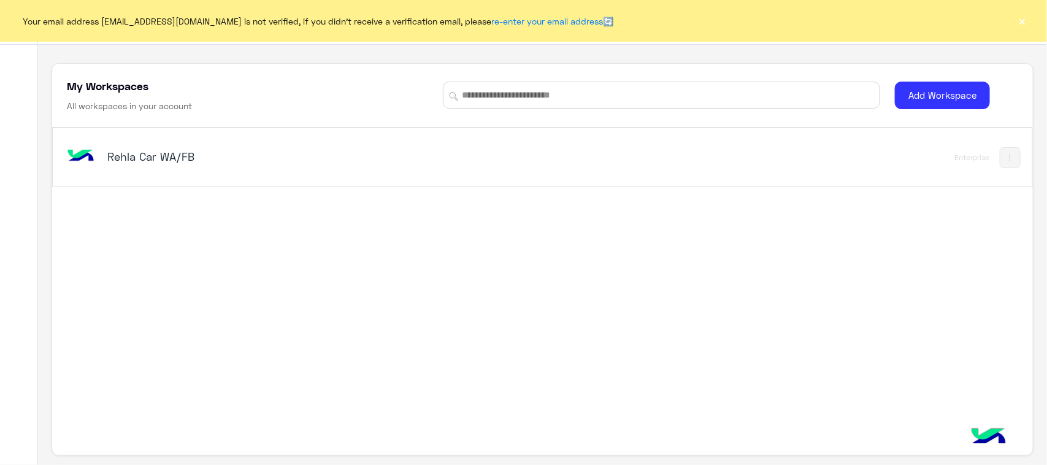
click at [1028, 18] on button "×" at bounding box center [1022, 21] width 12 height 12
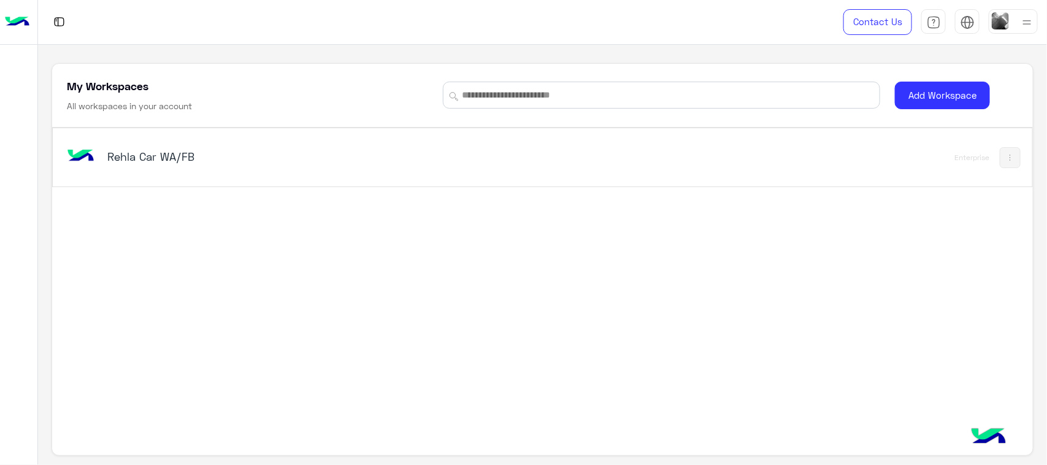
click at [148, 144] on div "Rehla Car WA/FB" at bounding box center [350, 158] width 573 height 36
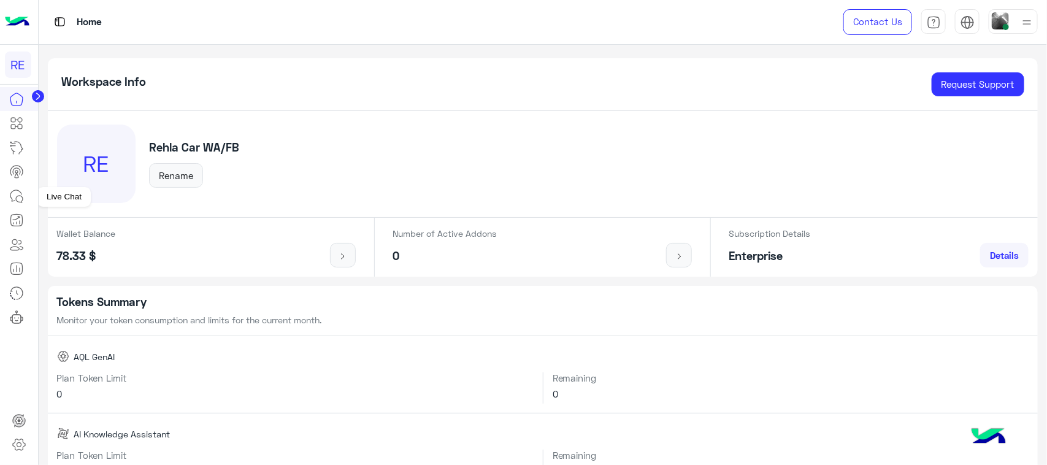
click at [10, 197] on icon at bounding box center [16, 196] width 15 height 15
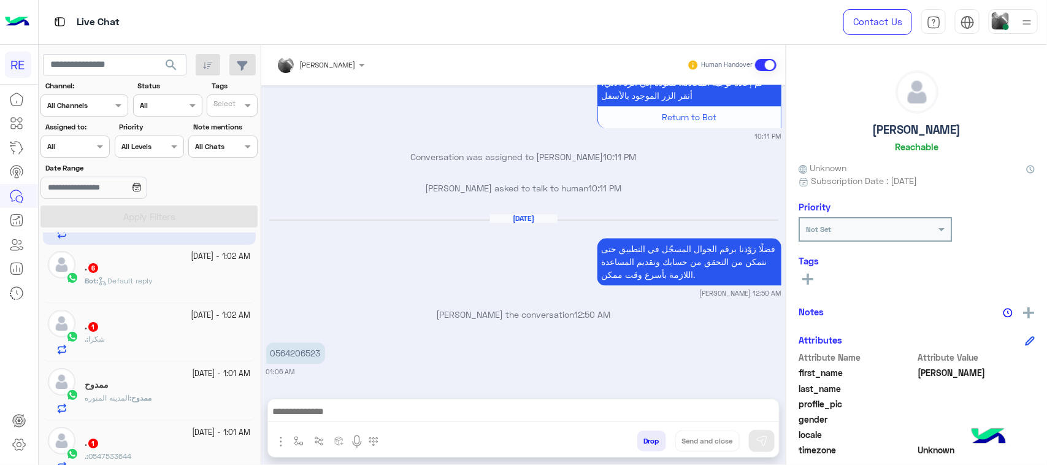
scroll to position [77, 0]
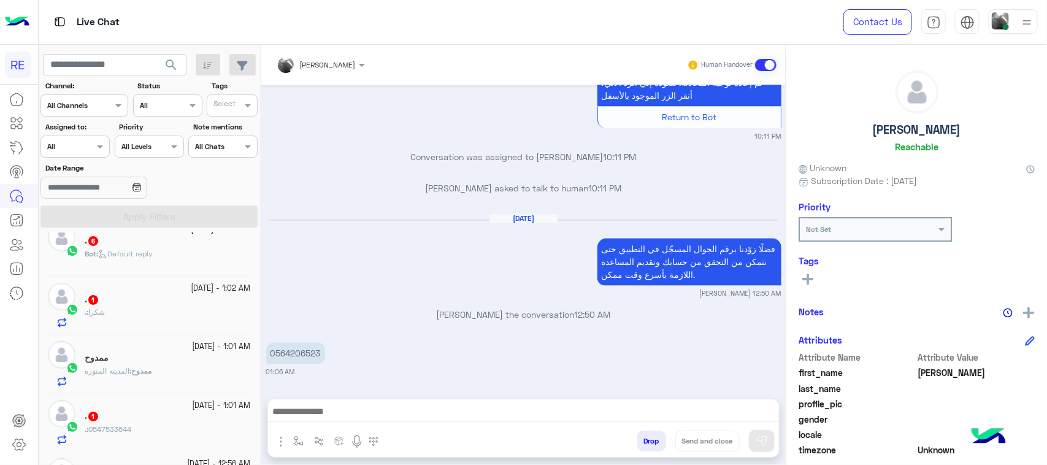
click at [170, 250] on div "Bot : Default reply" at bounding box center [168, 258] width 166 height 21
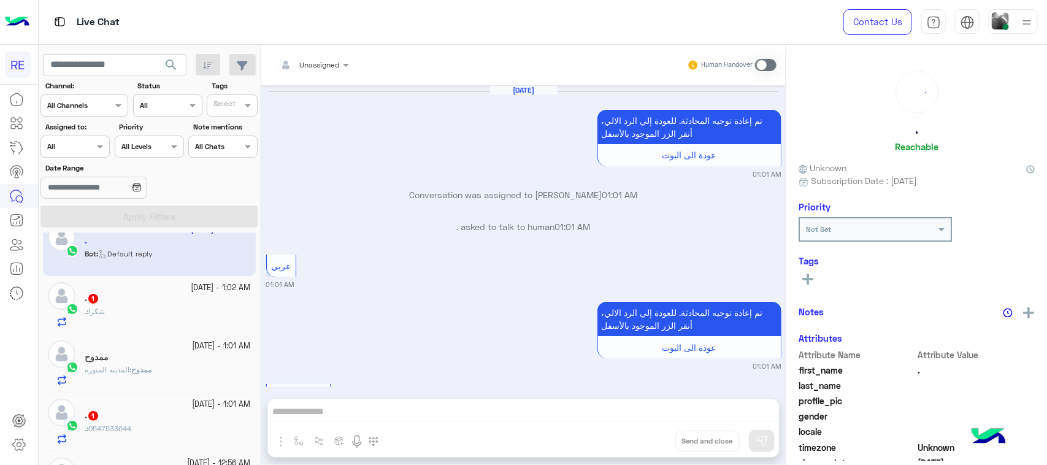
scroll to position [1565, 0]
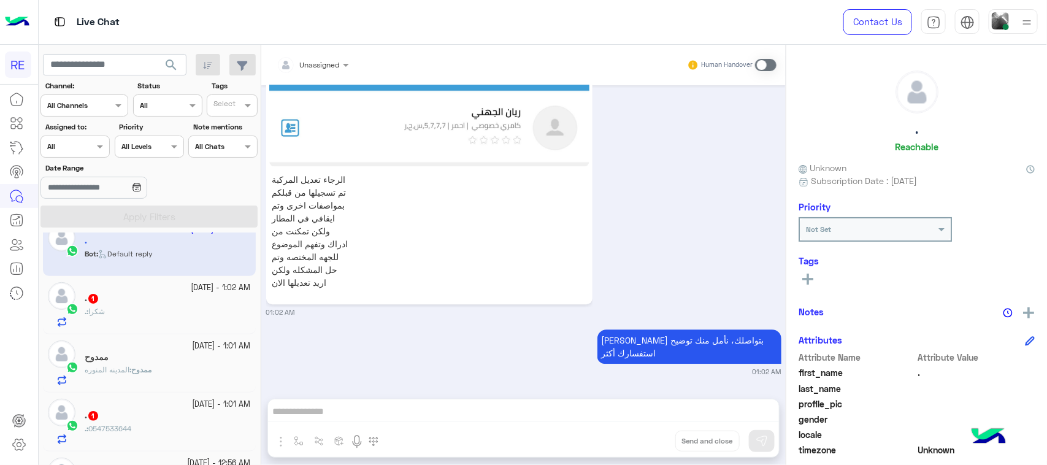
click at [762, 63] on span at bounding box center [765, 65] width 21 height 12
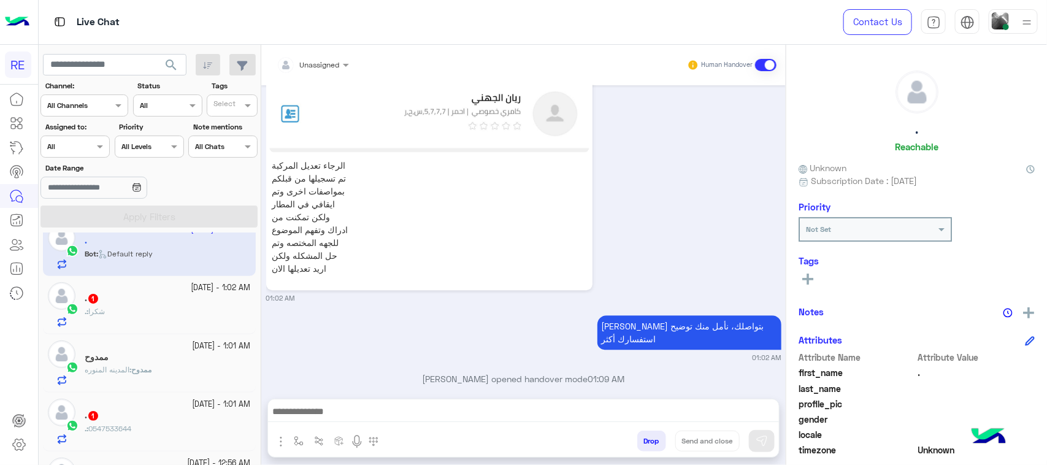
scroll to position [1596, 0]
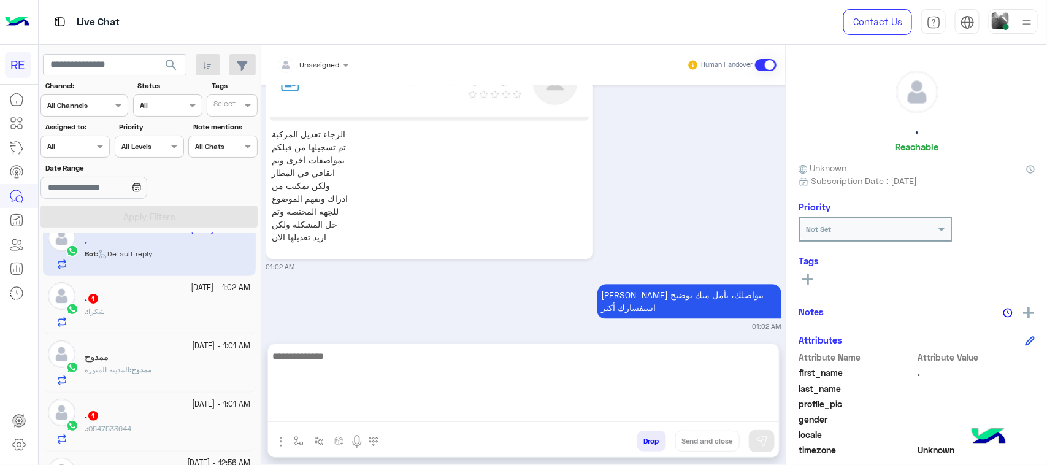
click at [383, 416] on textarea at bounding box center [523, 385] width 511 height 74
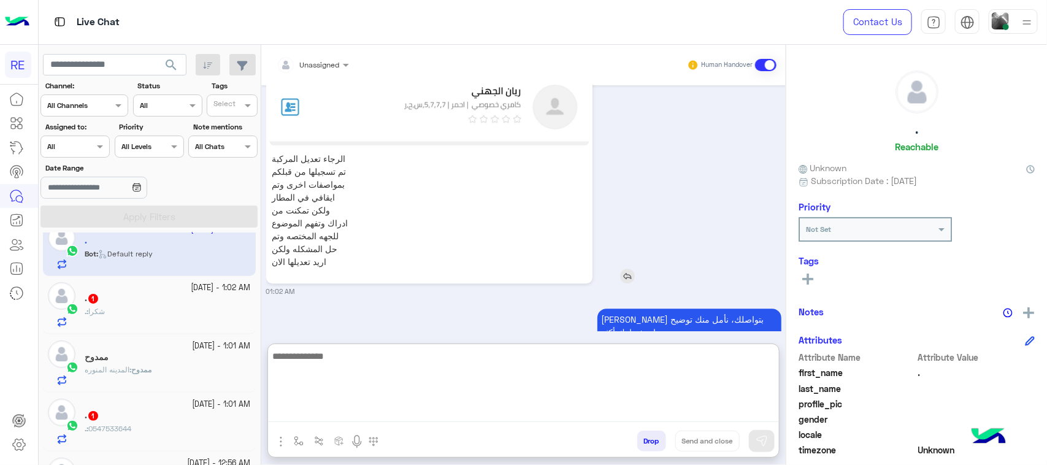
scroll to position [1651, 0]
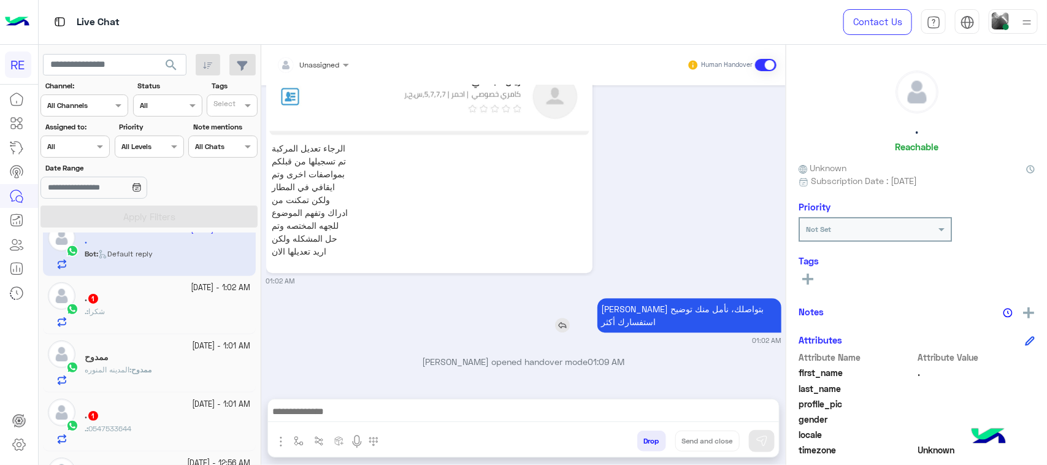
click at [655, 268] on div "[DATE] تم إعادة توجيه المحادثة. للعودة إلي الرد الالي، أنقر الزر الموجود بالأسف…" at bounding box center [523, 235] width 524 height 301
click at [655, 268] on div "الرجاء تعديل المركبة تم تسجيلها من قبلكم بمواصفات اخرى وتم ايقافي في المطار ولك…" at bounding box center [464, 127] width 396 height 289
click at [716, 321] on p "[PERSON_NAME] بتواصلك، نأمل منك توضيح استفسارك أكثر" at bounding box center [689, 315] width 184 height 34
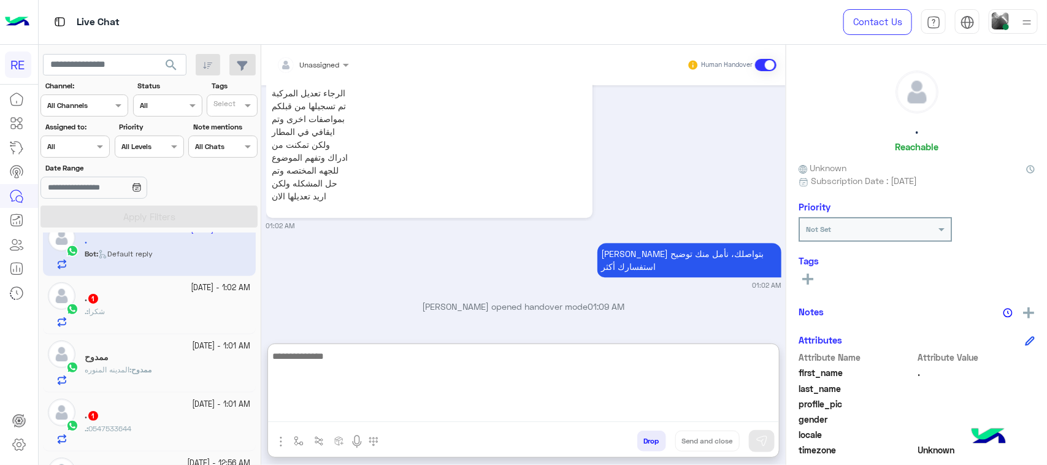
click at [547, 406] on textarea at bounding box center [523, 385] width 511 height 74
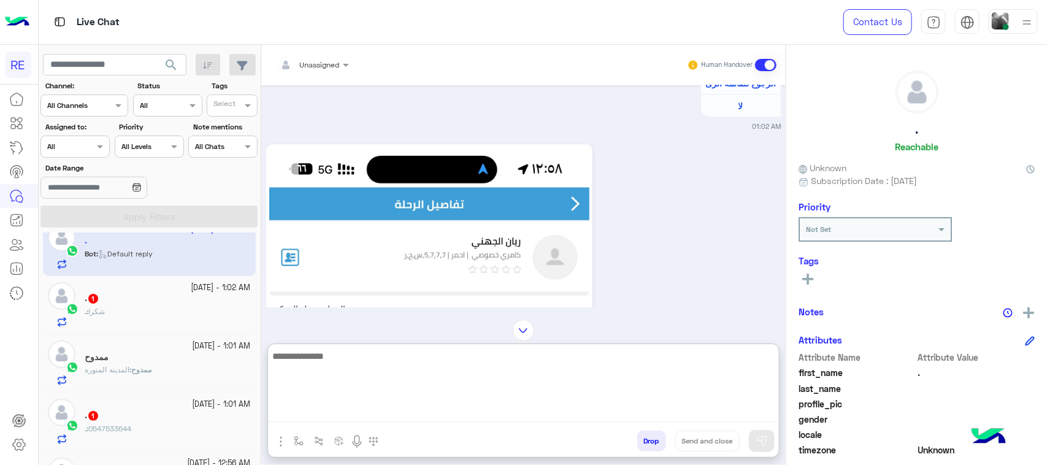
scroll to position [1498, 0]
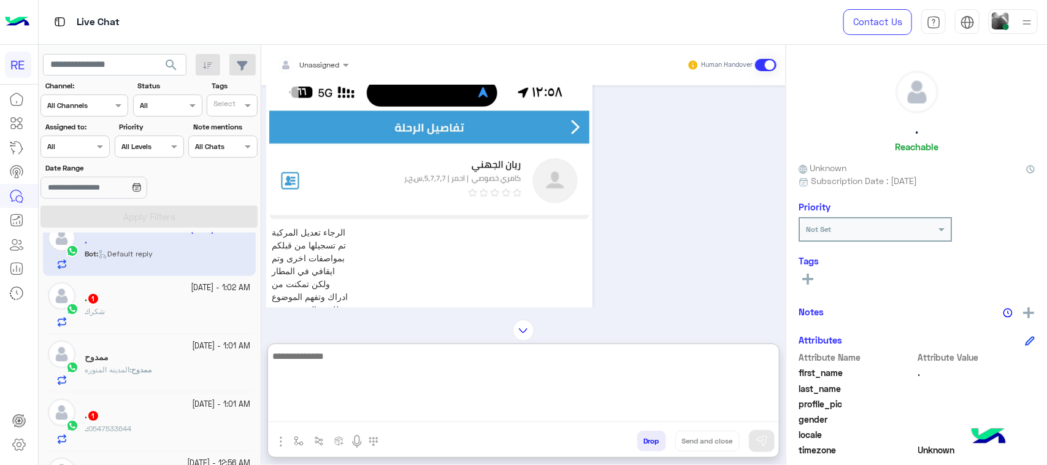
paste textarea "**********"
type textarea "**********"
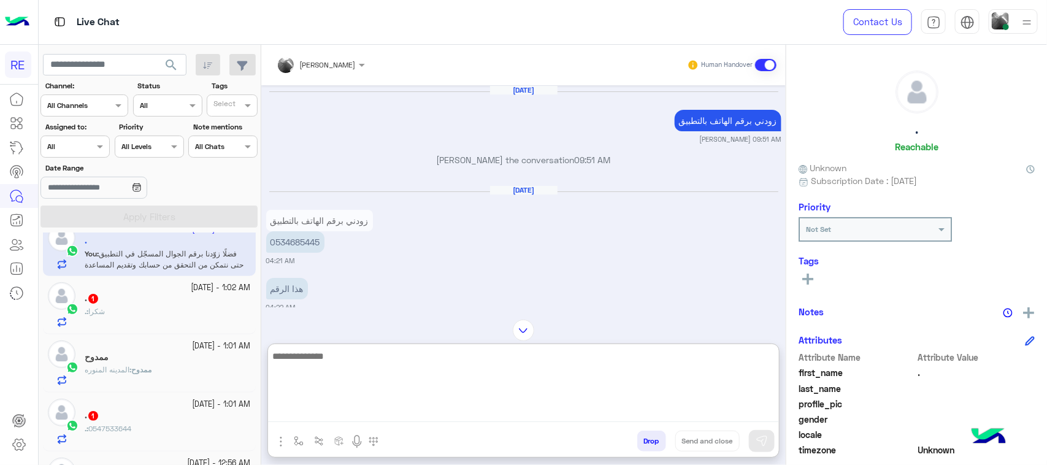
scroll to position [1519, 0]
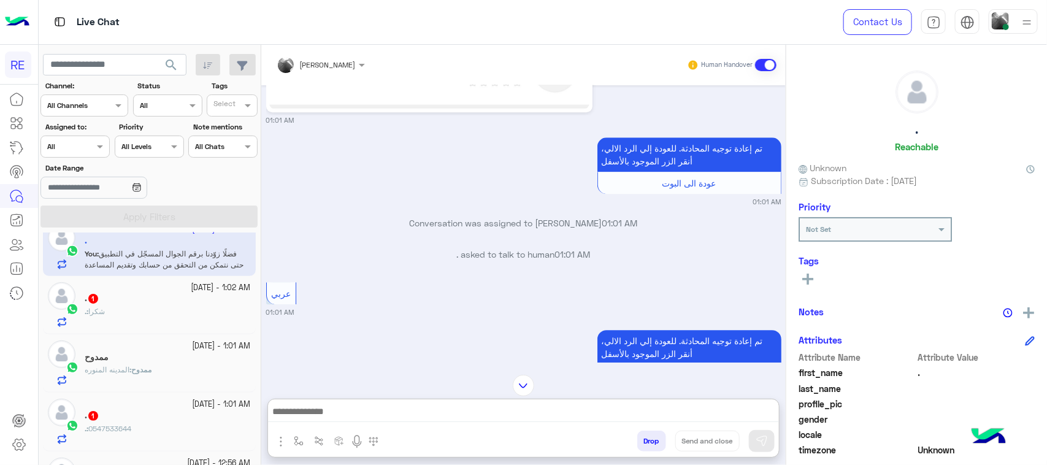
click at [148, 287] on div "[DATE] - 1:02 AM" at bounding box center [168, 288] width 166 height 12
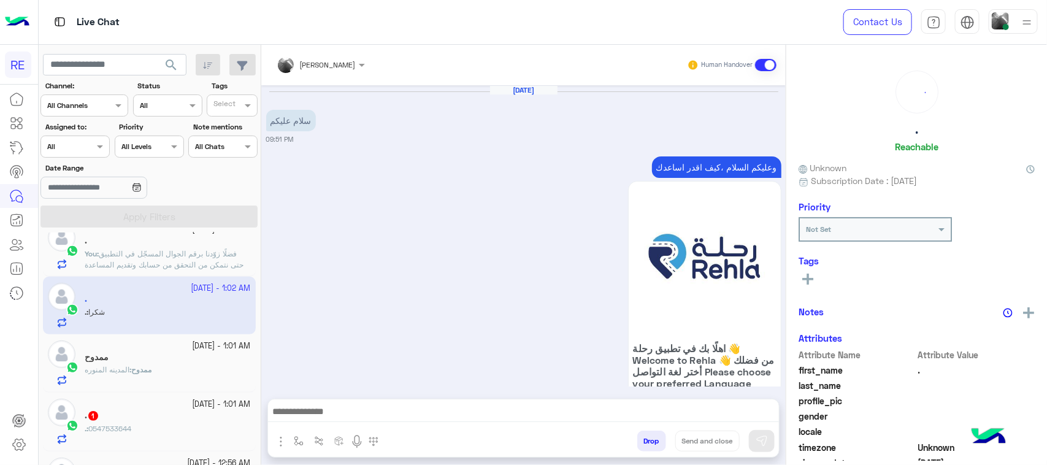
scroll to position [633, 0]
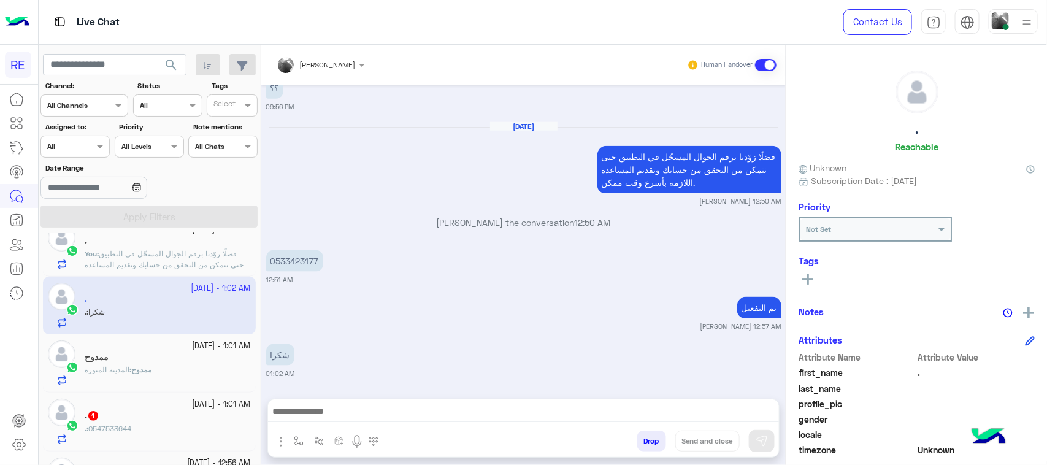
click at [151, 366] on span "ممدوح" at bounding box center [141, 369] width 20 height 9
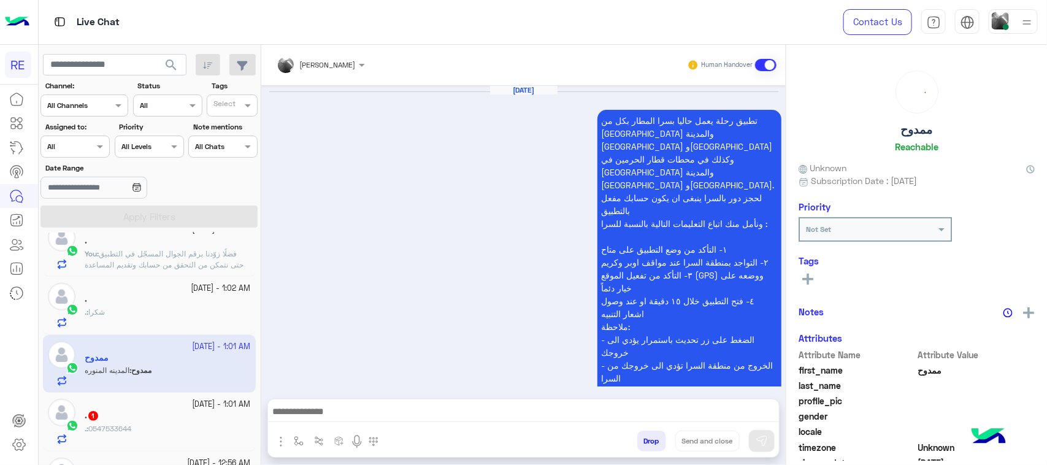
scroll to position [1383, 0]
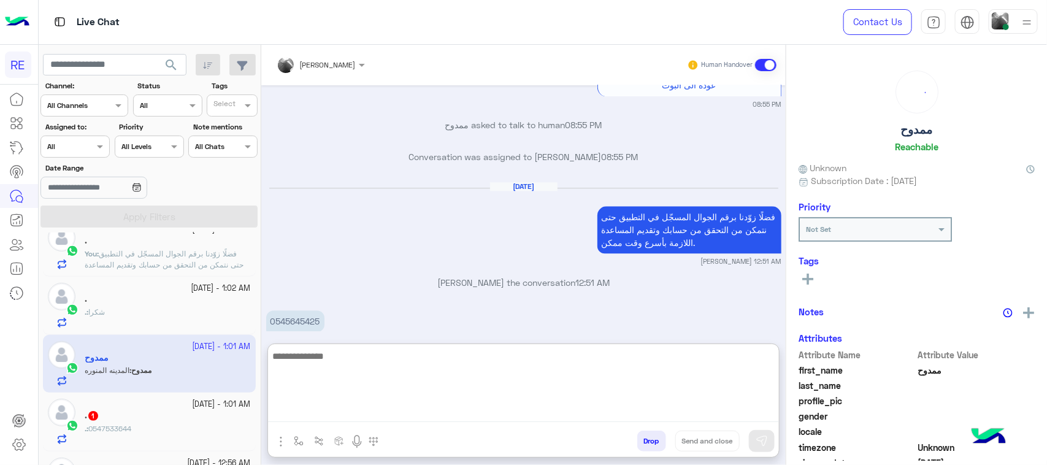
click at [423, 414] on textarea at bounding box center [523, 385] width 511 height 74
type textarea "**********"
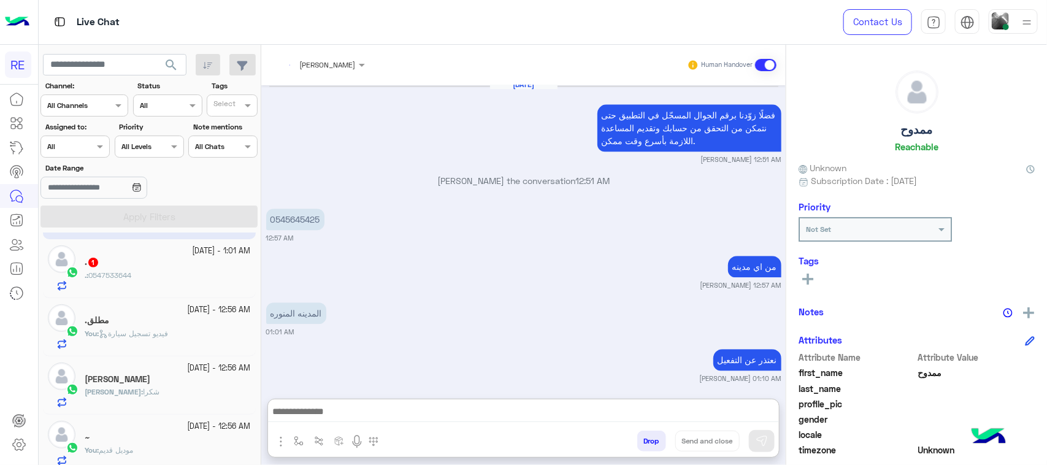
scroll to position [1462, 0]
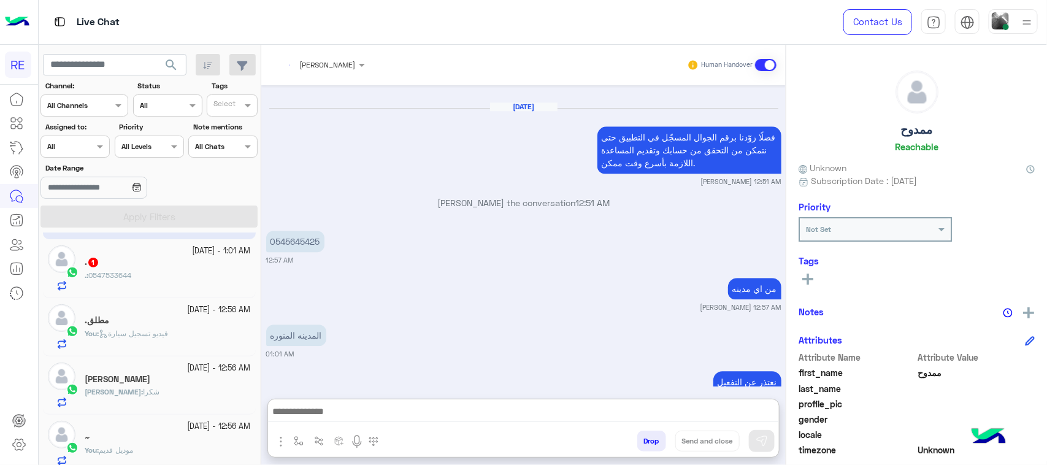
click at [131, 265] on div ". 1" at bounding box center [168, 263] width 166 height 13
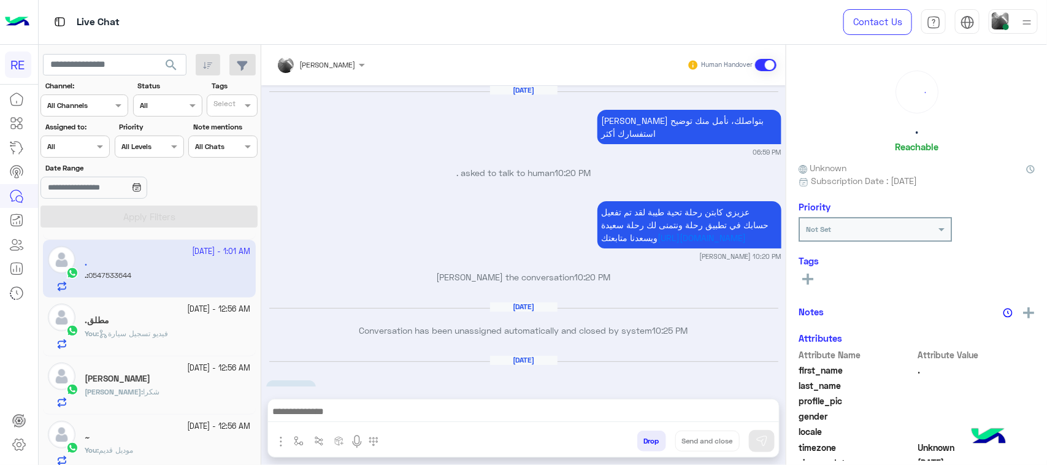
scroll to position [1675, 0]
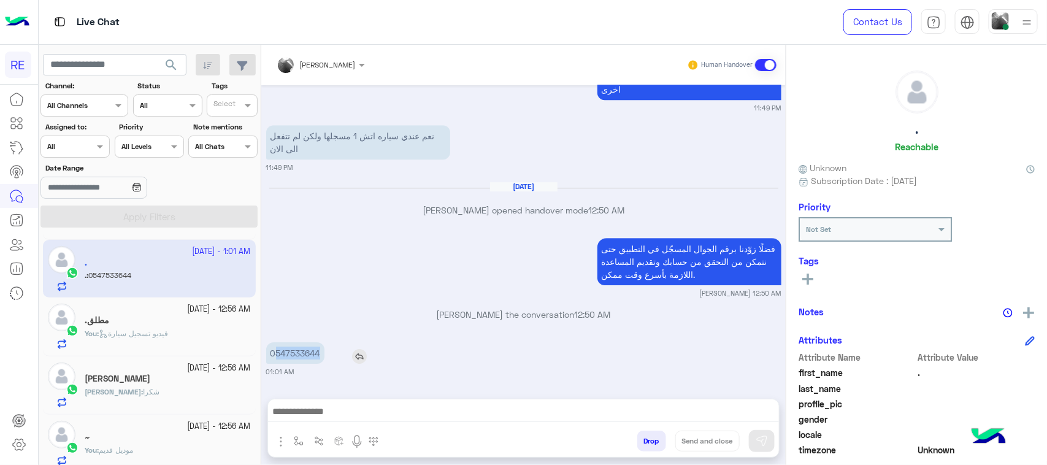
drag, startPoint x: 274, startPoint y: 351, endPoint x: 325, endPoint y: 351, distance: 50.9
click at [325, 351] on div "0547533644" at bounding box center [330, 352] width 128 height 21
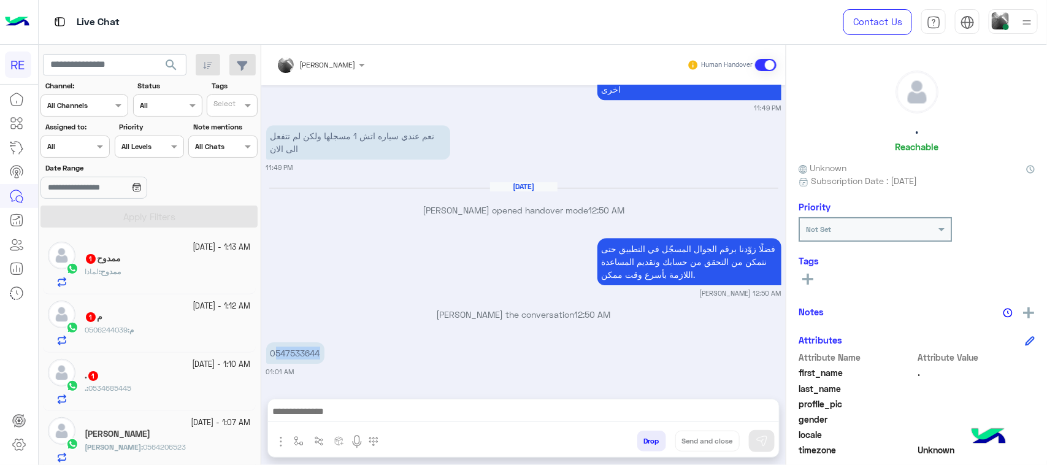
scroll to position [0, 0]
copy p "547533644"
